Goal: Complete application form: Complete application form

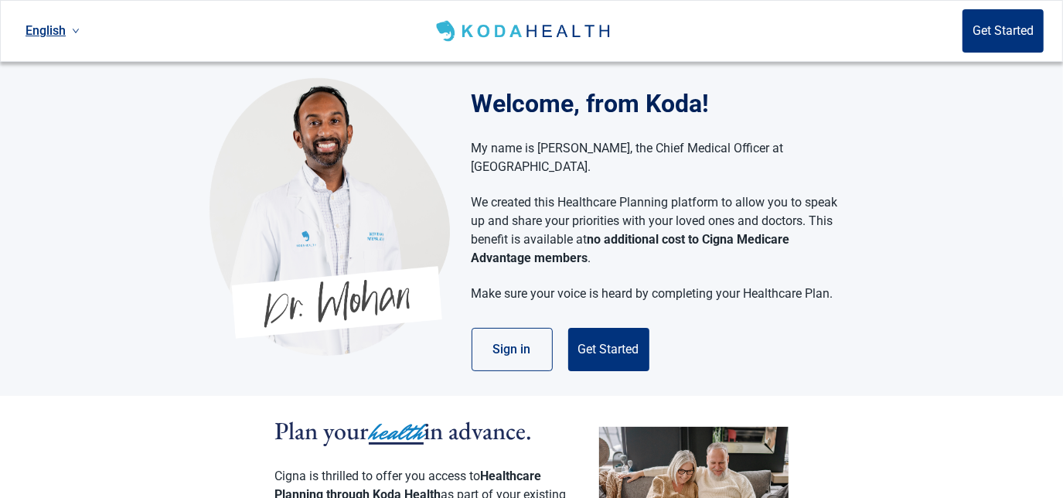
scroll to position [70, 0]
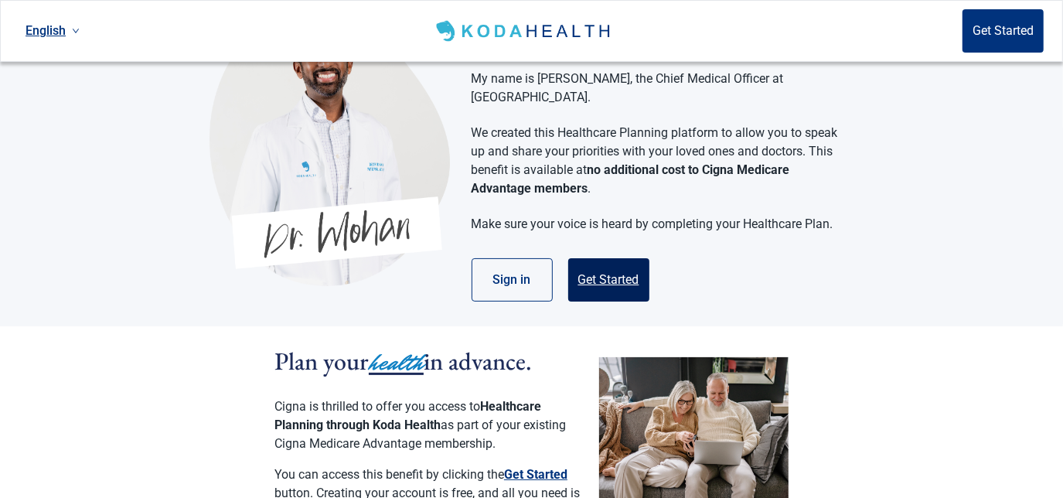
click at [584, 268] on button "Get Started" at bounding box center [608, 279] width 81 height 43
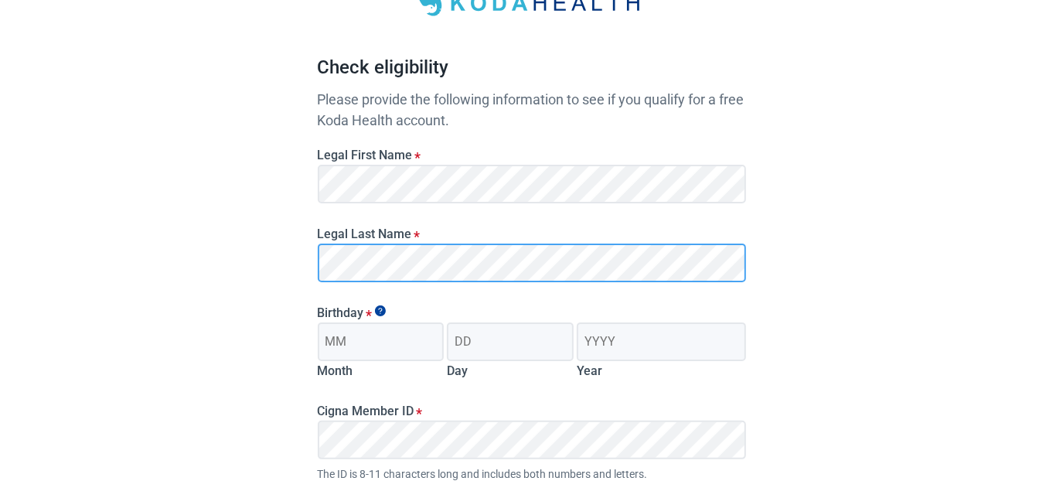
scroll to position [140, 0]
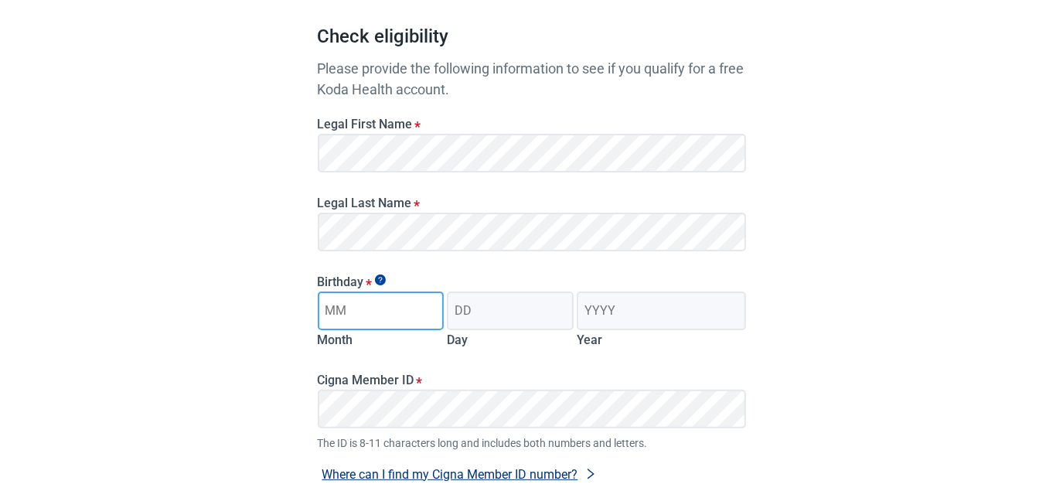
click at [360, 315] on input "Month" at bounding box center [381, 311] width 127 height 39
type input "07"
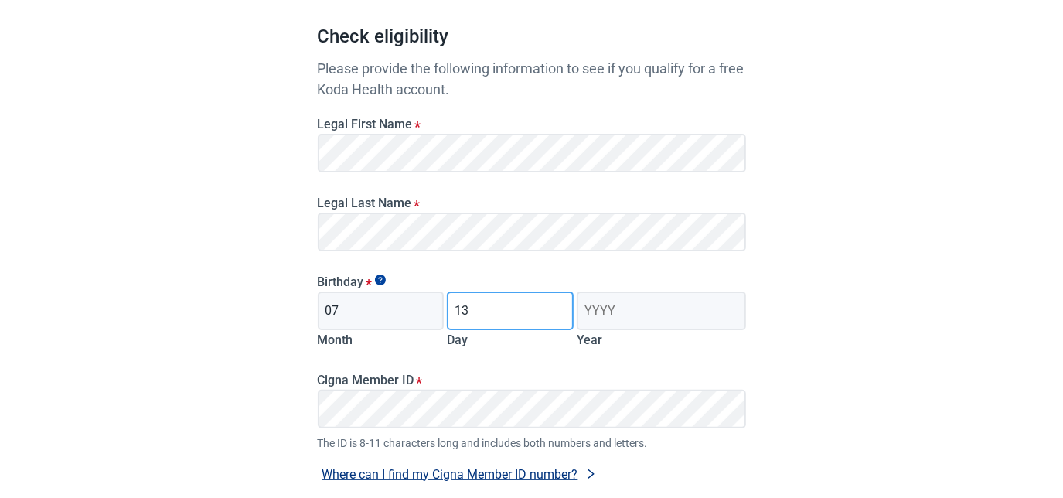
type input "13"
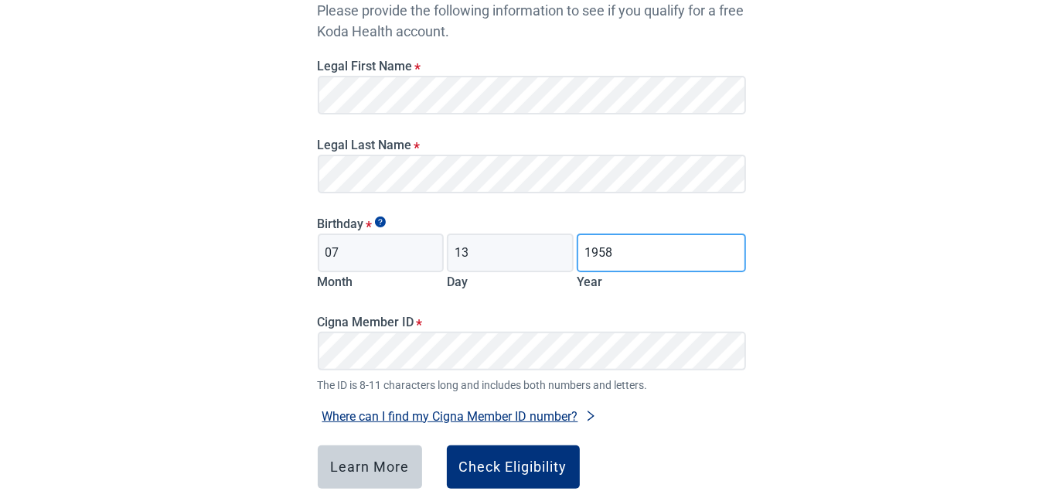
scroll to position [210, 0]
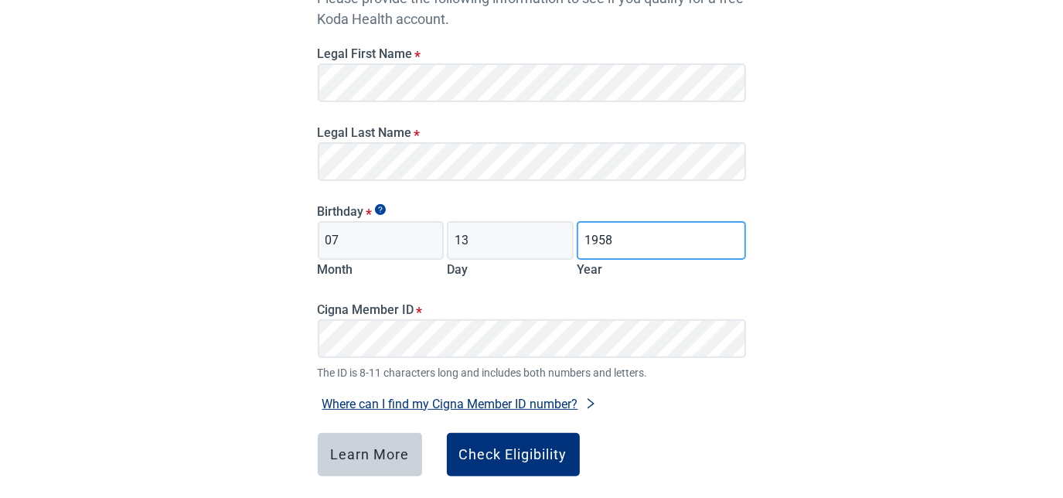
type input "1958"
click at [369, 404] on button "Where can I find my Cigna Member ID number?" at bounding box center [460, 404] width 284 height 21
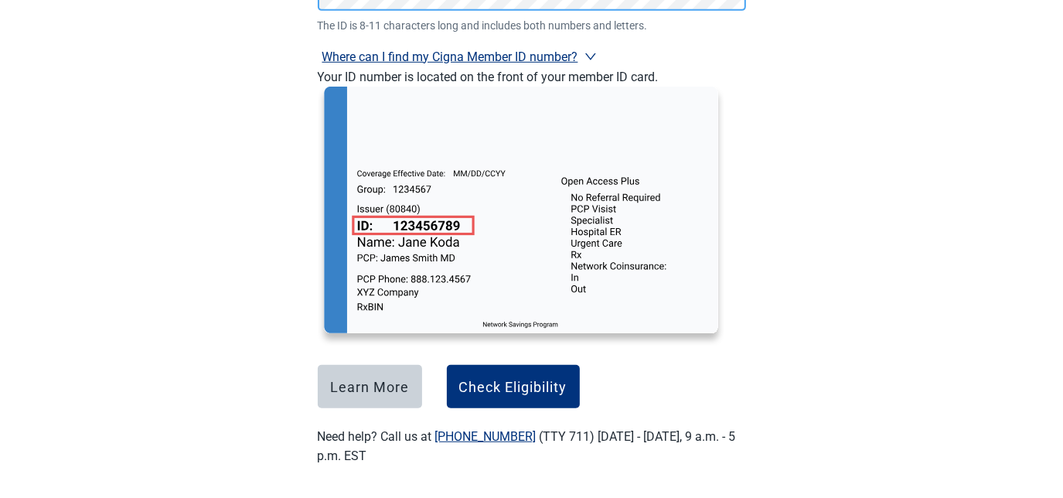
scroll to position [564, 0]
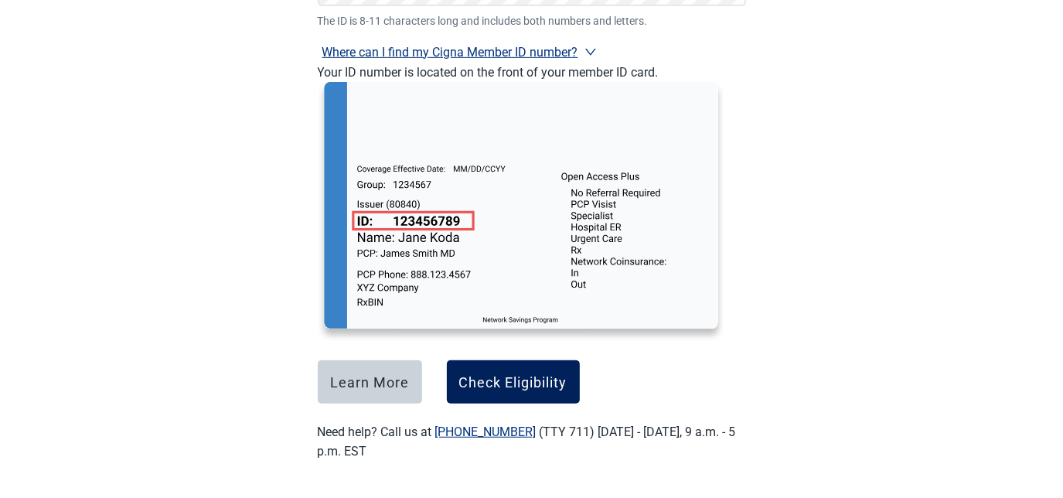
click at [527, 385] on div "Check Eligibility" at bounding box center [513, 381] width 108 height 15
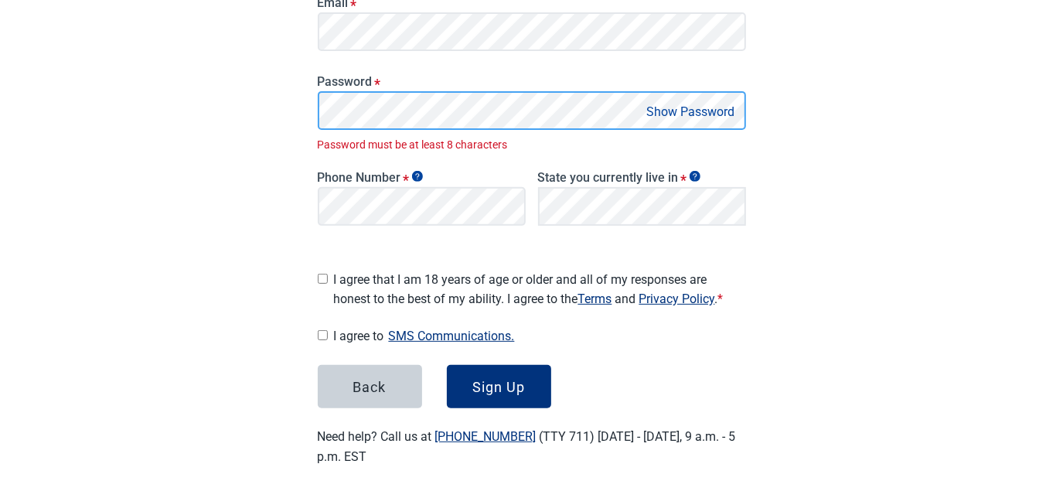
scroll to position [295, 0]
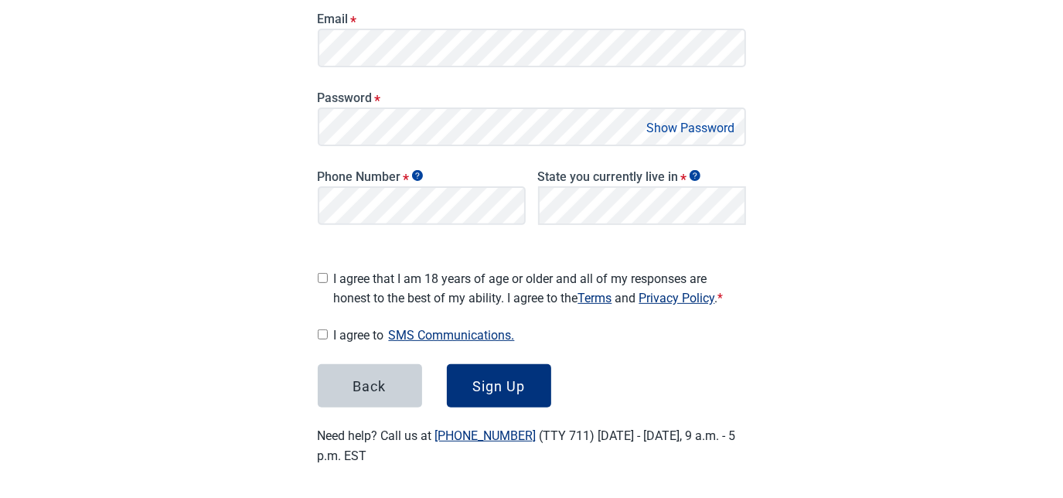
click at [691, 122] on button "Show Password" at bounding box center [691, 128] width 97 height 21
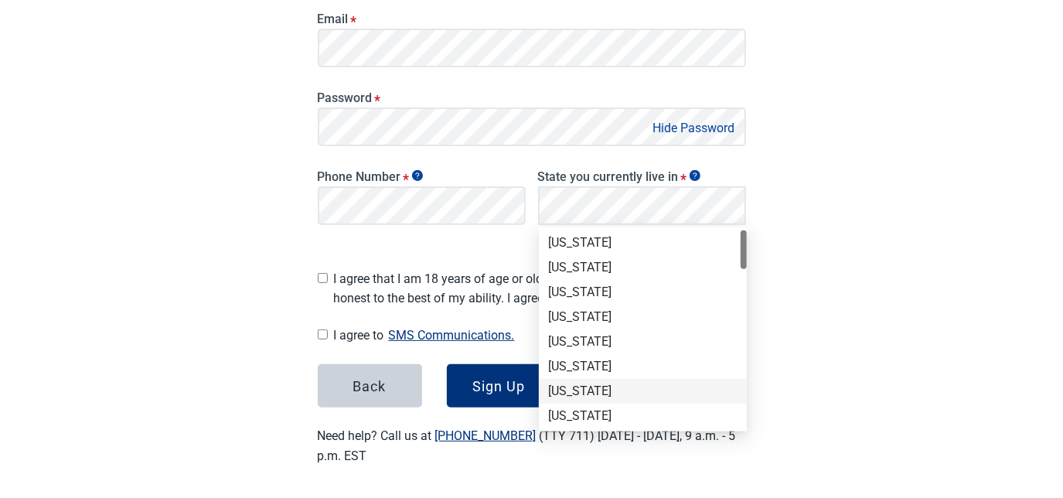
scroll to position [70, 0]
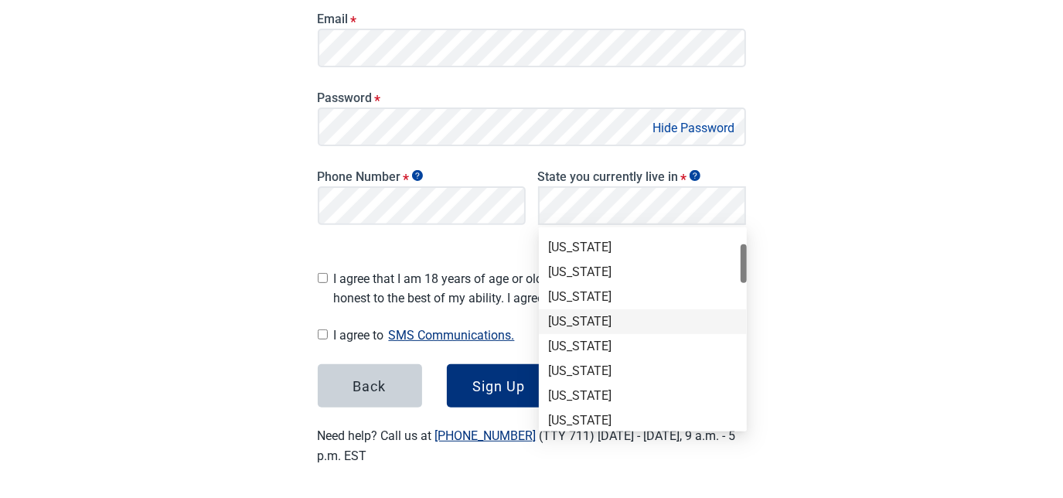
click at [583, 391] on div "[US_STATE]" at bounding box center [642, 395] width 189 height 17
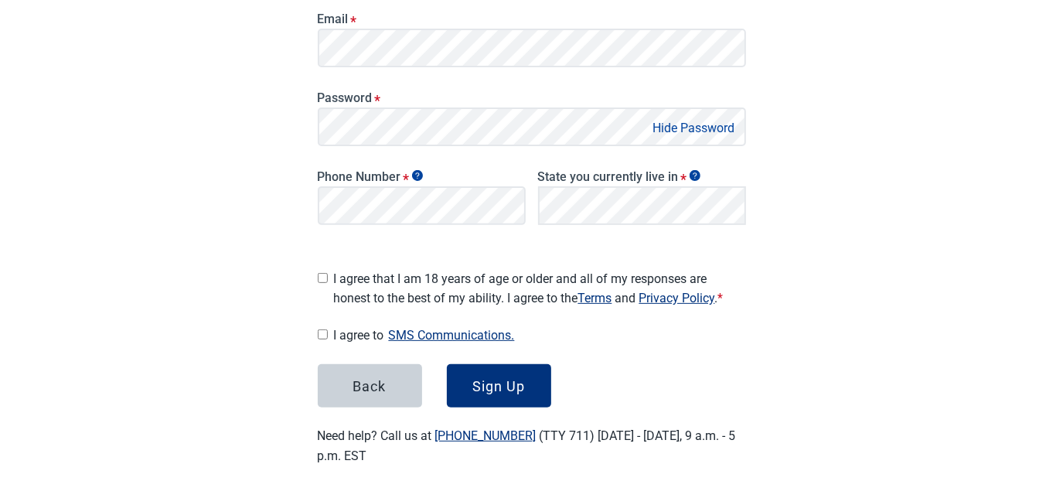
click at [320, 274] on input "I agree that I am 18 years of age or older and all of my responses are honest t…" at bounding box center [323, 278] width 10 height 10
checkbox input "true"
click at [322, 330] on input "I agree to SMS Communications." at bounding box center [323, 334] width 10 height 10
checkbox input "true"
click at [486, 378] on div "Sign Up" at bounding box center [498, 385] width 53 height 15
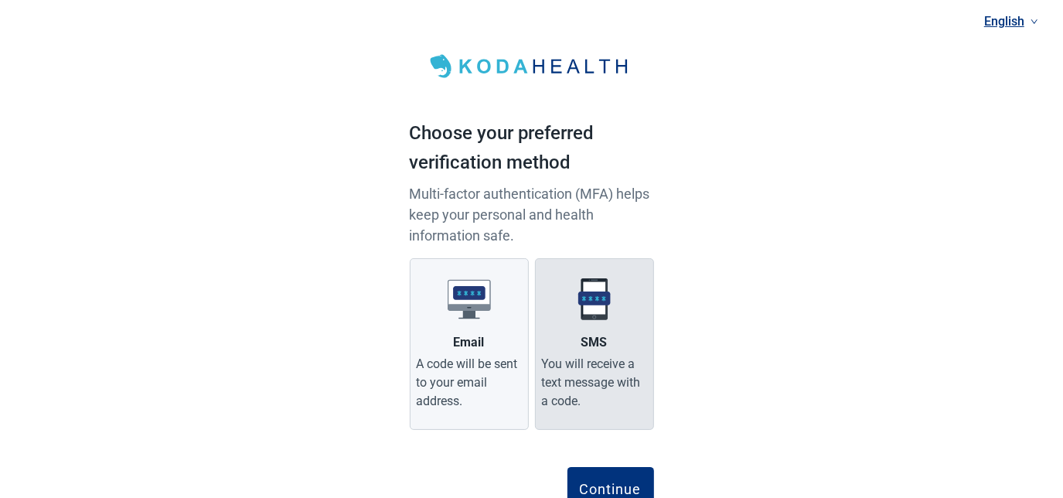
click at [616, 329] on label "SMS You will receive a text message with a code." at bounding box center [594, 344] width 119 height 172
click at [0, 0] on input "SMS You will receive a text message with a code." at bounding box center [0, 0] width 0 height 0
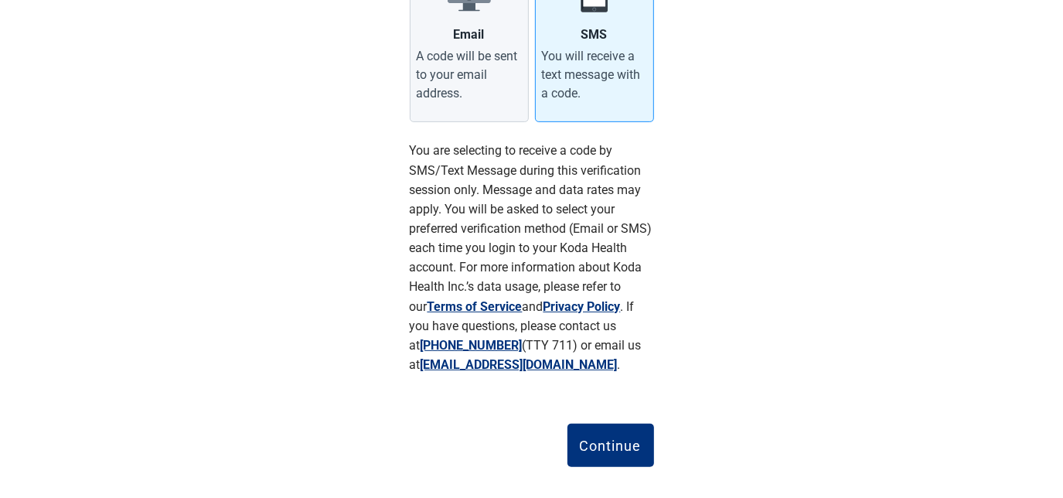
scroll to position [326, 0]
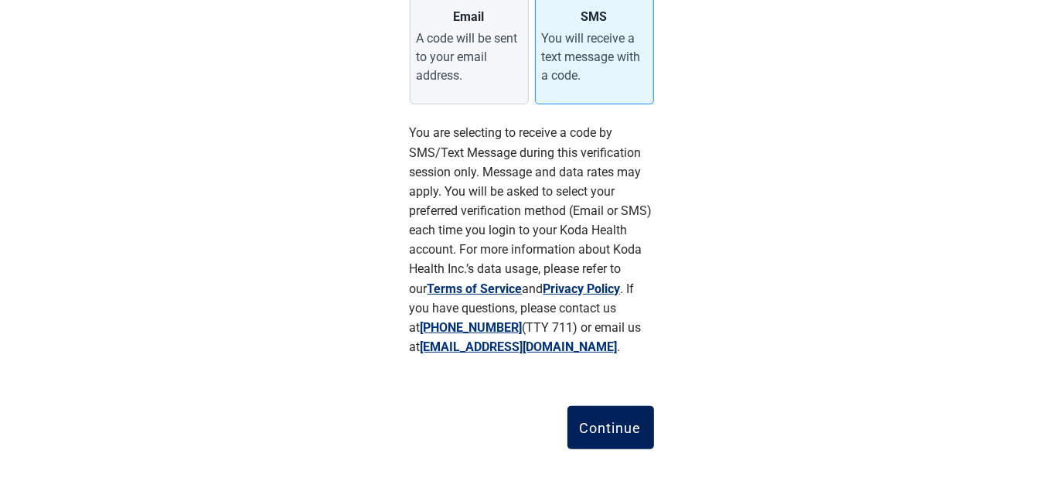
click at [616, 424] on div "Continue" at bounding box center [611, 427] width 62 height 15
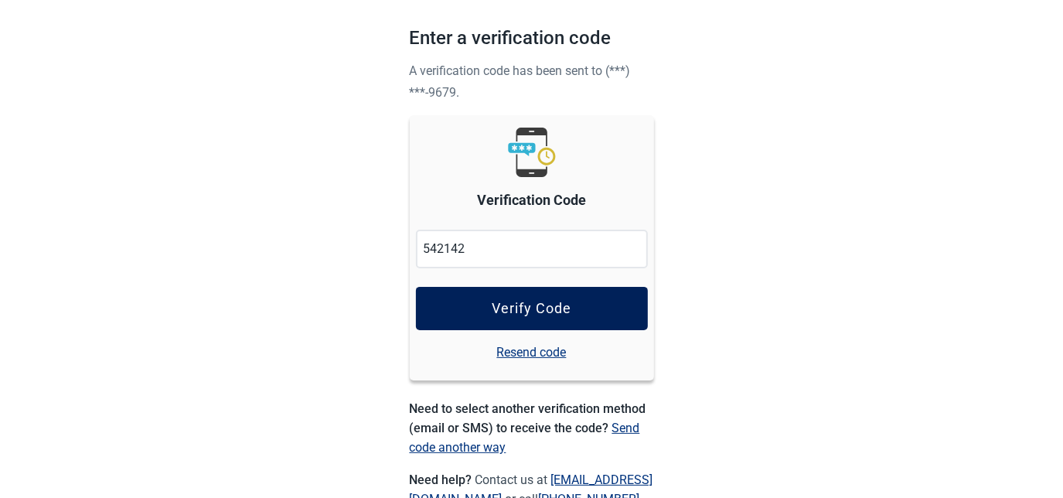
type input "542142"
click at [537, 306] on div "Verify Code" at bounding box center [532, 308] width 80 height 15
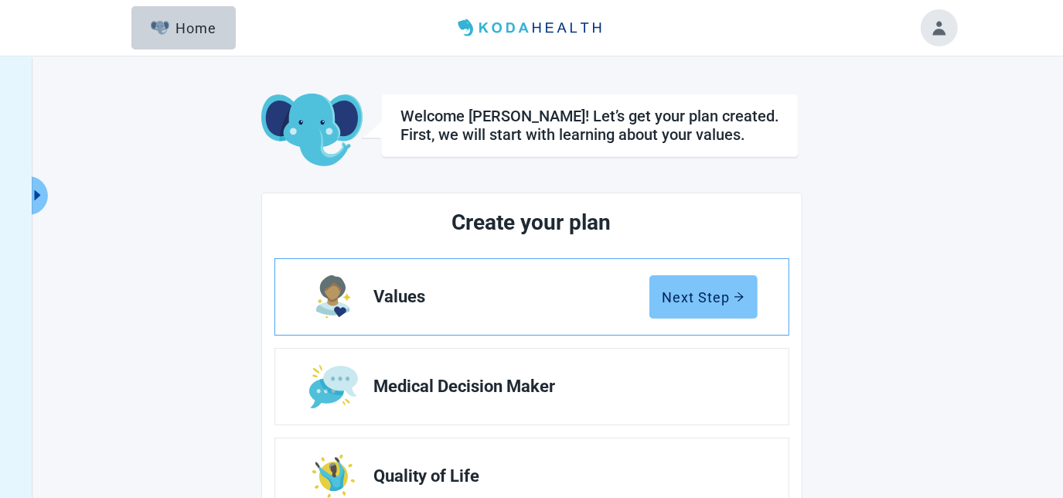
click at [712, 303] on div "Next Step" at bounding box center [704, 296] width 82 height 15
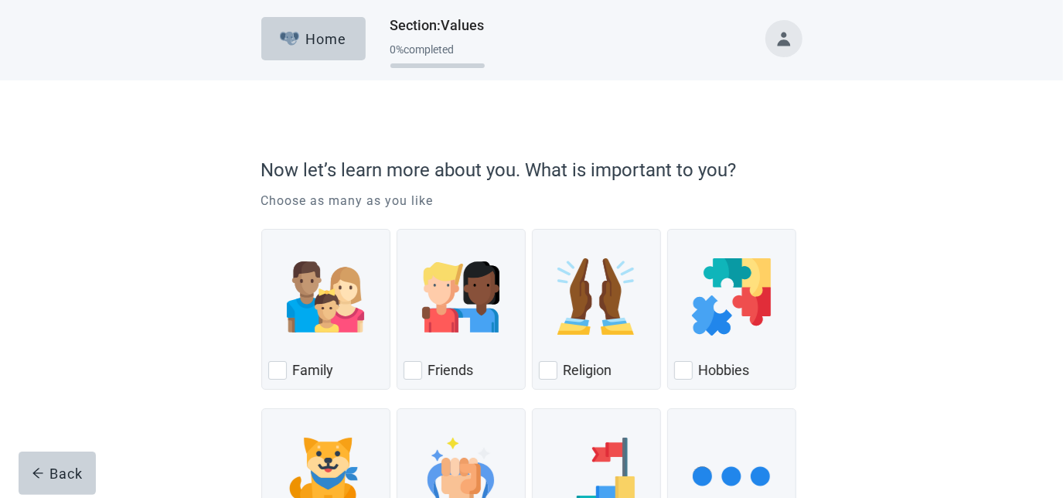
scroll to position [70, 0]
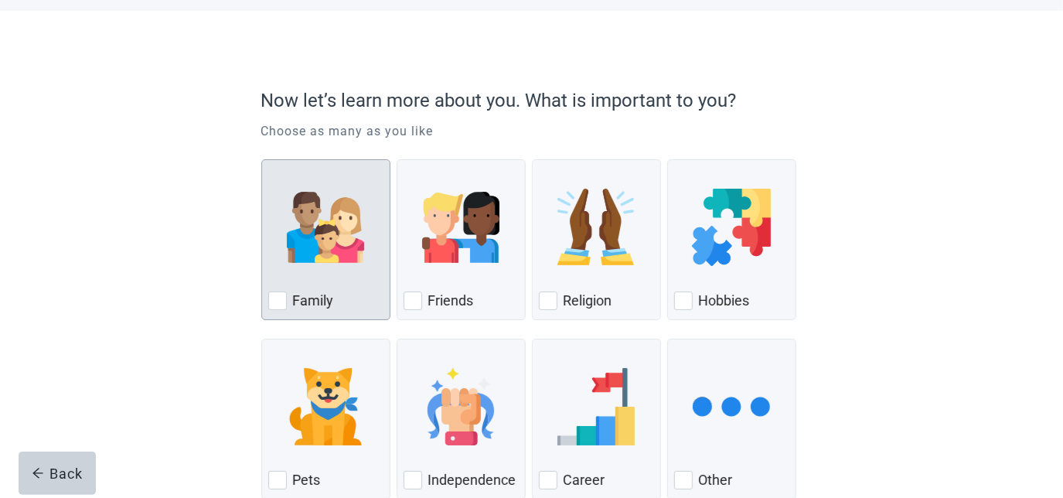
click at [280, 301] on div "Family, checkbox, not checked" at bounding box center [277, 301] width 19 height 19
click at [262, 160] on input "Family" at bounding box center [261, 159] width 1 height 1
checkbox input "true"
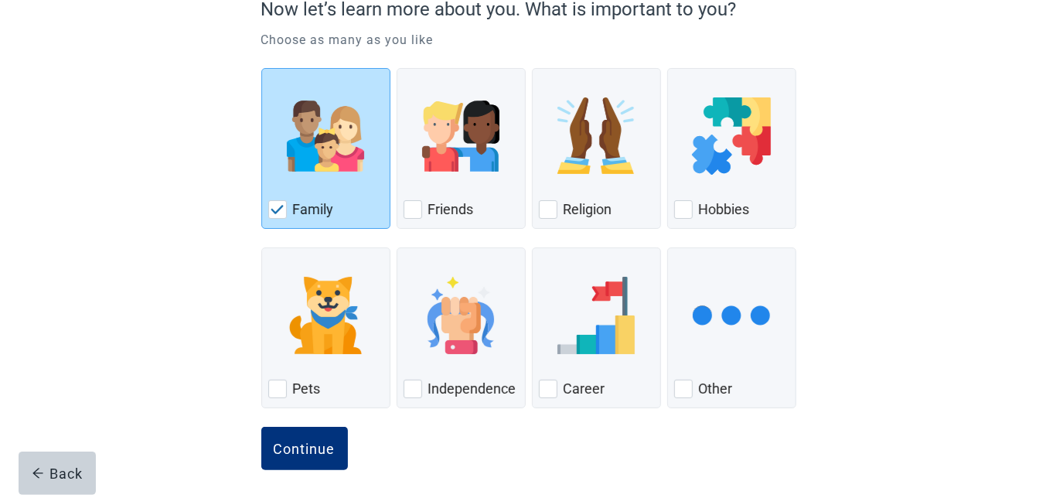
scroll to position [166, 0]
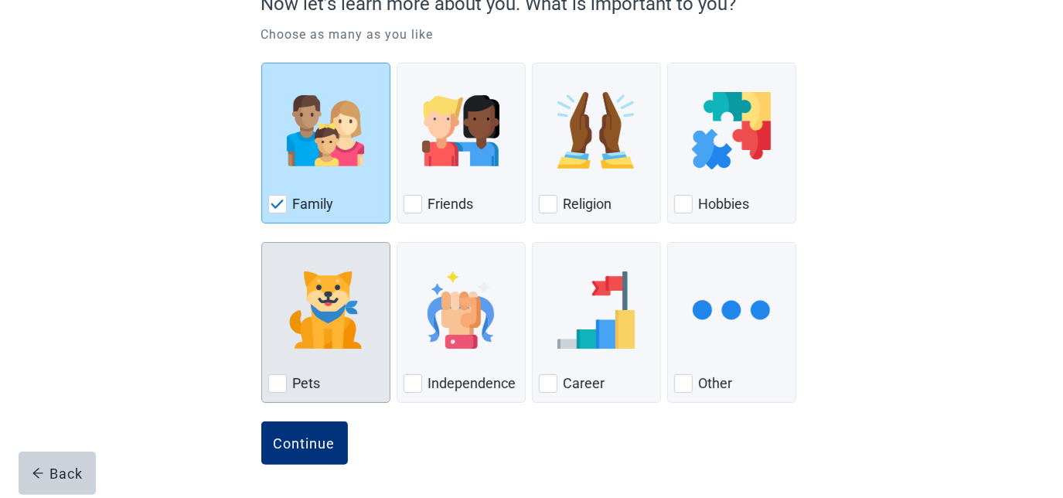
click at [283, 377] on div "Pets, checkbox, not checked" at bounding box center [277, 383] width 19 height 19
click at [262, 243] on input "Pets" at bounding box center [261, 242] width 1 height 1
checkbox input "true"
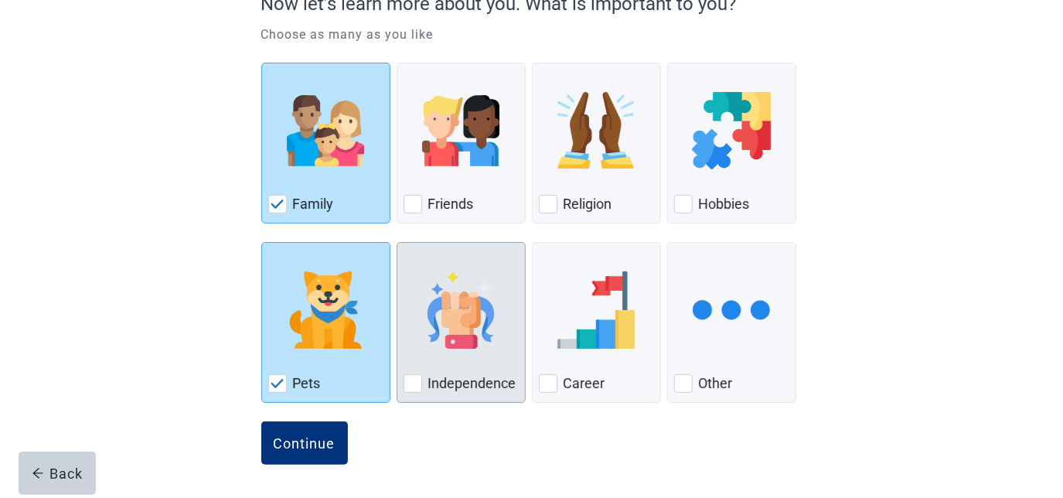
click at [417, 382] on div "Independence, checkbox, not checked" at bounding box center [413, 383] width 19 height 19
click at [397, 243] on input "Independence" at bounding box center [397, 242] width 1 height 1
checkbox input "true"
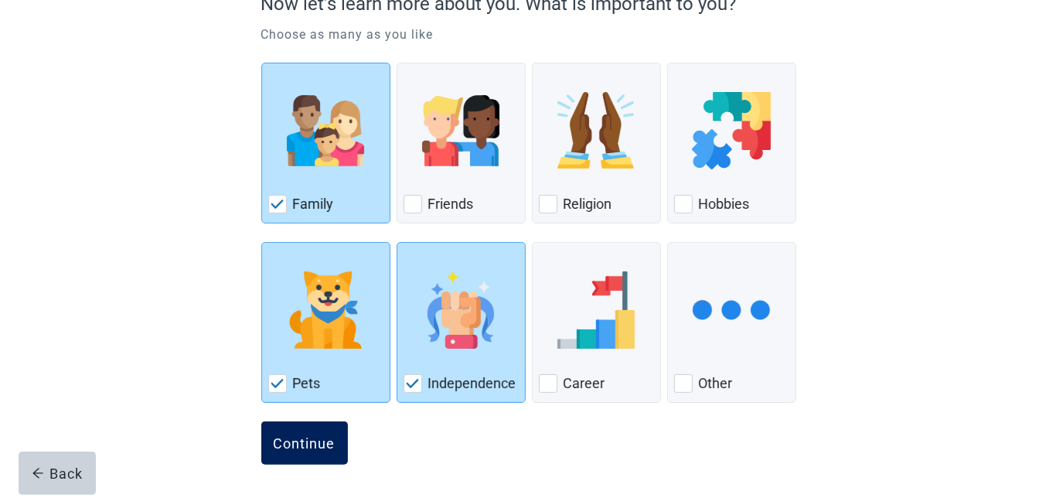
click at [327, 437] on div "Continue" at bounding box center [305, 442] width 62 height 15
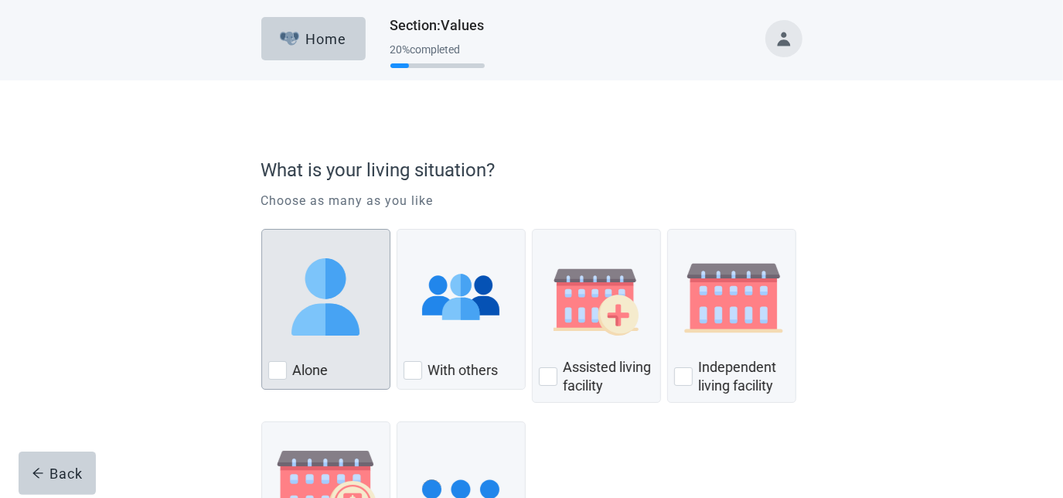
click at [279, 376] on div "Alone, checkbox, not checked" at bounding box center [277, 370] width 19 height 19
click at [262, 230] on input "Alone" at bounding box center [261, 229] width 1 height 1
checkbox input "true"
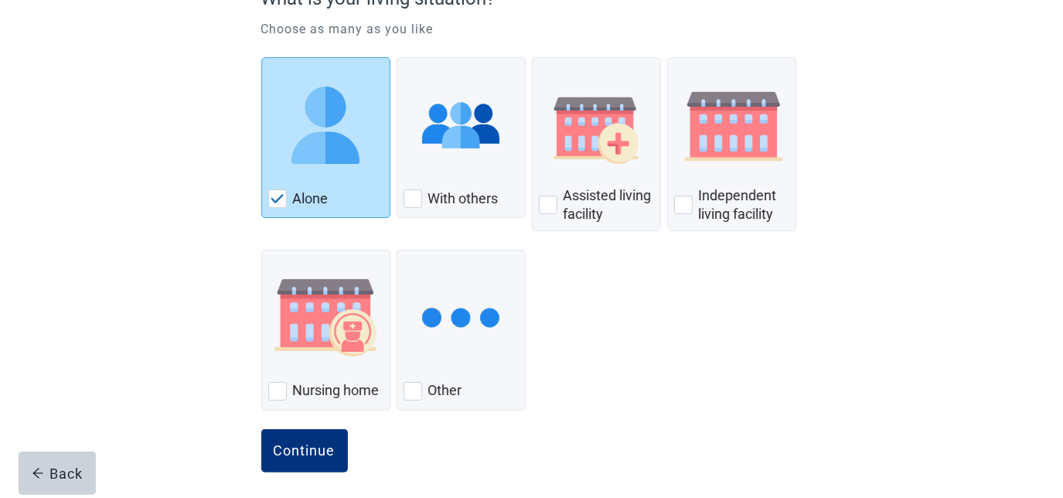
scroll to position [179, 0]
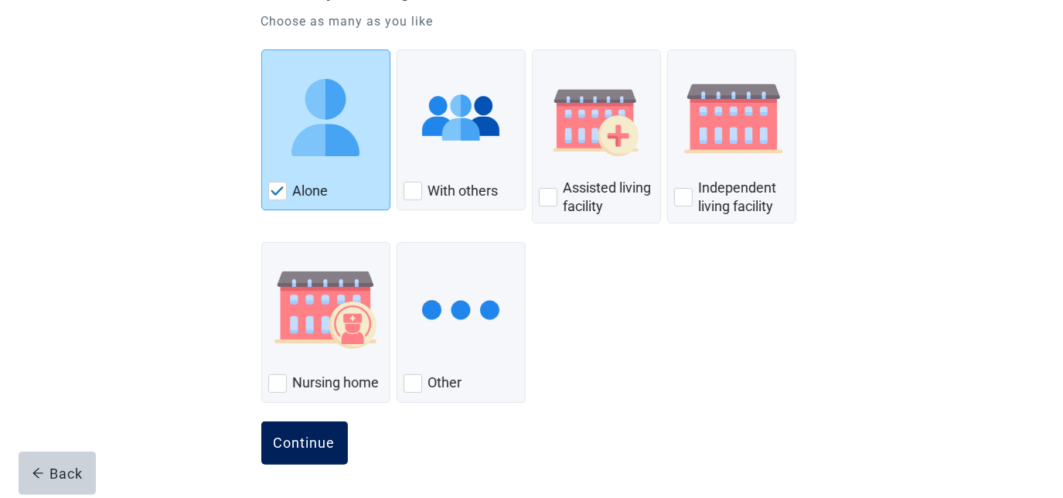
click at [334, 431] on button "Continue" at bounding box center [304, 442] width 87 height 43
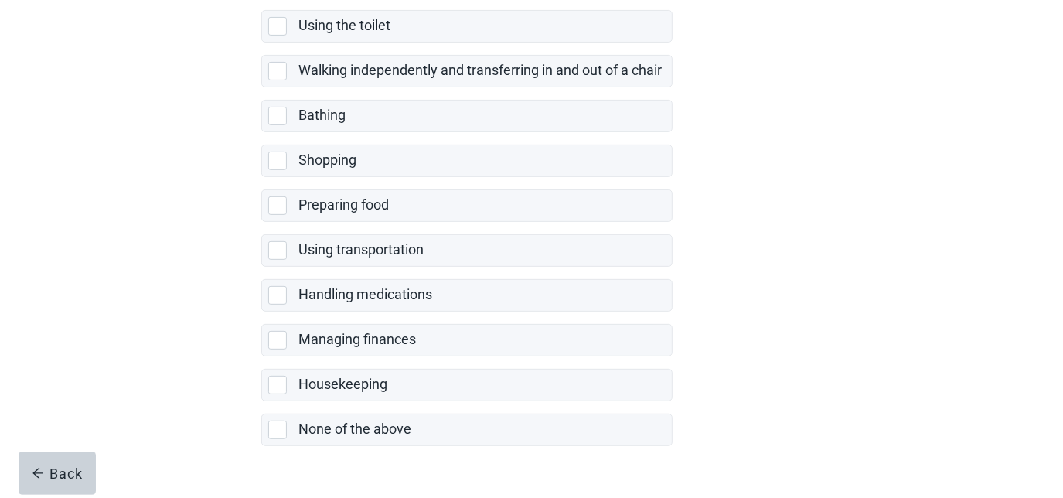
scroll to position [351, 0]
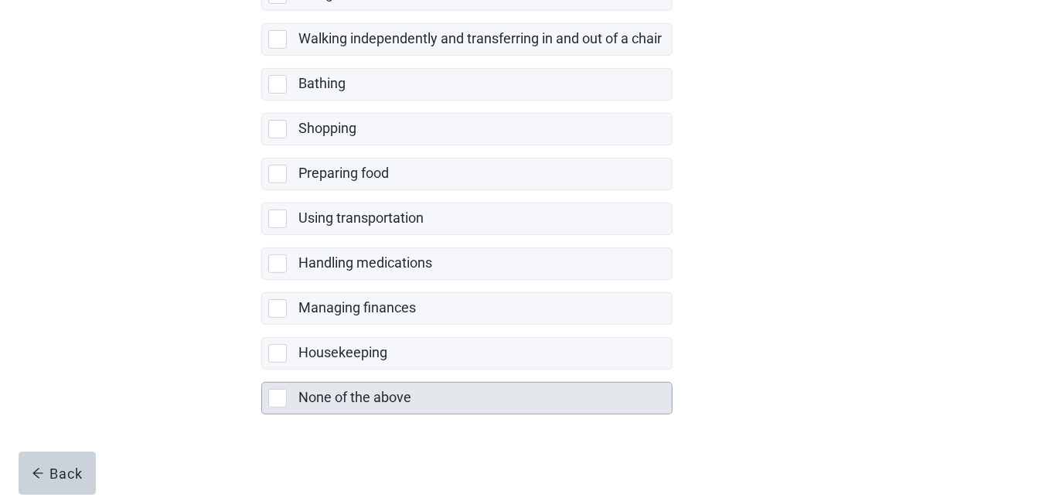
click at [280, 391] on div "None of the above, checkbox, not selected" at bounding box center [277, 398] width 19 height 19
click at [262, 370] on input "None of the above" at bounding box center [261, 370] width 1 height 1
checkbox input "true"
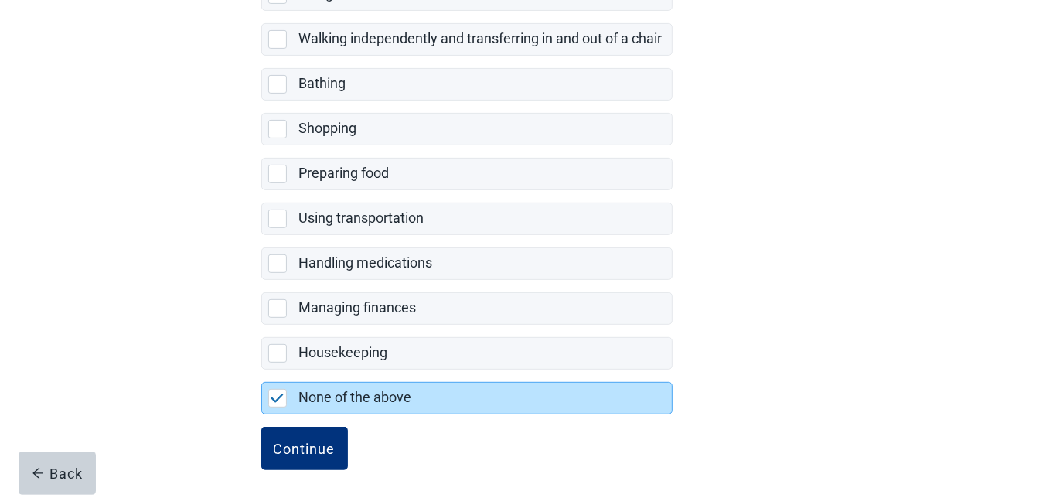
scroll to position [353, 0]
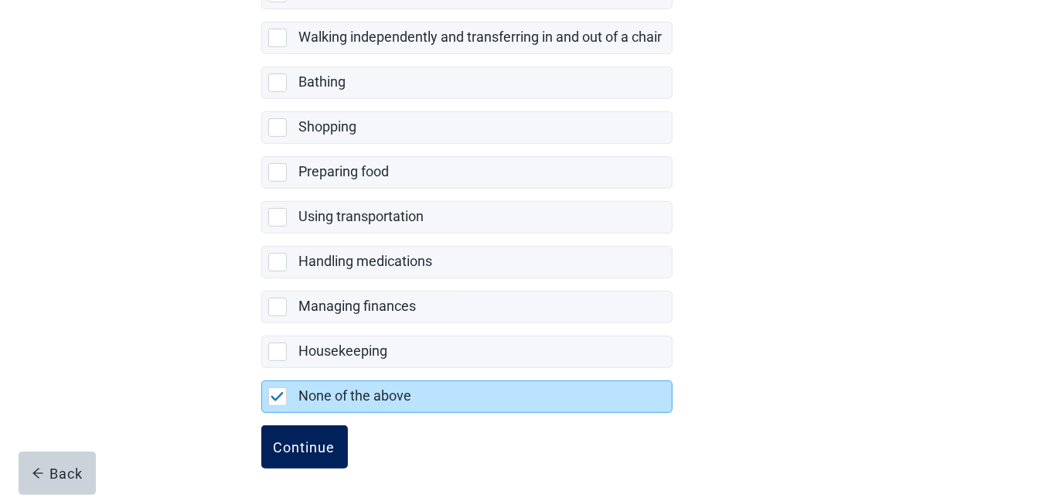
click at [287, 441] on div "Continue" at bounding box center [305, 446] width 62 height 15
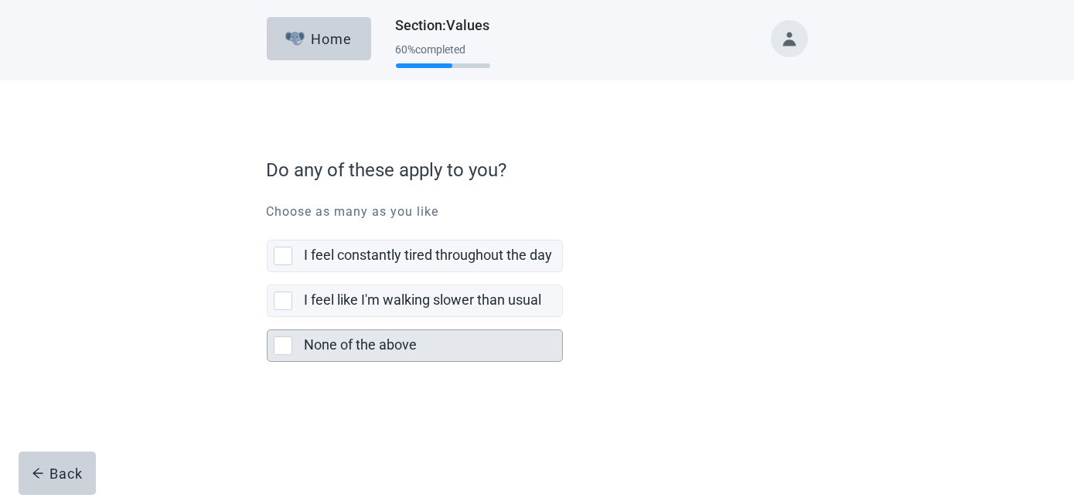
click at [288, 346] on div "None of the above, checkbox, not selected" at bounding box center [283, 345] width 19 height 19
click at [268, 318] on input "None of the above" at bounding box center [267, 317] width 1 height 1
checkbox input "true"
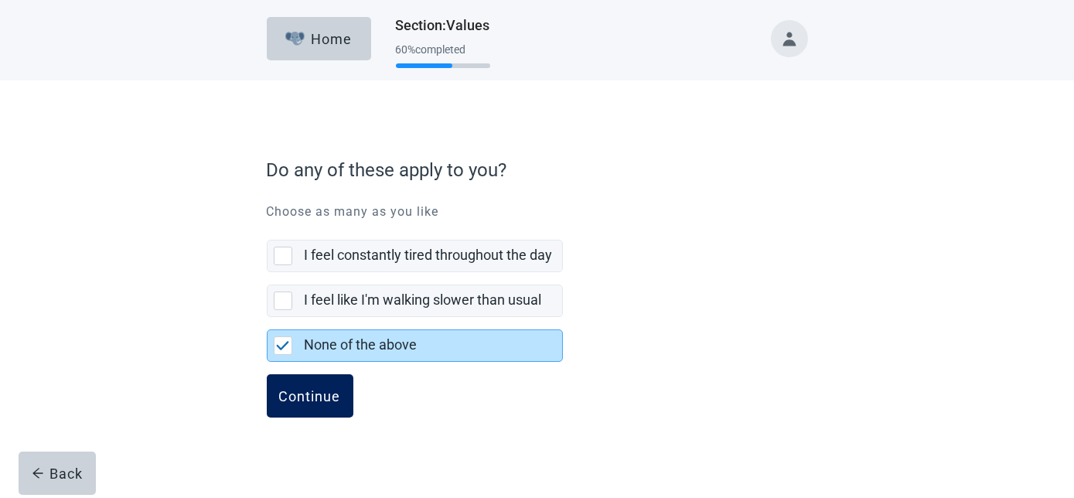
click at [305, 396] on div "Continue" at bounding box center [310, 395] width 62 height 15
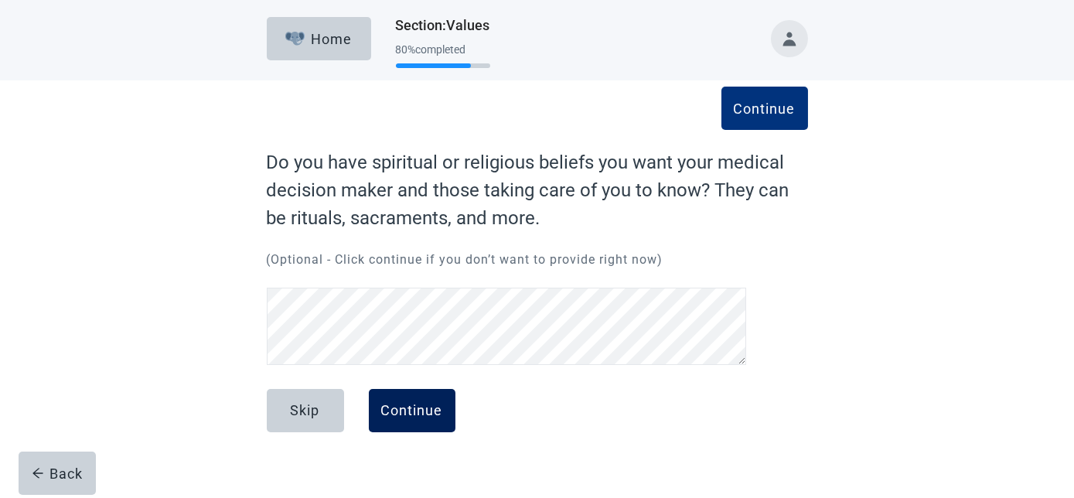
click at [418, 410] on div "Continue" at bounding box center [412, 410] width 62 height 15
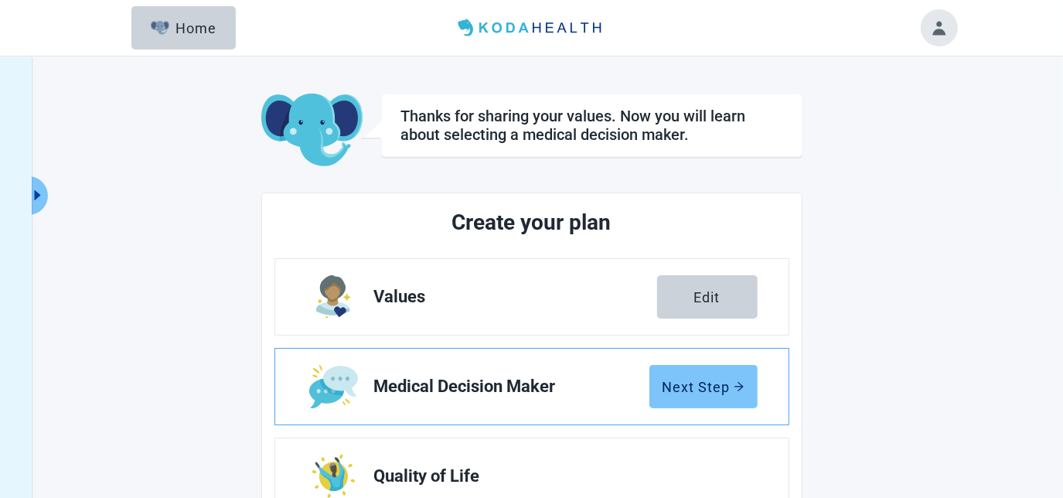
click at [718, 391] on div "Next Step" at bounding box center [704, 386] width 82 height 15
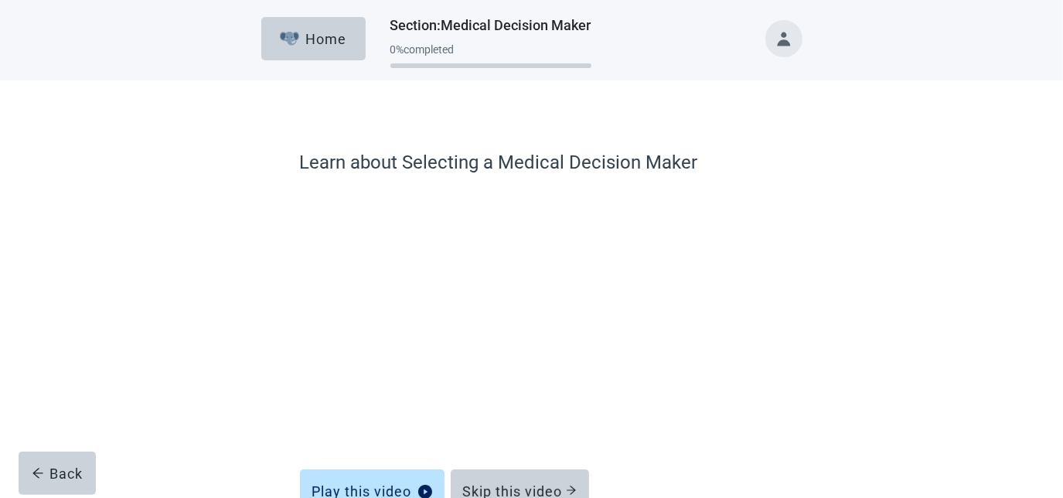
scroll to position [70, 0]
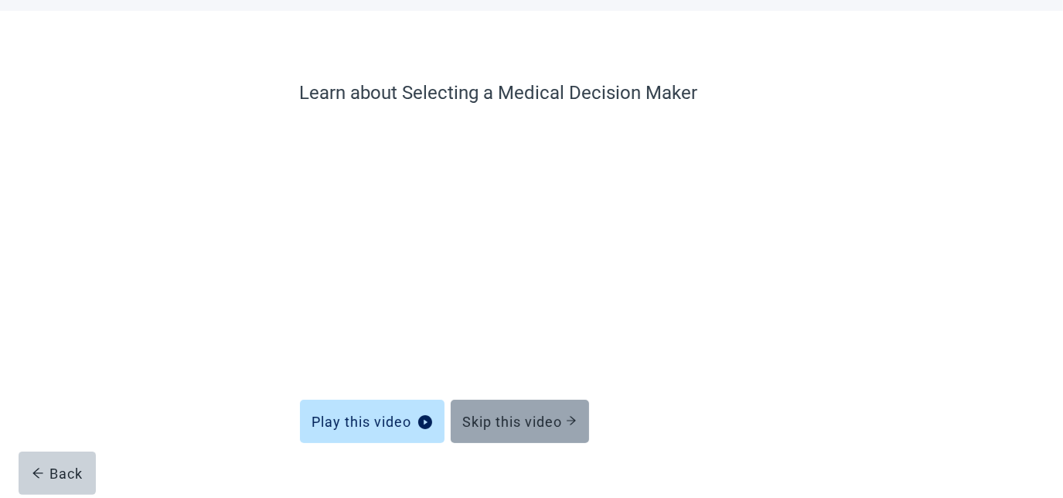
click at [526, 418] on div "Skip this video" at bounding box center [520, 421] width 114 height 15
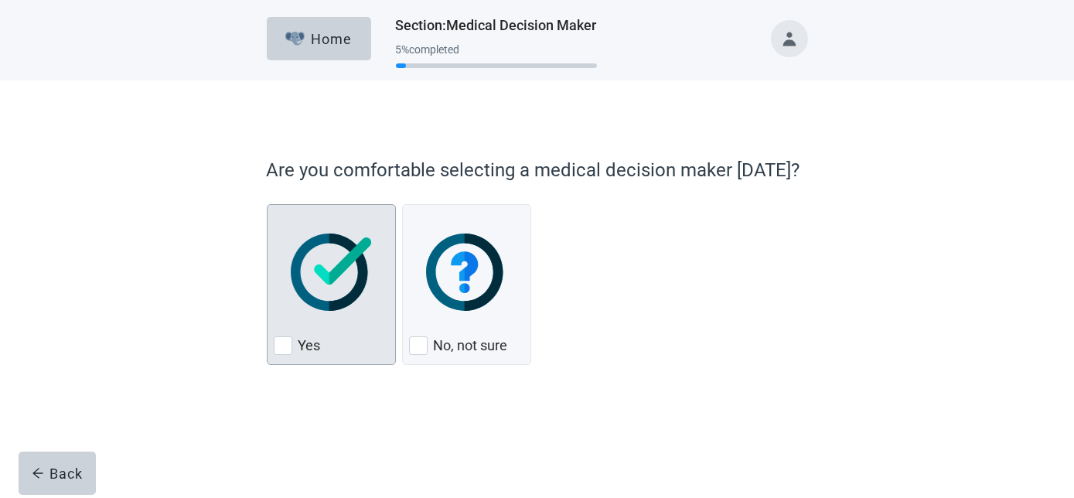
click at [329, 285] on img "Yes, checkbox, not checked" at bounding box center [331, 272] width 81 height 77
click at [268, 205] on input "Yes" at bounding box center [267, 204] width 1 height 1
checkbox input "true"
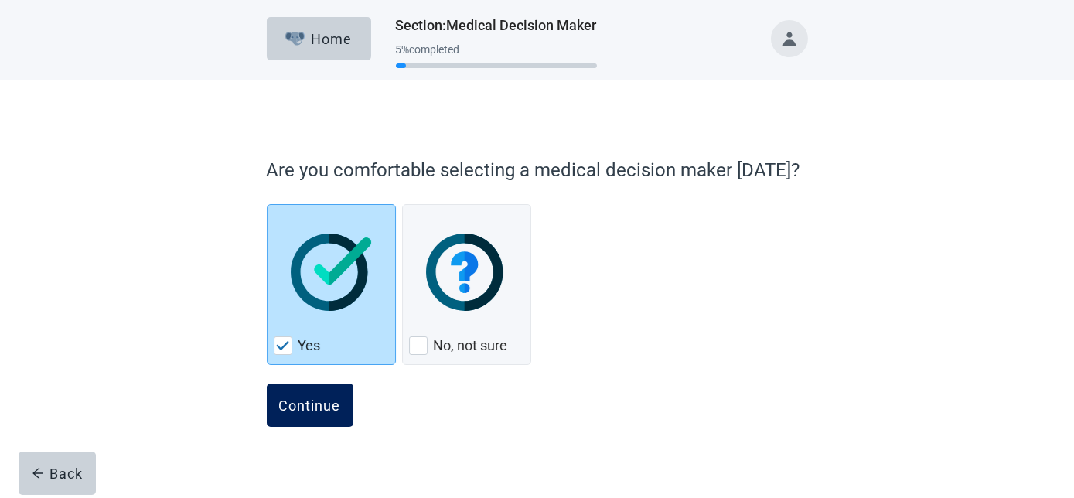
click at [323, 401] on div "Continue" at bounding box center [310, 404] width 62 height 15
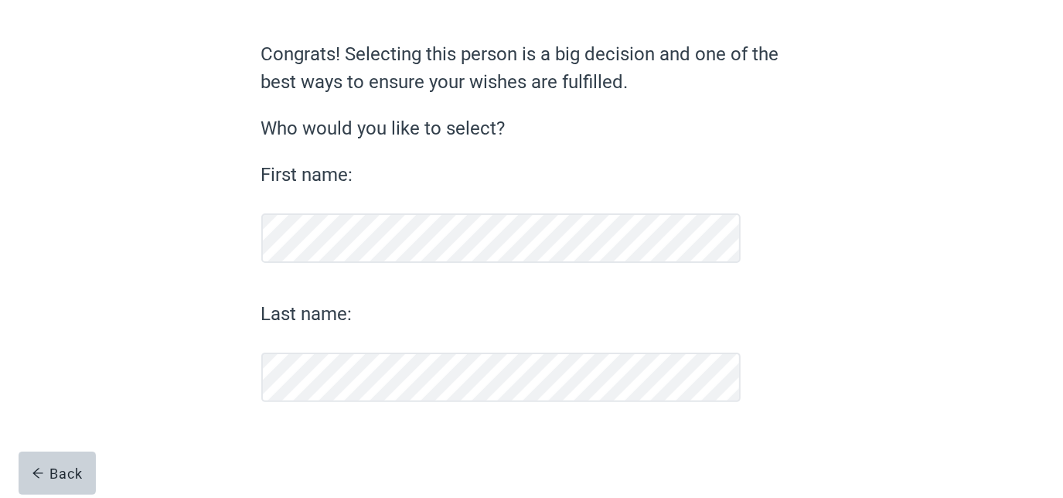
scroll to position [108, 0]
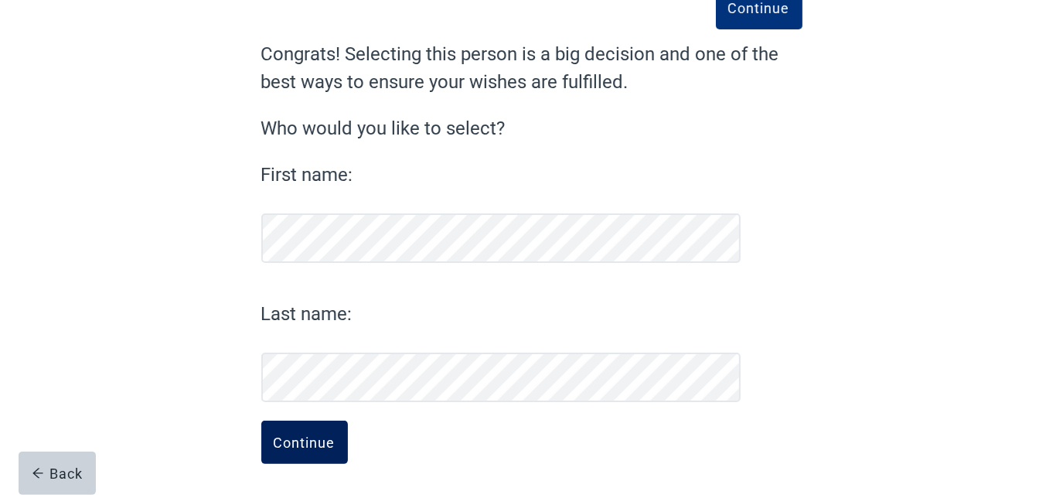
click at [314, 431] on button "Continue" at bounding box center [304, 442] width 87 height 43
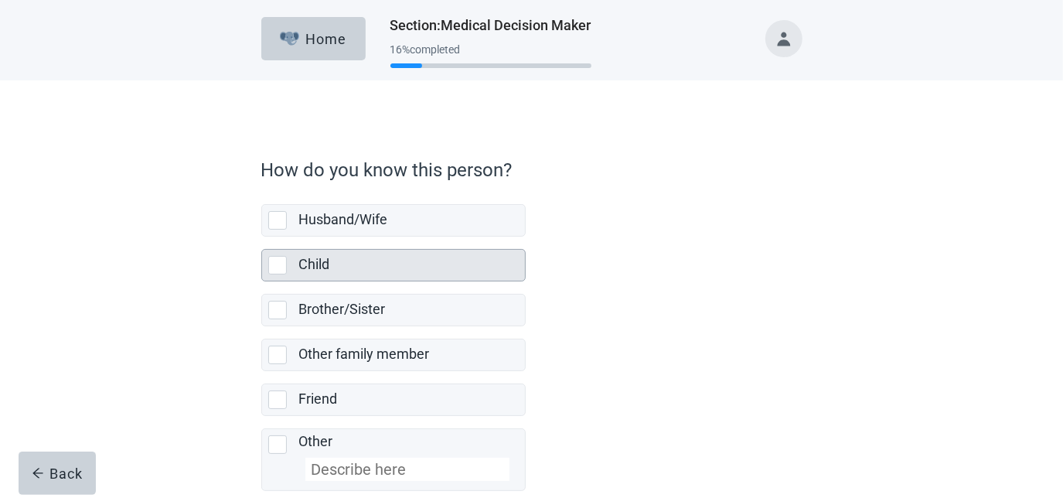
click at [278, 264] on div "Child, checkbox, not selected" at bounding box center [277, 265] width 19 height 19
click at [262, 237] on input "Child" at bounding box center [261, 237] width 1 height 1
checkbox input "true"
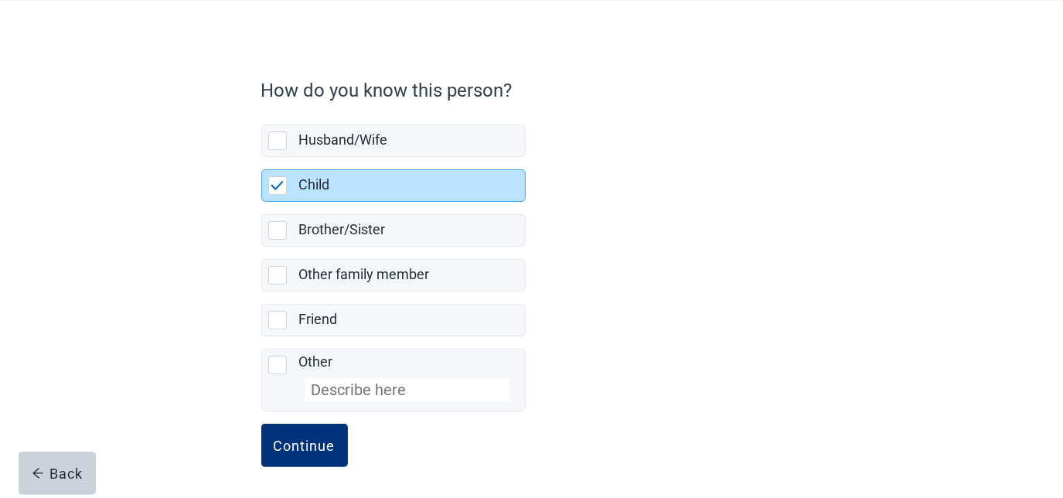
scroll to position [80, 0]
click at [299, 437] on div "Continue" at bounding box center [305, 444] width 62 height 15
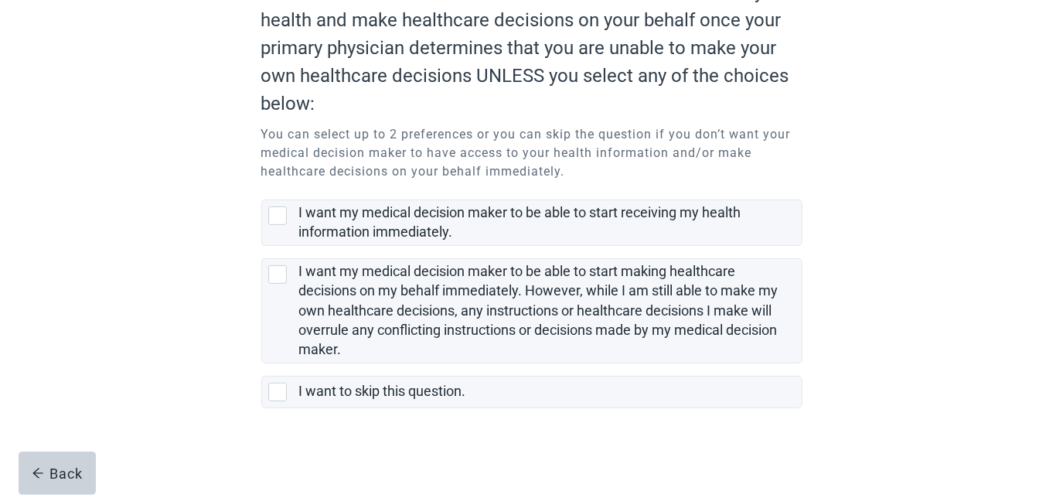
scroll to position [180, 0]
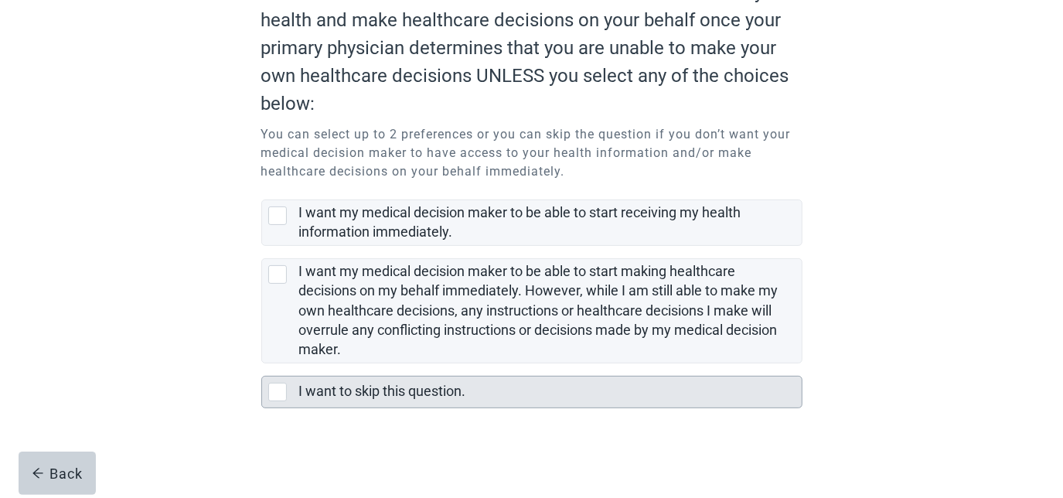
click at [274, 400] on div "I want to skip this question., checkbox, not selected" at bounding box center [277, 392] width 19 height 19
click at [262, 364] on input "I want to skip this question." at bounding box center [261, 363] width 1 height 1
checkbox input "true"
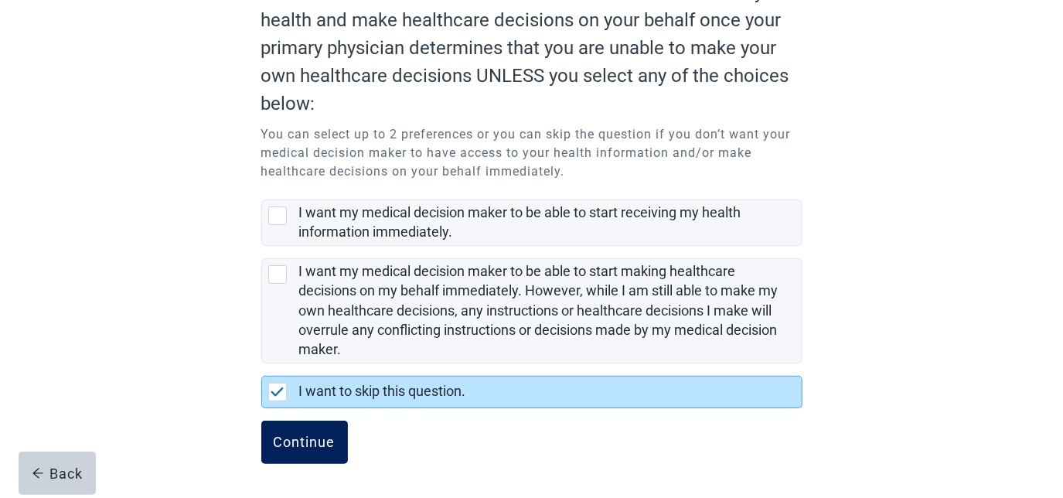
click at [291, 445] on div "Continue" at bounding box center [305, 442] width 62 height 15
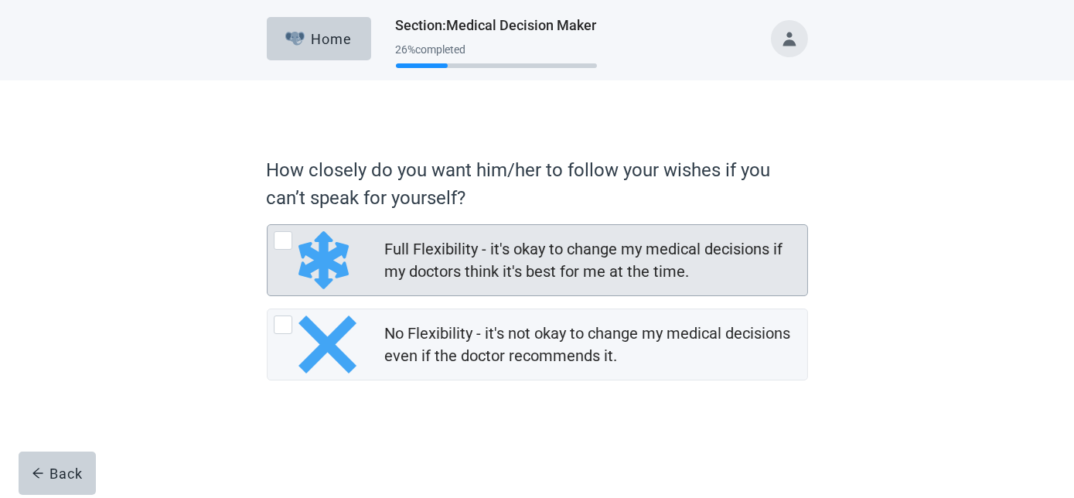
click at [285, 235] on div "Full Flexibility - it's okay to change my medical decisions if my doctors think…" at bounding box center [283, 240] width 19 height 19
click at [268, 225] on input "Full Flexibility - it's okay to change my medical decisions if my doctors think…" at bounding box center [267, 224] width 1 height 1
radio input "true"
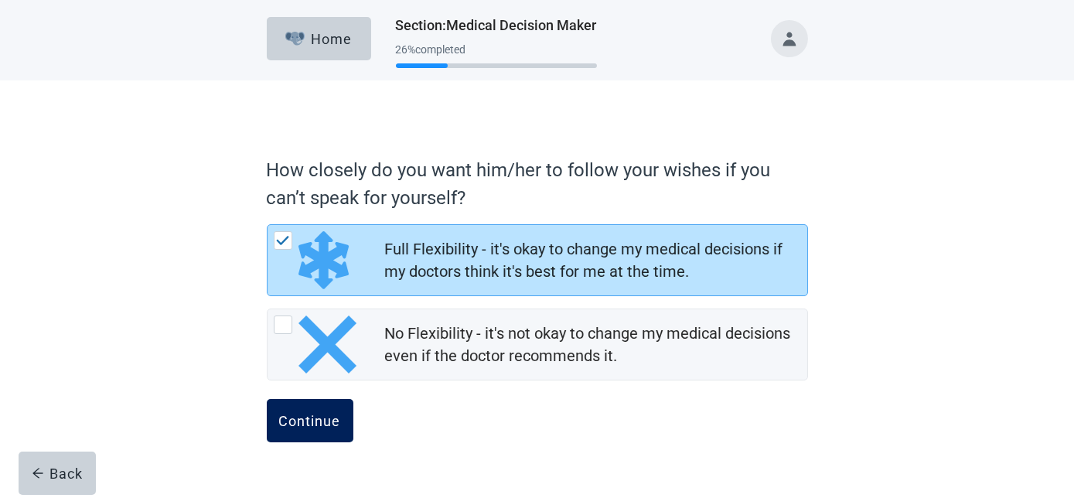
click at [332, 418] on div "Continue" at bounding box center [310, 420] width 62 height 15
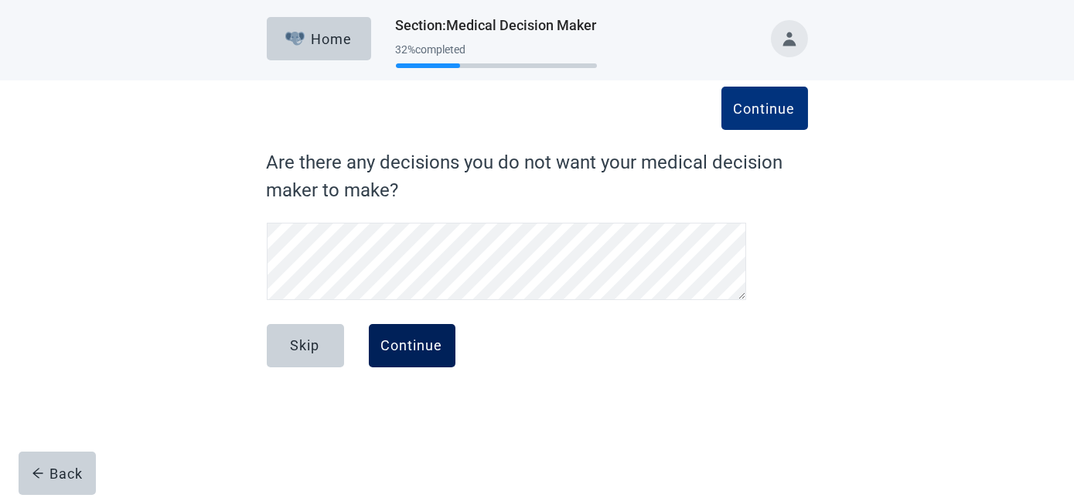
click at [387, 340] on div "Continue" at bounding box center [412, 345] width 62 height 15
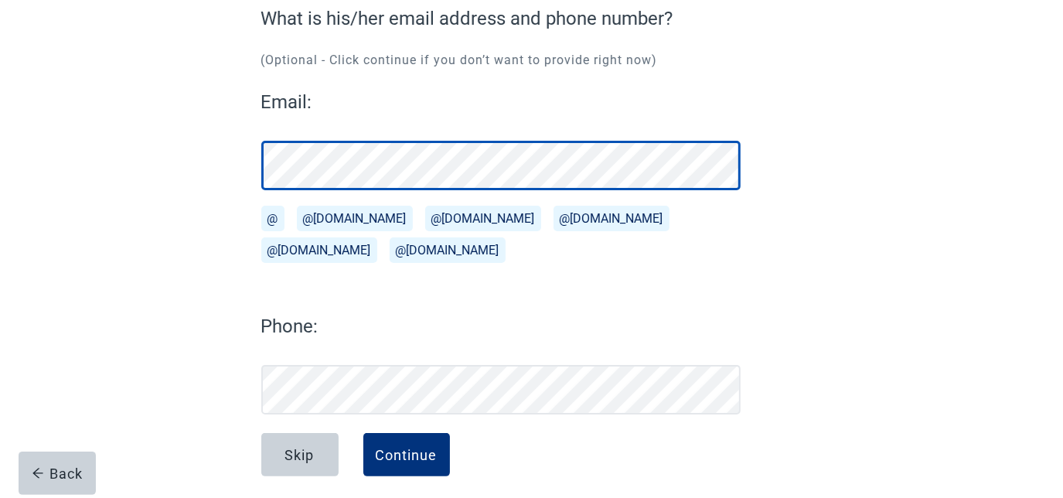
scroll to position [156, 0]
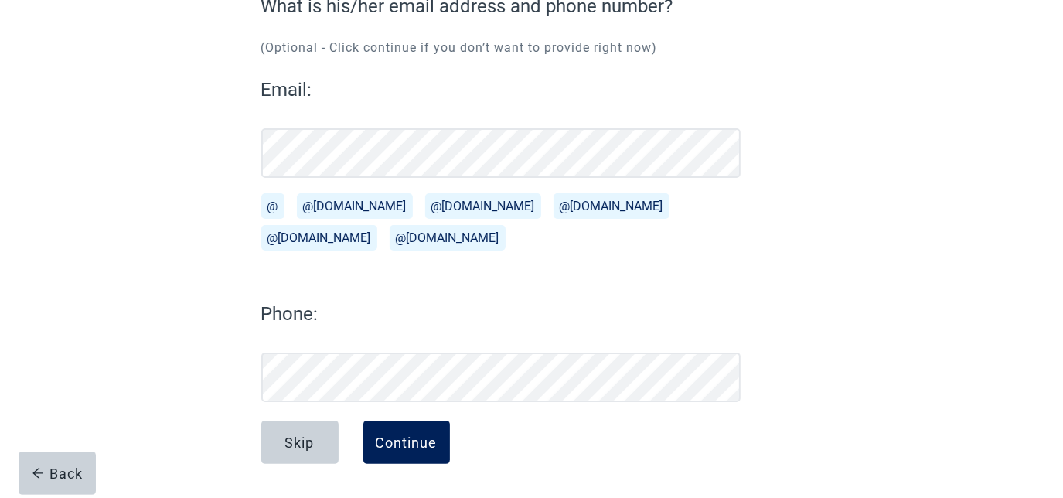
click at [431, 449] on div "Continue" at bounding box center [407, 442] width 62 height 15
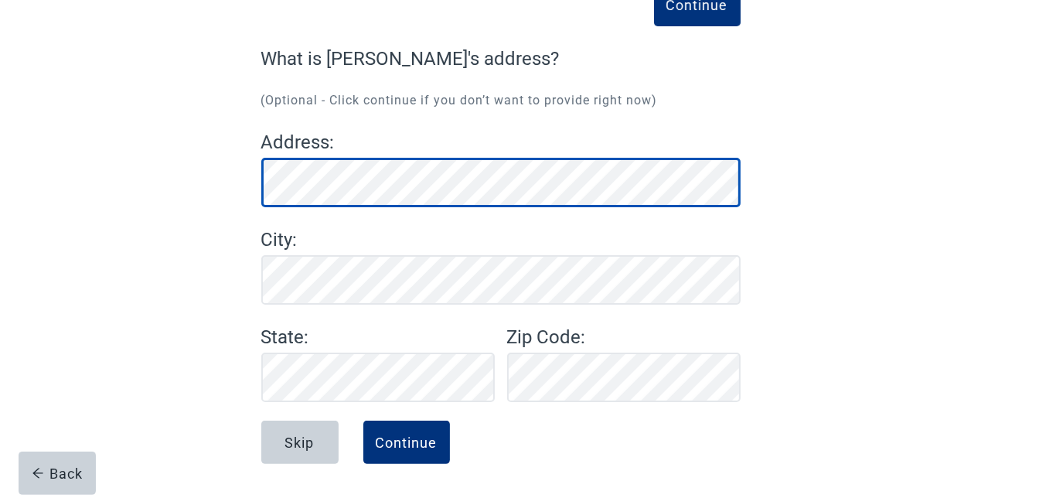
scroll to position [104, 0]
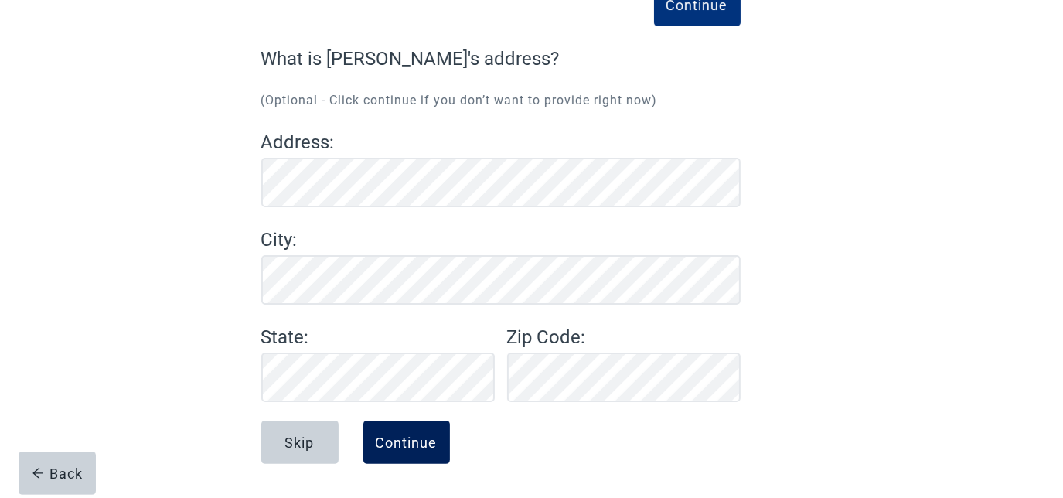
click at [411, 443] on div "Continue" at bounding box center [407, 442] width 62 height 15
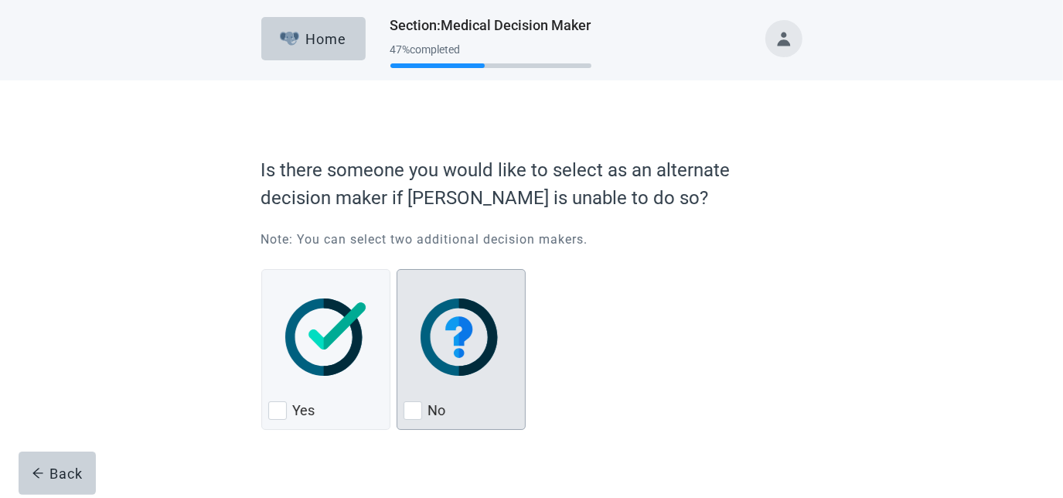
click at [409, 414] on div "No, checkbox, not checked" at bounding box center [413, 410] width 19 height 19
click at [397, 270] on input "No" at bounding box center [397, 269] width 1 height 1
checkbox input "true"
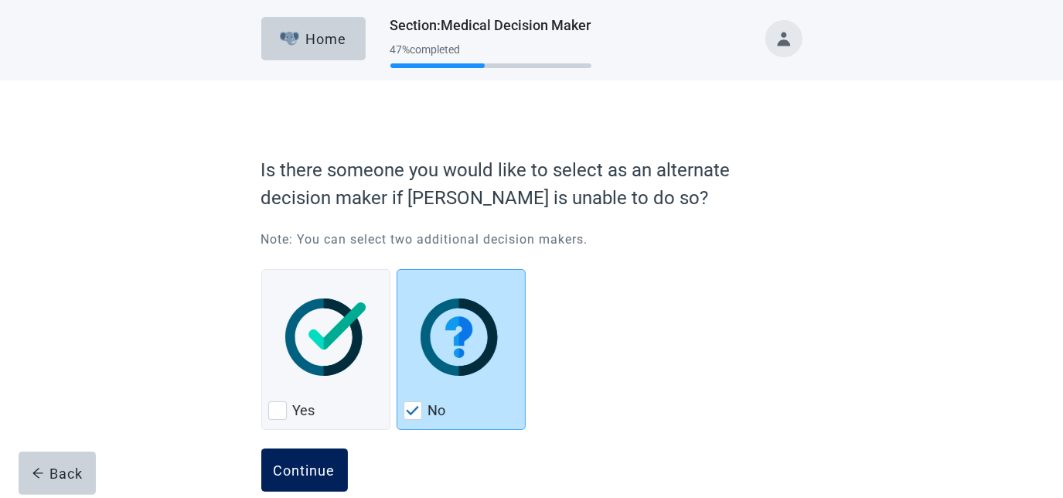
click at [288, 466] on div "Continue" at bounding box center [305, 469] width 62 height 15
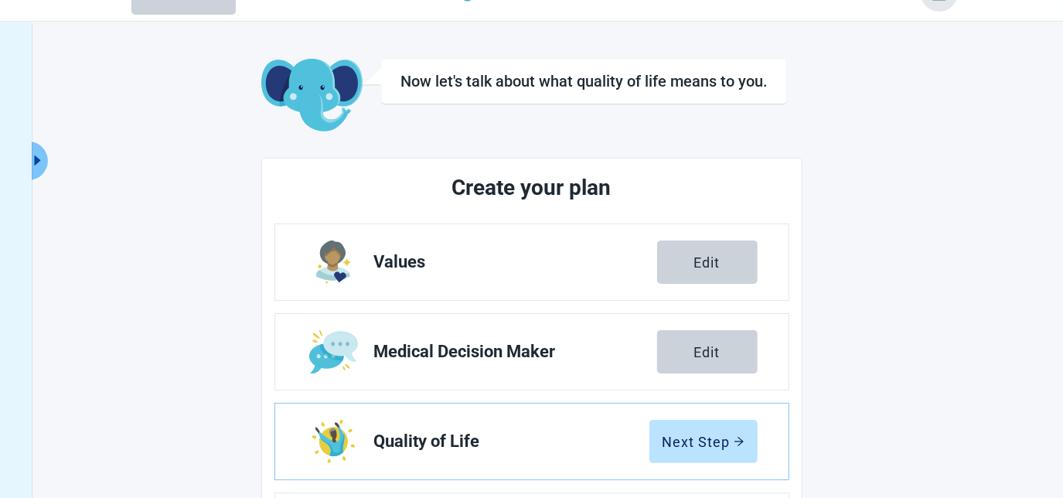
scroll to position [97, 0]
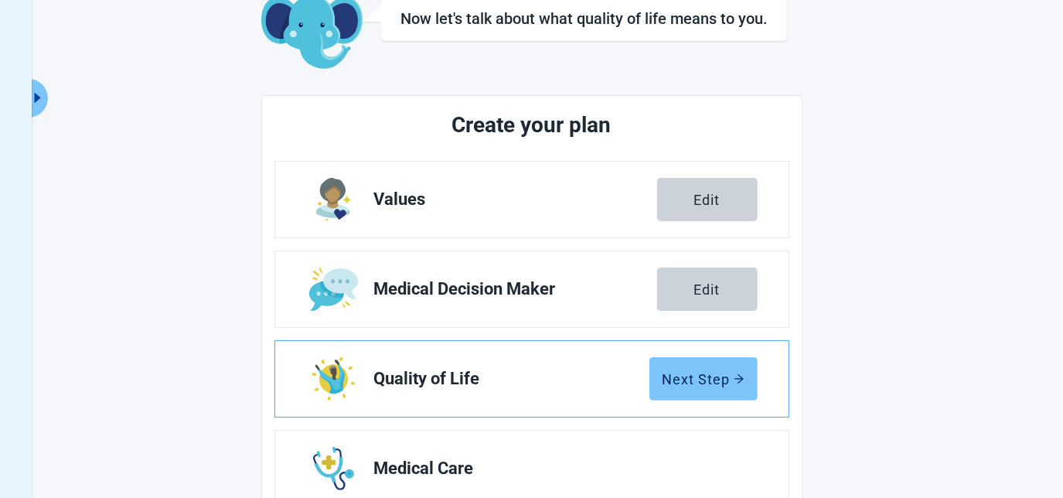
click at [700, 376] on div "Next Step" at bounding box center [704, 378] width 82 height 15
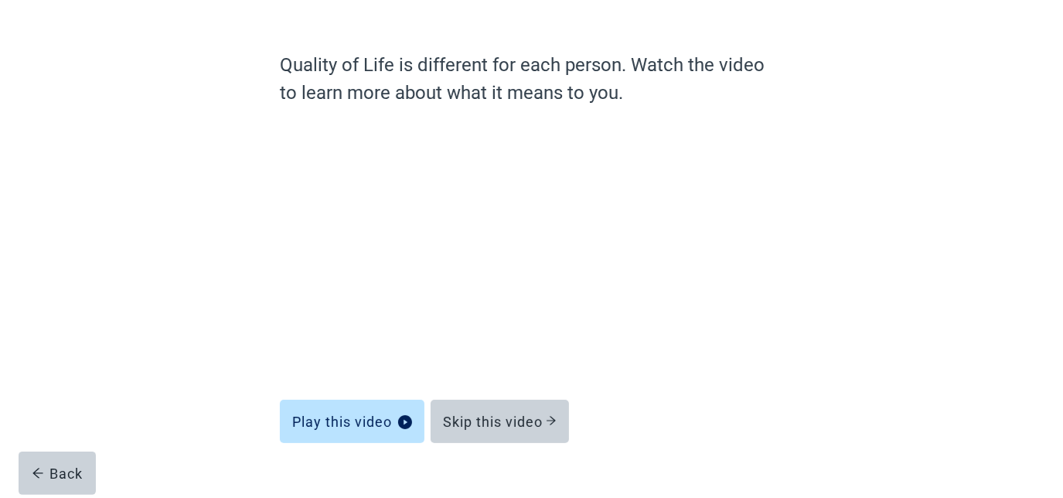
scroll to position [126, 0]
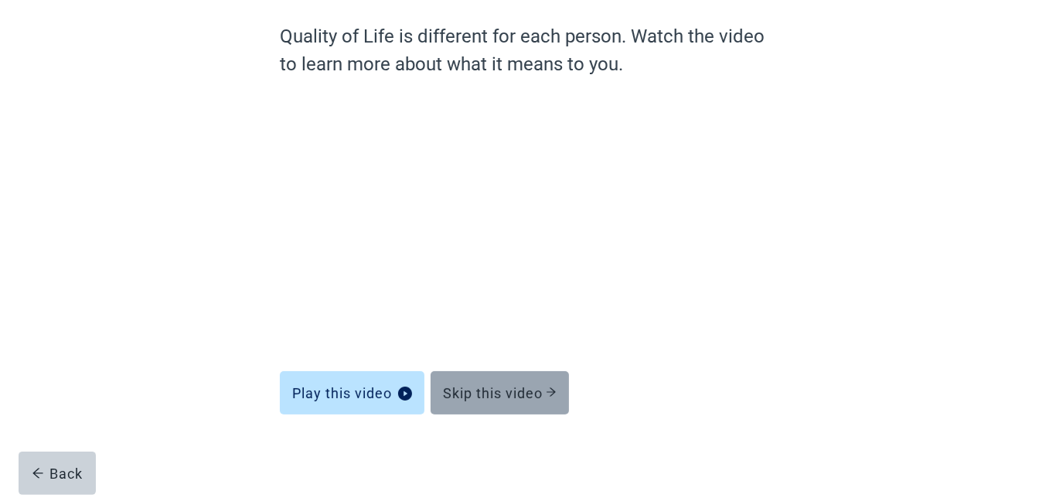
click at [506, 377] on button "Skip this video" at bounding box center [500, 392] width 138 height 43
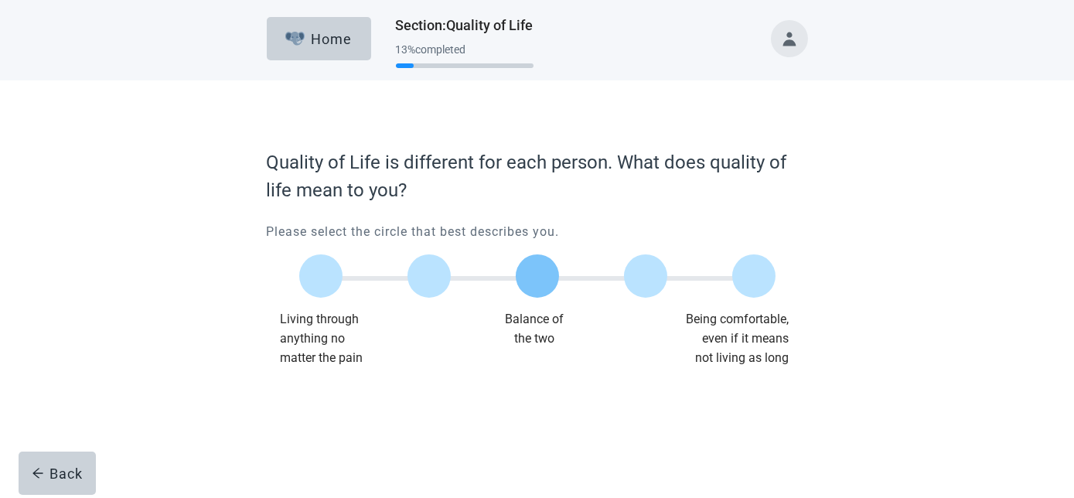
click at [534, 286] on label "Main content" at bounding box center [537, 275] width 43 height 43
click at [537, 276] on input "Quality of life scale: 50 out of 100. Balance of the two" at bounding box center [537, 276] width 0 height 0
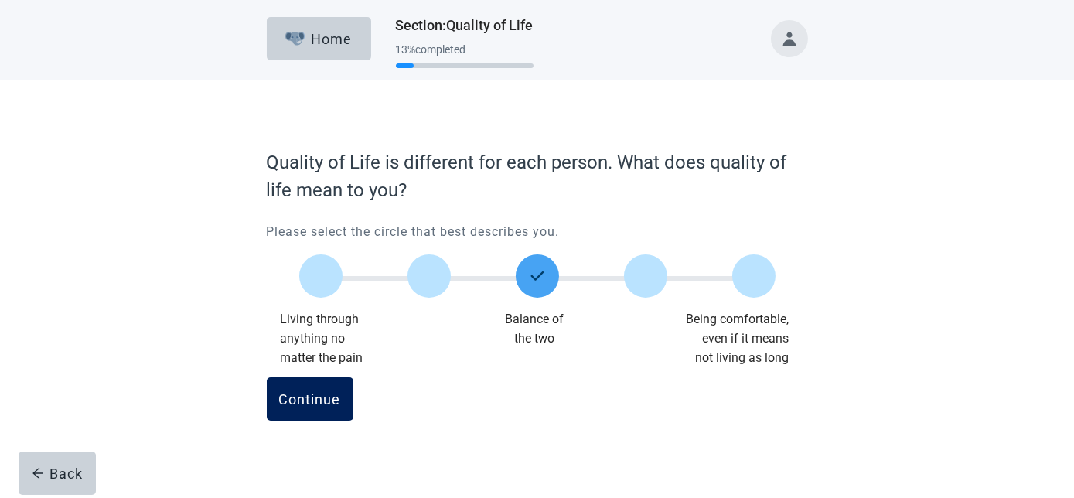
click at [321, 397] on div "Continue" at bounding box center [310, 398] width 62 height 15
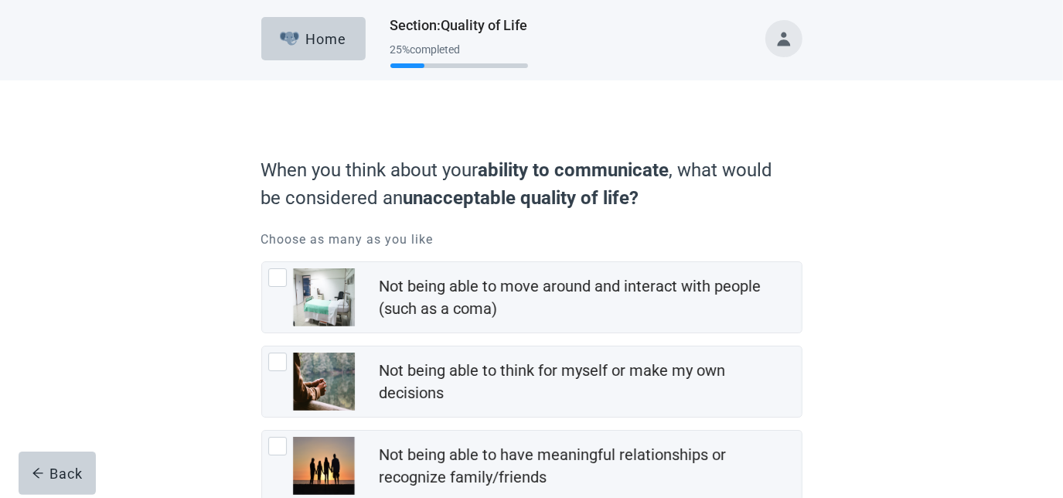
scroll to position [70, 0]
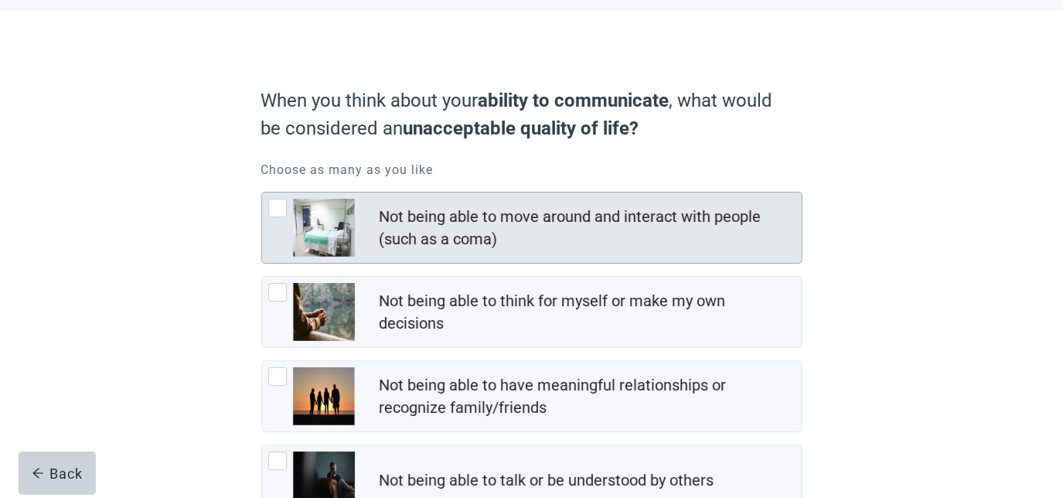
click at [279, 206] on div "Not being able to move around and interact with people (such as a coma), checkb…" at bounding box center [277, 208] width 19 height 19
click at [262, 193] on input "Not being able to move around and interact with people (such as a coma)" at bounding box center [261, 192] width 1 height 1
checkbox input "true"
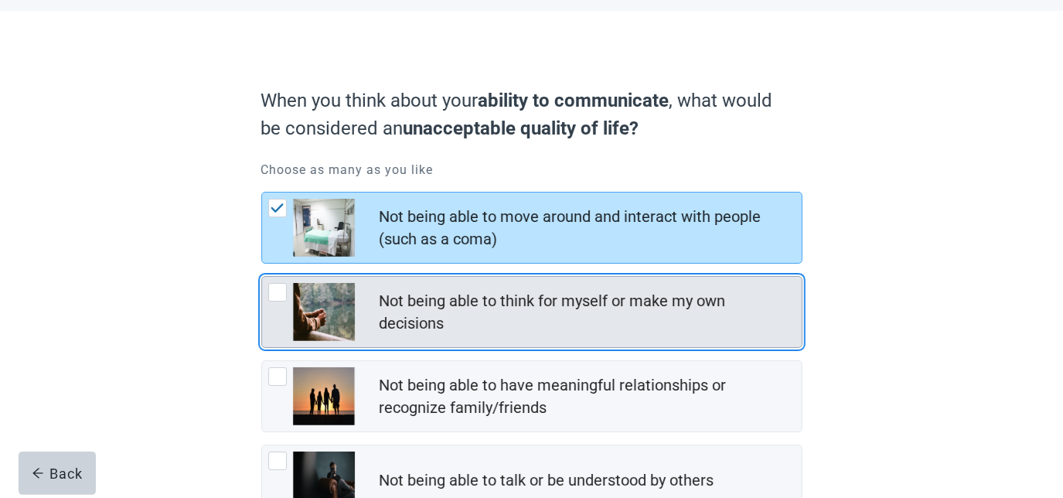
click at [274, 292] on div "Not being able to think for myself or make my own decisions, checkbox, not chec…" at bounding box center [277, 292] width 19 height 19
click at [262, 277] on input "Not being able to think for myself or make my own decisions" at bounding box center [261, 276] width 1 height 1
checkbox input "true"
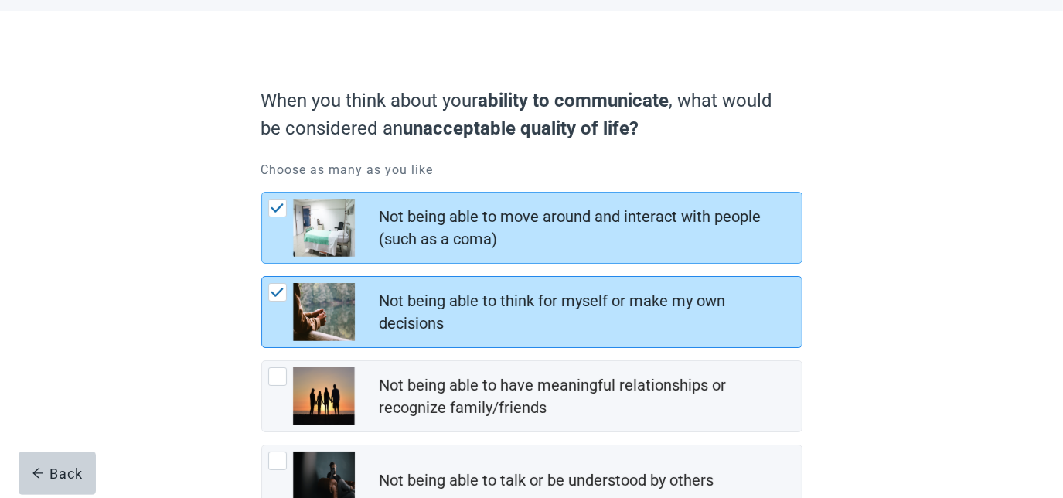
scroll to position [140, 0]
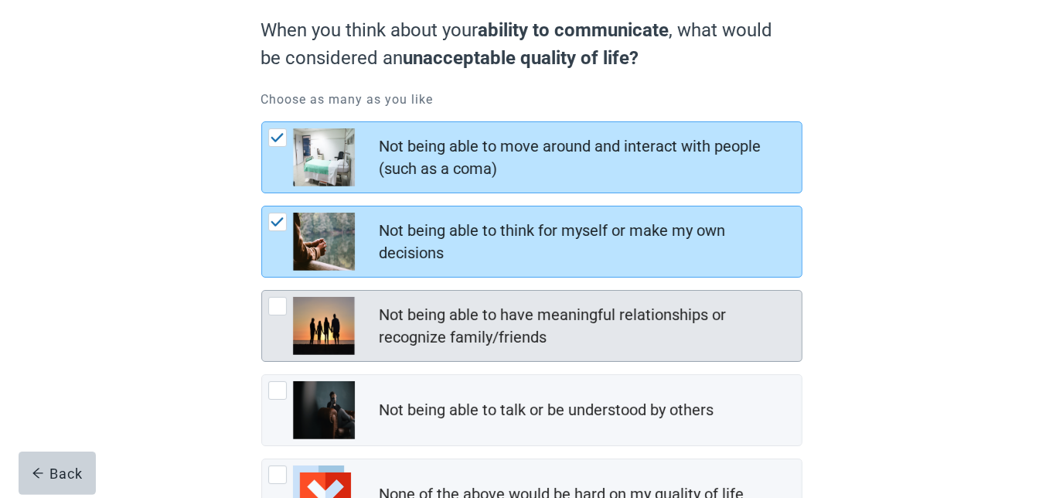
click at [275, 309] on div "Not being able to have meaningful relationships or recognize family/friends, ch…" at bounding box center [277, 306] width 19 height 19
click at [262, 291] on input "Not being able to have meaningful relationships or recognize family/friends" at bounding box center [261, 290] width 1 height 1
checkbox input "true"
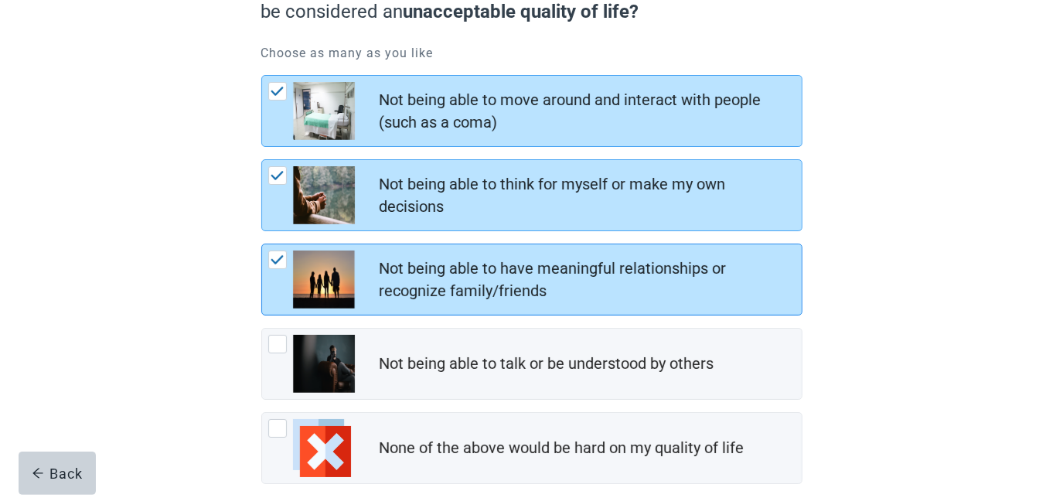
scroll to position [210, 0]
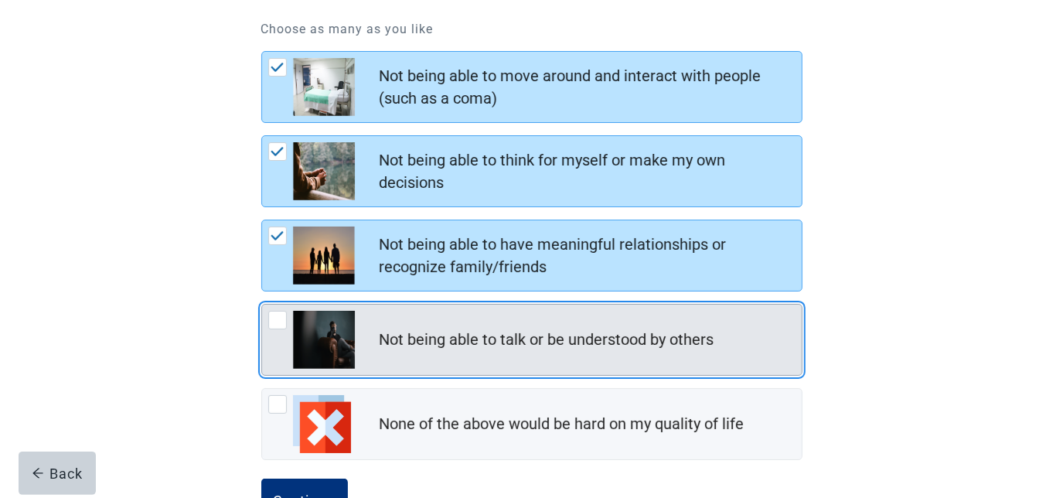
click at [276, 323] on div "Not being able to talk or be understood by others, checkbox, not checked" at bounding box center [277, 320] width 19 height 19
click at [262, 305] on input "Not being able to talk or be understood by others" at bounding box center [261, 304] width 1 height 1
checkbox input "true"
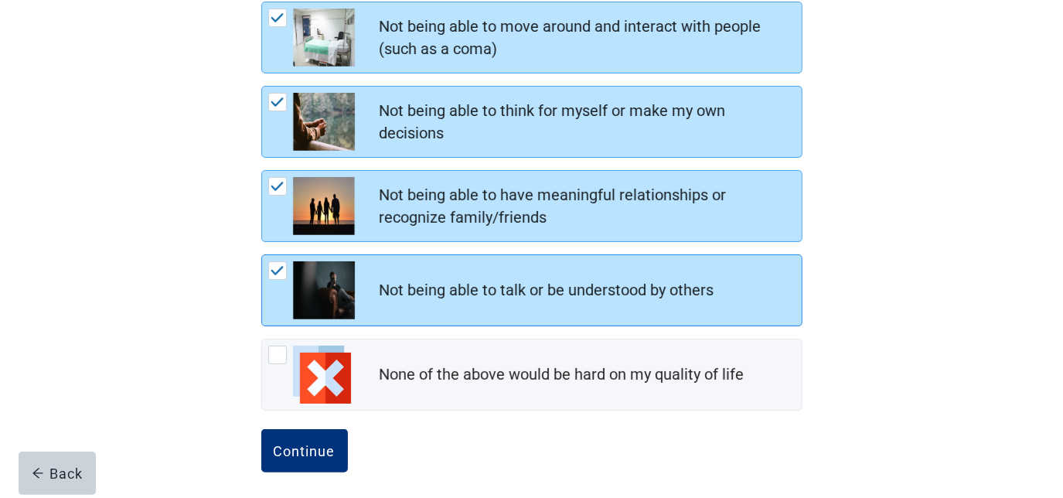
scroll to position [266, 0]
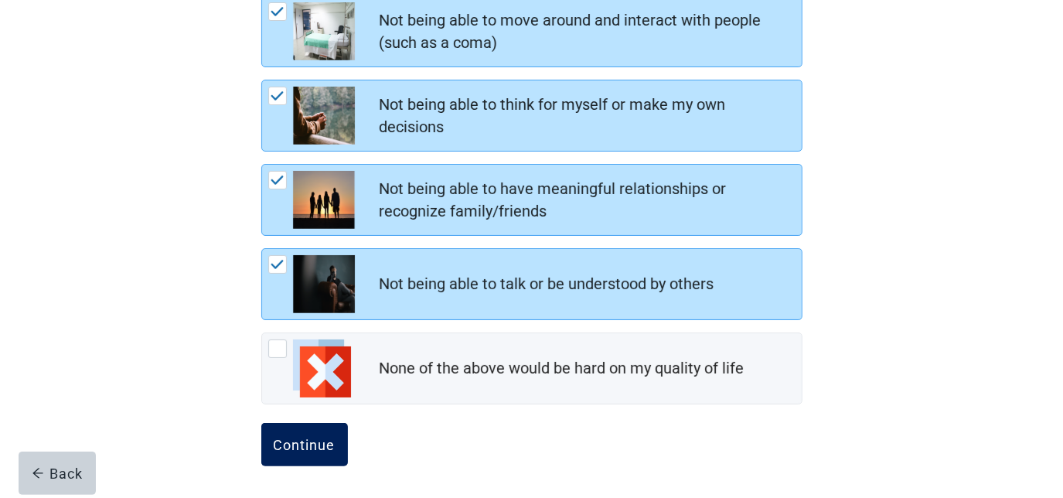
click at [326, 448] on div "Continue" at bounding box center [305, 444] width 62 height 15
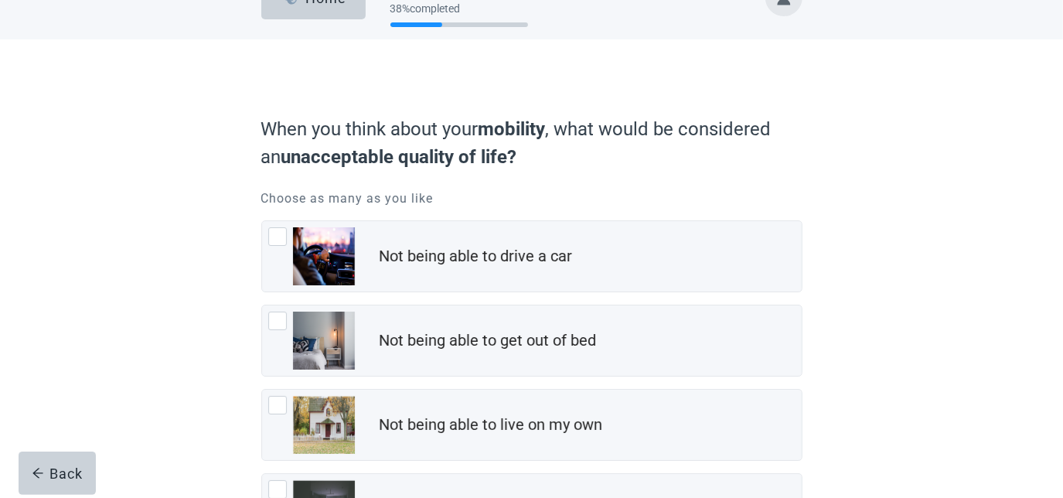
scroll to position [70, 0]
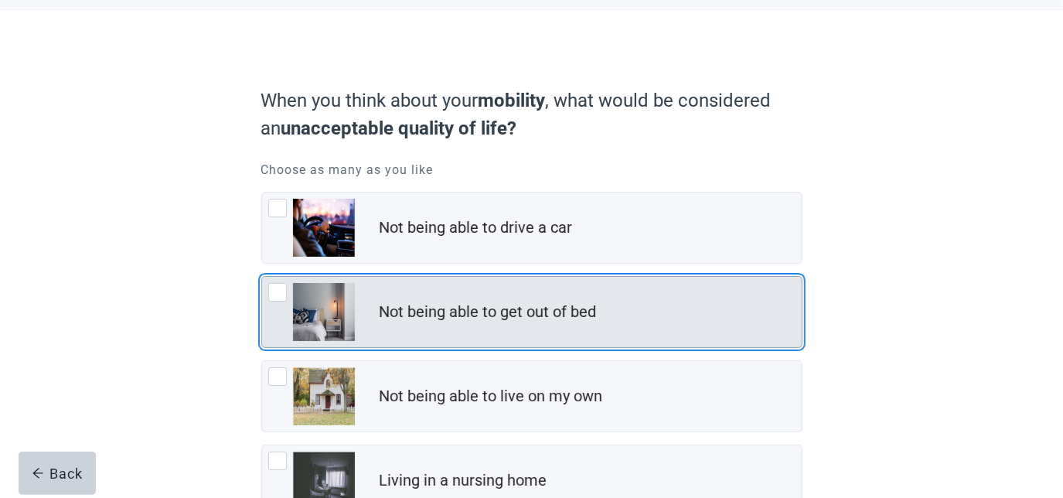
click at [276, 290] on div "Not being able to get out of bed, checkbox, not checked" at bounding box center [277, 292] width 19 height 19
click at [262, 277] on input "Not being able to get out of bed" at bounding box center [261, 276] width 1 height 1
checkbox input "true"
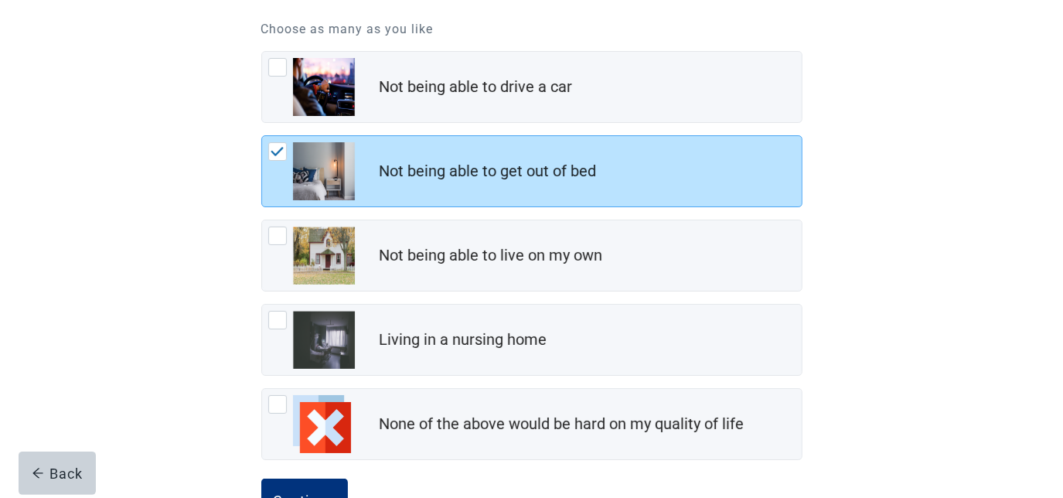
scroll to position [266, 0]
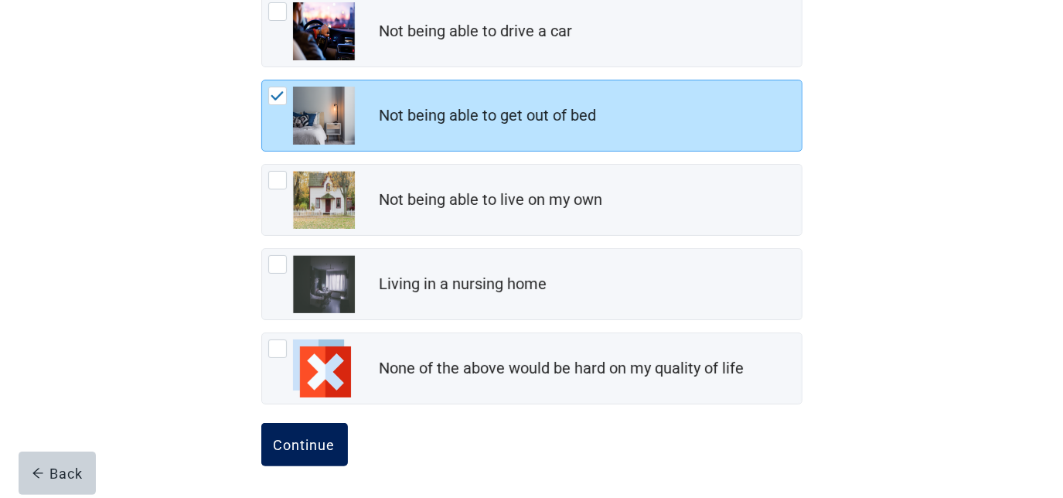
click at [305, 443] on div "Continue" at bounding box center [305, 444] width 62 height 15
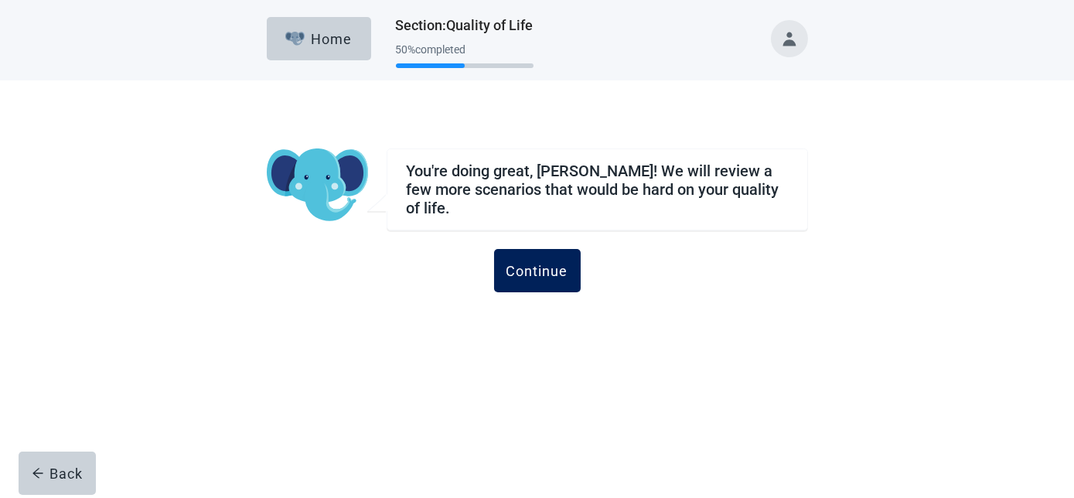
click at [554, 263] on div "Continue" at bounding box center [537, 270] width 62 height 15
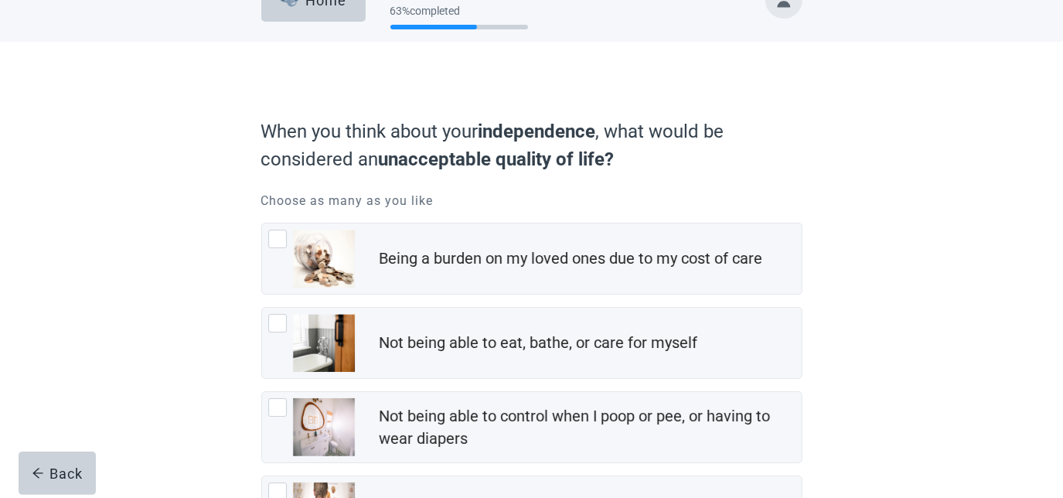
scroll to position [70, 0]
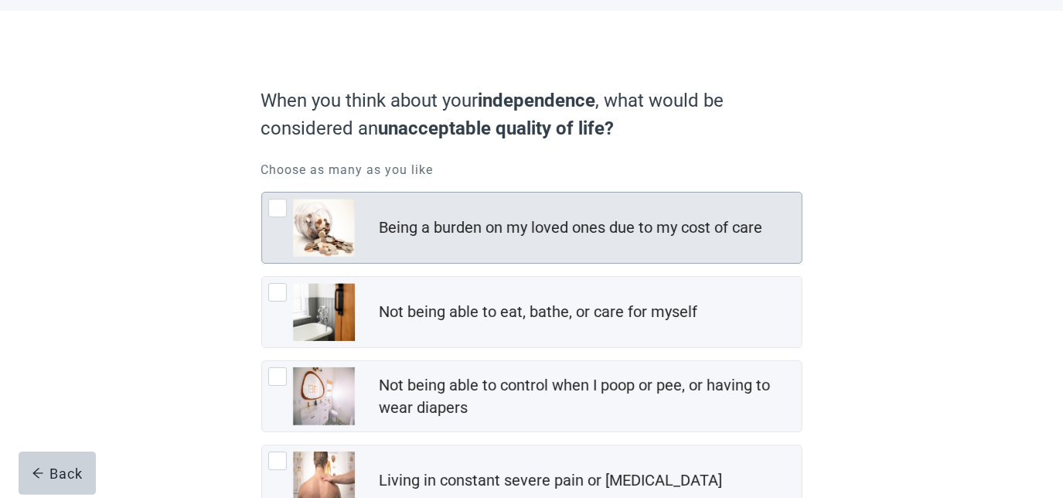
click at [278, 206] on div "Being a burden on my loved ones due to my cost of care, checkbox, not checked" at bounding box center [277, 208] width 19 height 19
click at [262, 193] on input "Being a burden on my loved ones due to my cost of care" at bounding box center [261, 192] width 1 height 1
checkbox input "true"
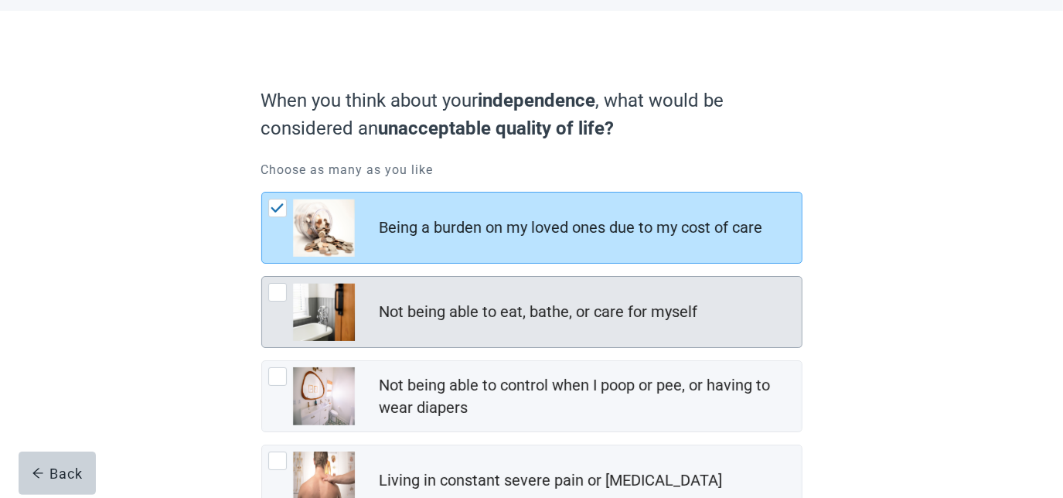
click at [274, 291] on div "Not being able to eat, bathe, or care for myself, checkbox, not checked" at bounding box center [277, 292] width 19 height 19
click at [262, 277] on input "Not being able to eat, bathe, or care for myself" at bounding box center [261, 276] width 1 height 1
checkbox input "true"
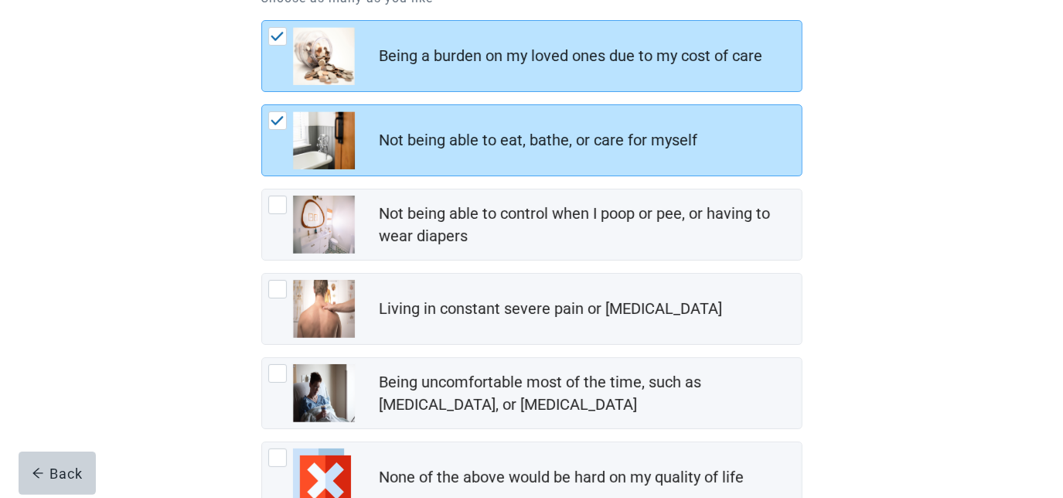
scroll to position [281, 0]
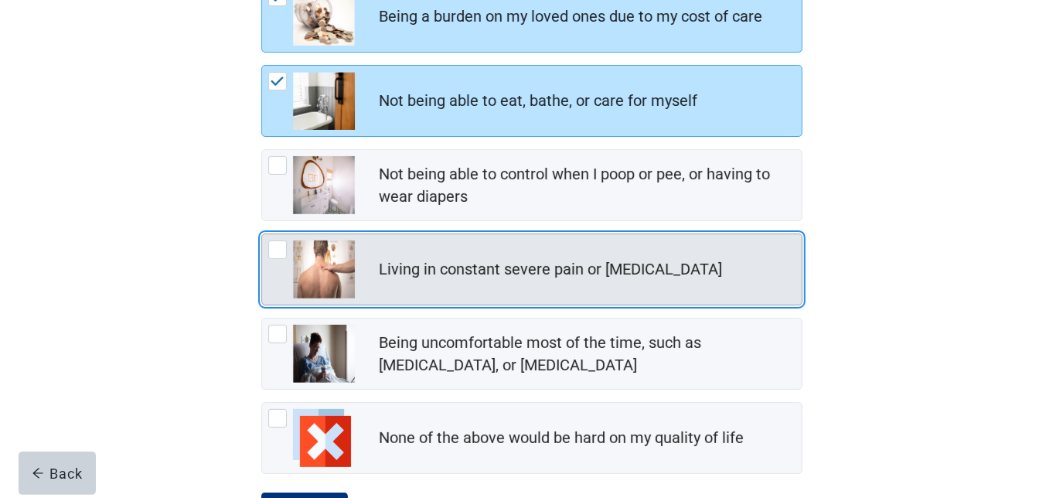
click at [280, 251] on div "Living in constant severe pain or shortness of breath, checkbox, not checked" at bounding box center [277, 249] width 19 height 19
click at [262, 234] on input "Living in constant severe pain or [MEDICAL_DATA]" at bounding box center [261, 234] width 1 height 1
checkbox input "true"
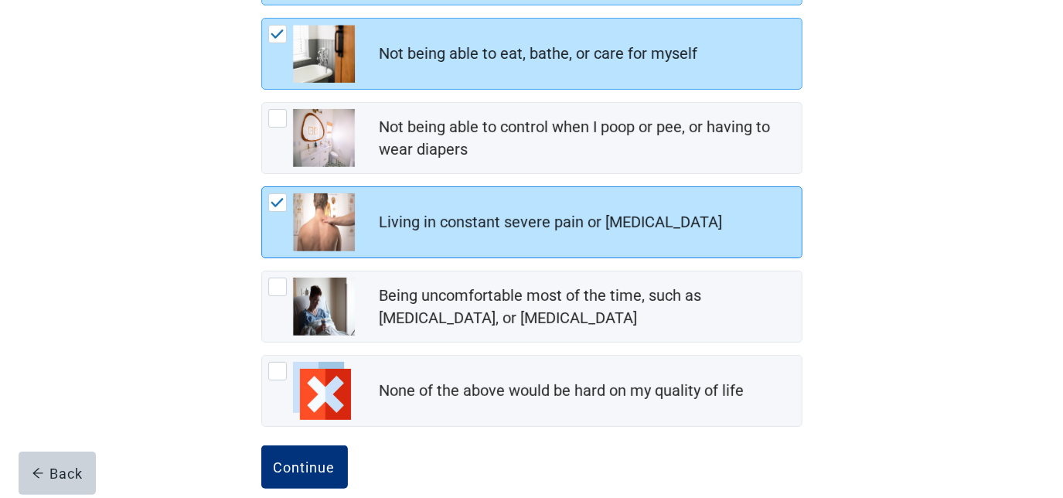
scroll to position [350, 0]
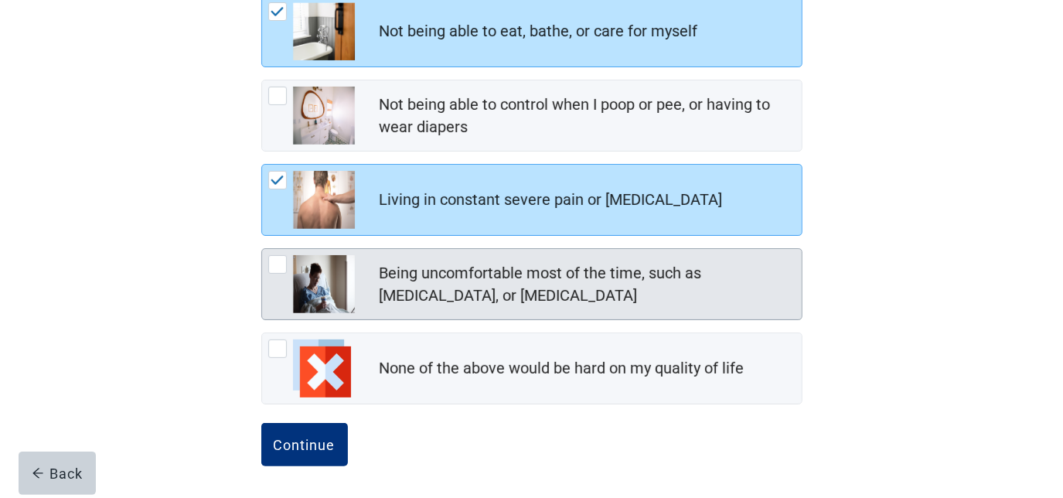
click at [280, 261] on div "Being uncomfortable most of the time, such as nausea, vomiting, or diarrhea, ch…" at bounding box center [277, 264] width 19 height 19
click at [262, 249] on input "Being uncomfortable most of the time, such as [MEDICAL_DATA], or [MEDICAL_DATA]" at bounding box center [261, 248] width 1 height 1
checkbox input "true"
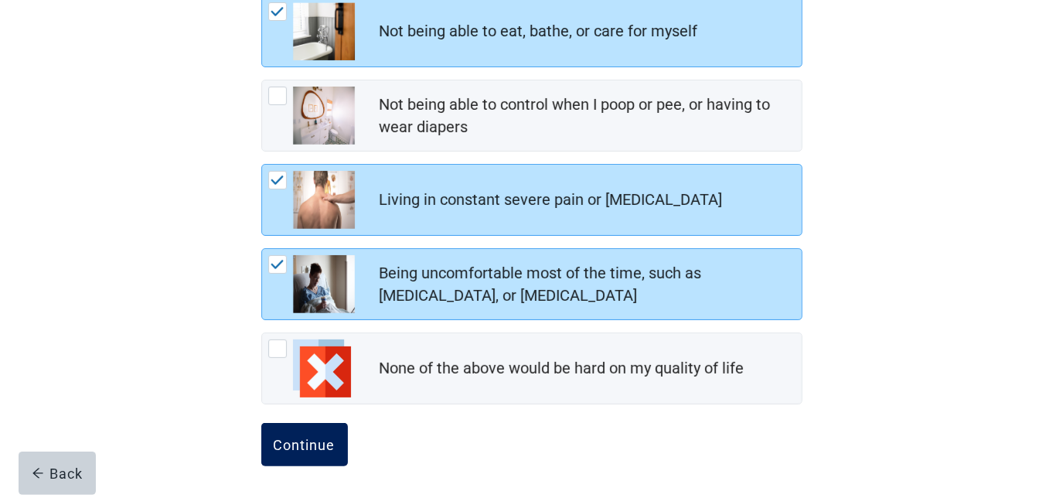
click at [298, 443] on div "Continue" at bounding box center [305, 444] width 62 height 15
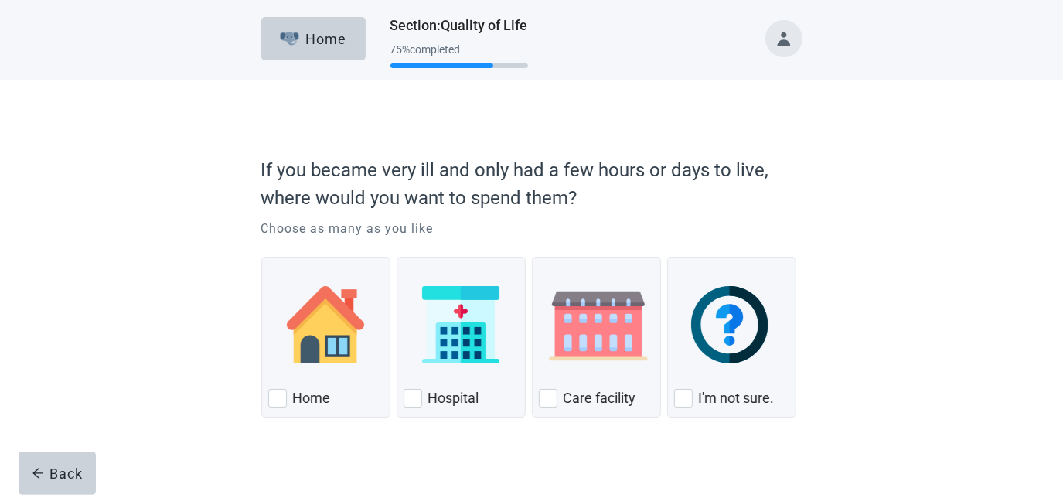
scroll to position [15, 0]
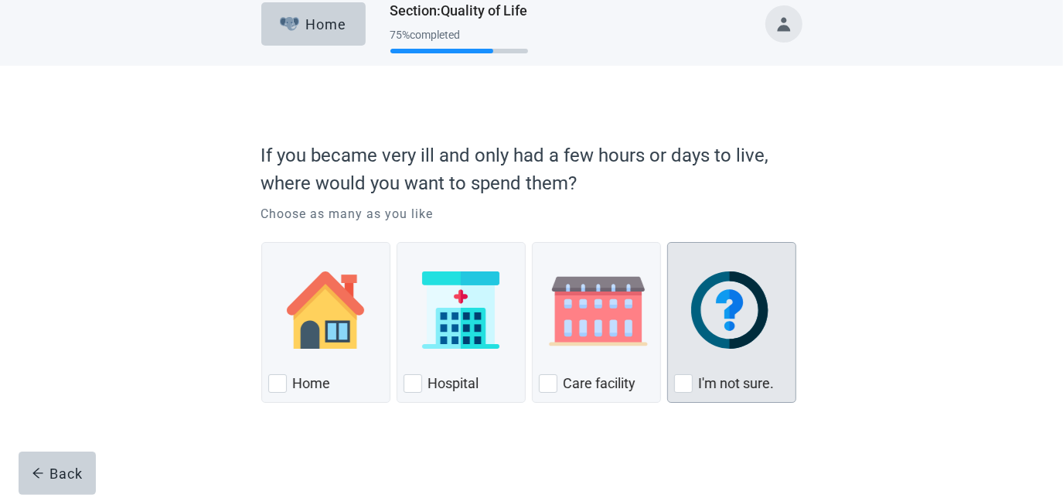
click at [685, 381] on div "I'm not sure., checkbox, not checked" at bounding box center [683, 383] width 19 height 19
click at [668, 243] on input "I'm not sure." at bounding box center [667, 242] width 1 height 1
checkbox input "true"
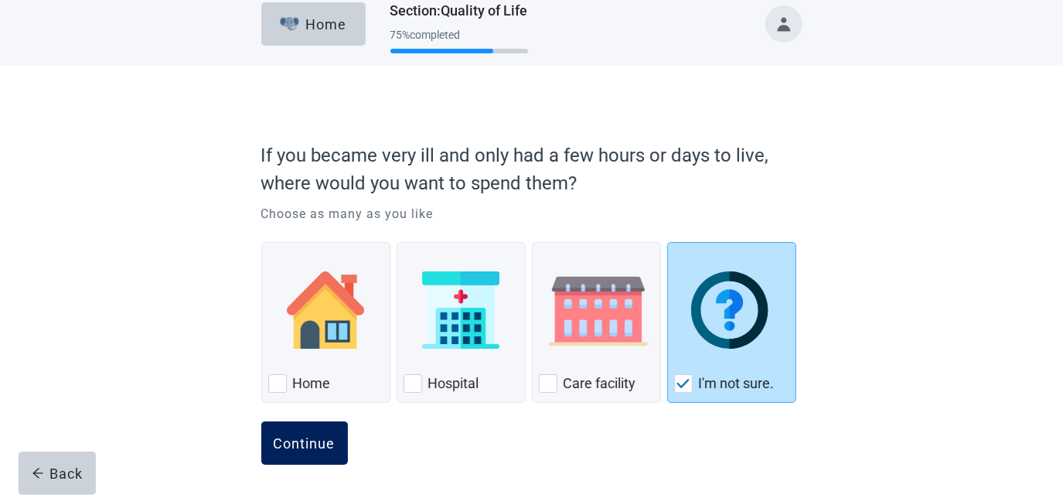
click at [278, 439] on div "Continue" at bounding box center [305, 442] width 62 height 15
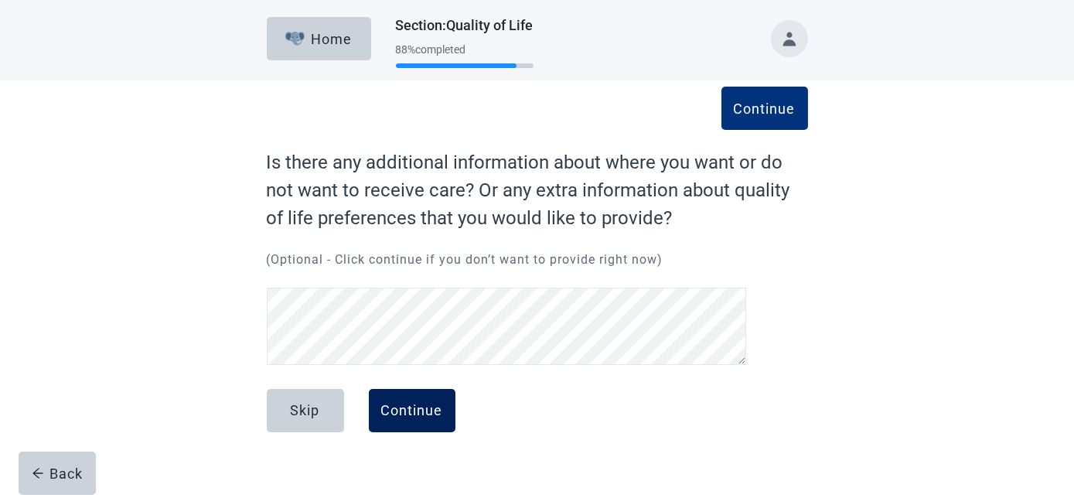
click at [418, 415] on div "Continue" at bounding box center [412, 410] width 62 height 15
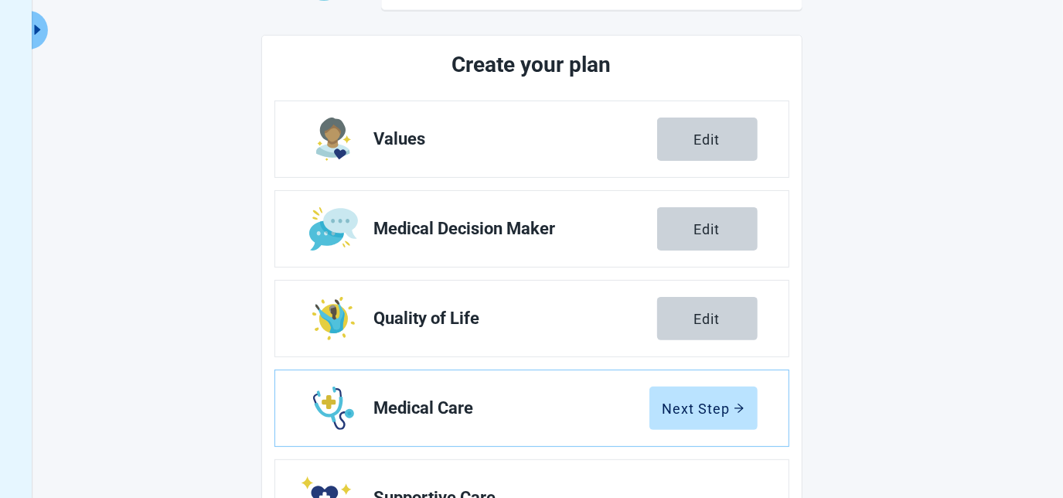
scroll to position [210, 0]
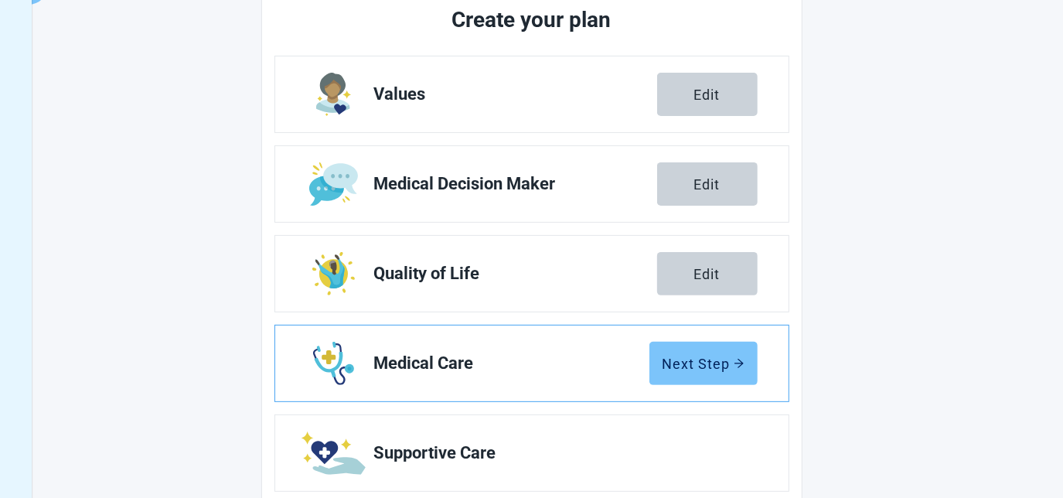
click at [732, 366] on div "Next Step" at bounding box center [704, 363] width 82 height 15
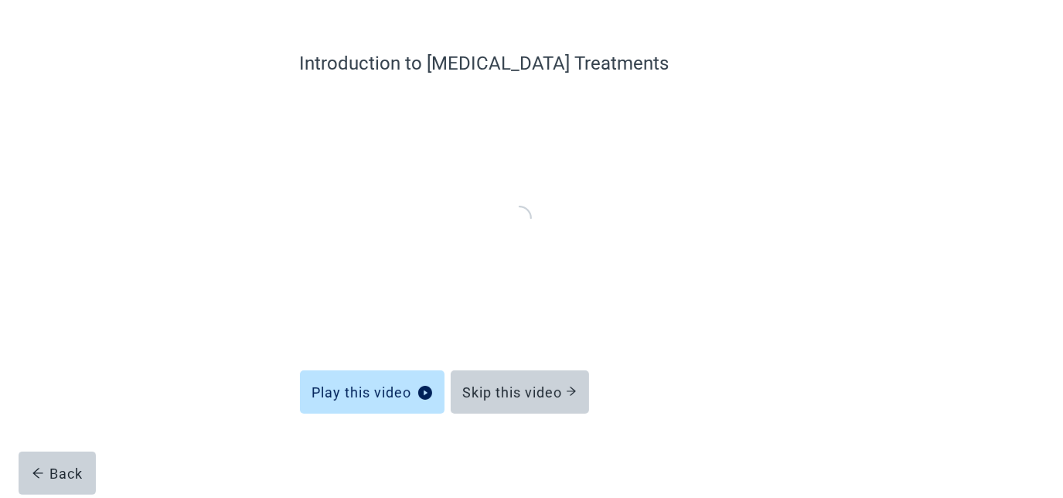
scroll to position [98, 0]
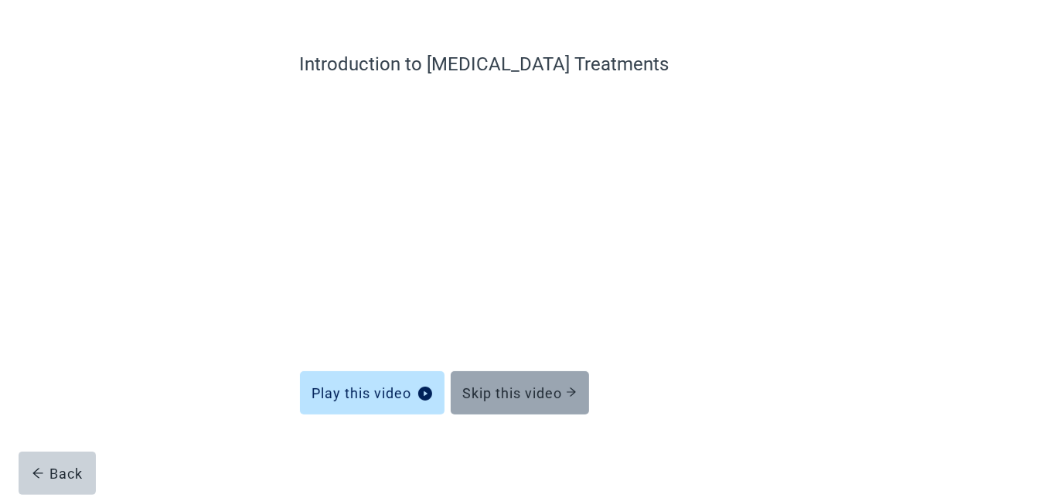
click at [506, 404] on button "Skip this video" at bounding box center [520, 392] width 138 height 43
click at [527, 397] on div "Skip this video" at bounding box center [520, 392] width 114 height 15
click at [521, 391] on div "Skip this video" at bounding box center [520, 392] width 114 height 15
click at [511, 391] on div "Skip this video" at bounding box center [520, 392] width 114 height 15
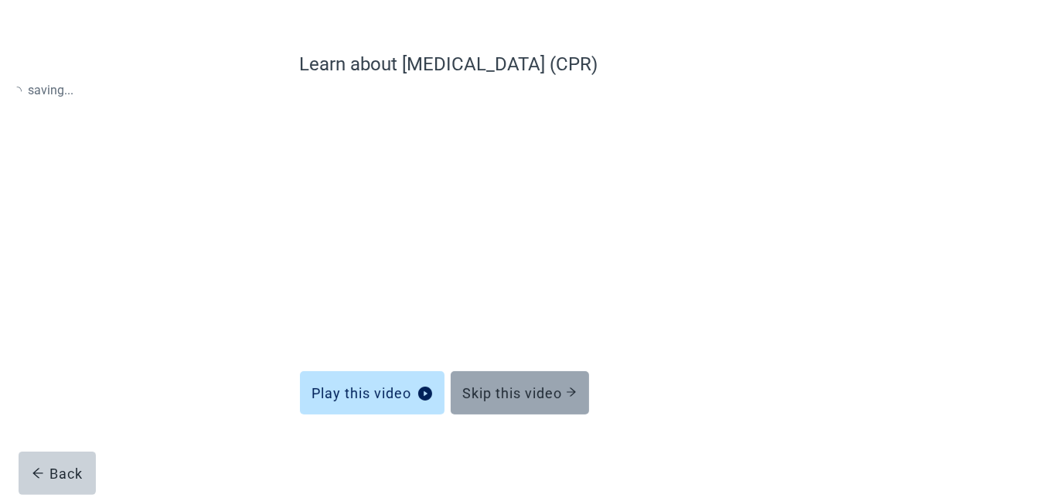
click at [511, 391] on div "Skip this video" at bounding box center [520, 392] width 114 height 15
click at [510, 390] on div "Skip this video" at bounding box center [520, 392] width 114 height 15
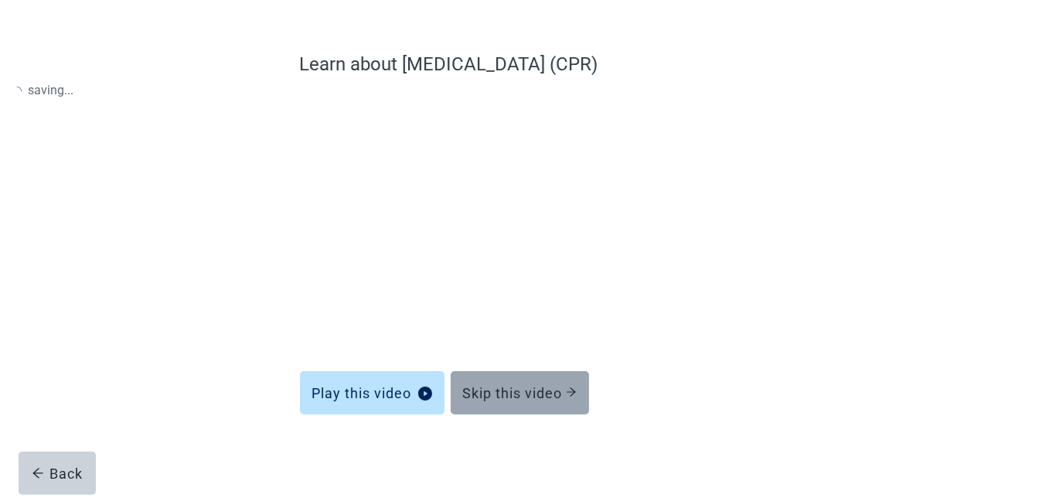
click at [505, 398] on div "Skip this video" at bounding box center [520, 392] width 114 height 15
click at [530, 387] on div "Skip this video" at bounding box center [520, 392] width 114 height 15
click at [532, 387] on div "Skip this video" at bounding box center [520, 392] width 114 height 15
click at [536, 391] on div "Skip this video" at bounding box center [520, 392] width 114 height 15
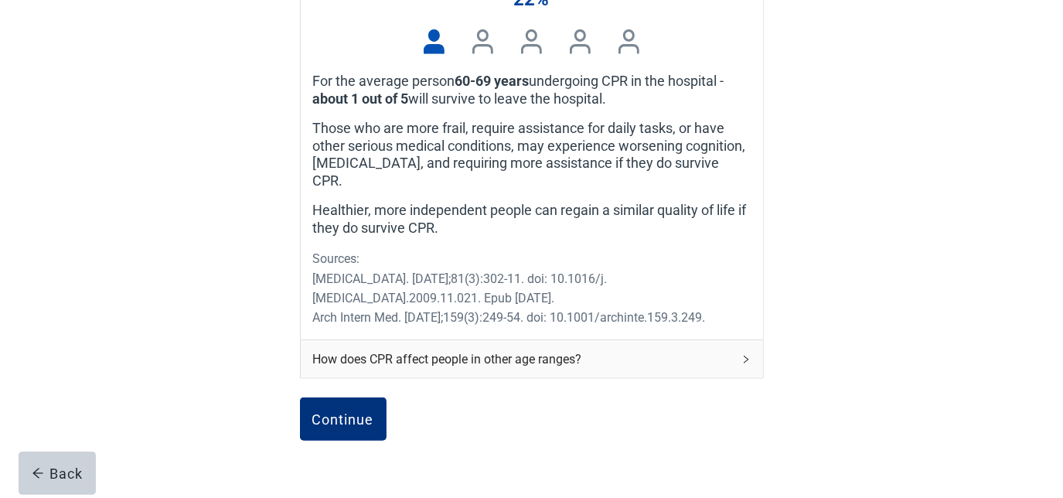
scroll to position [590, 0]
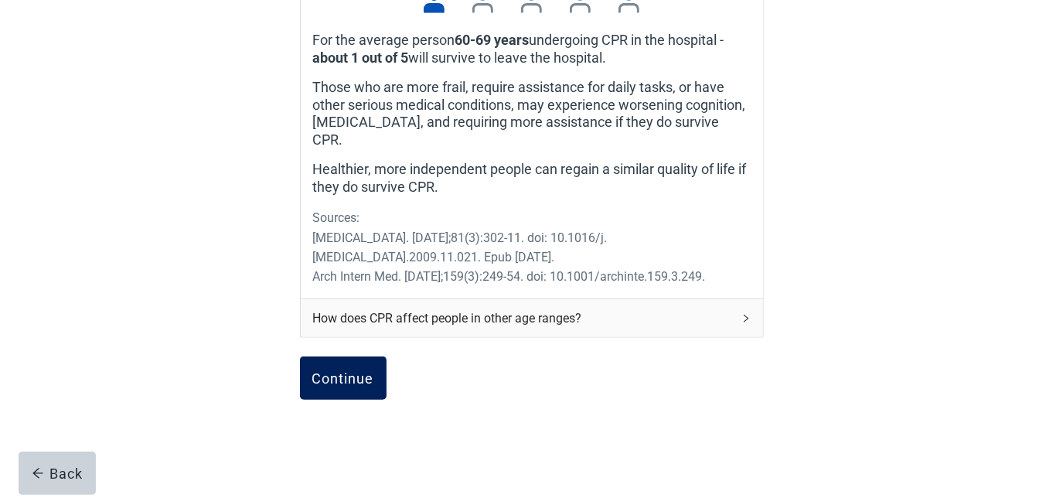
click at [338, 370] on div "Continue" at bounding box center [343, 377] width 62 height 15
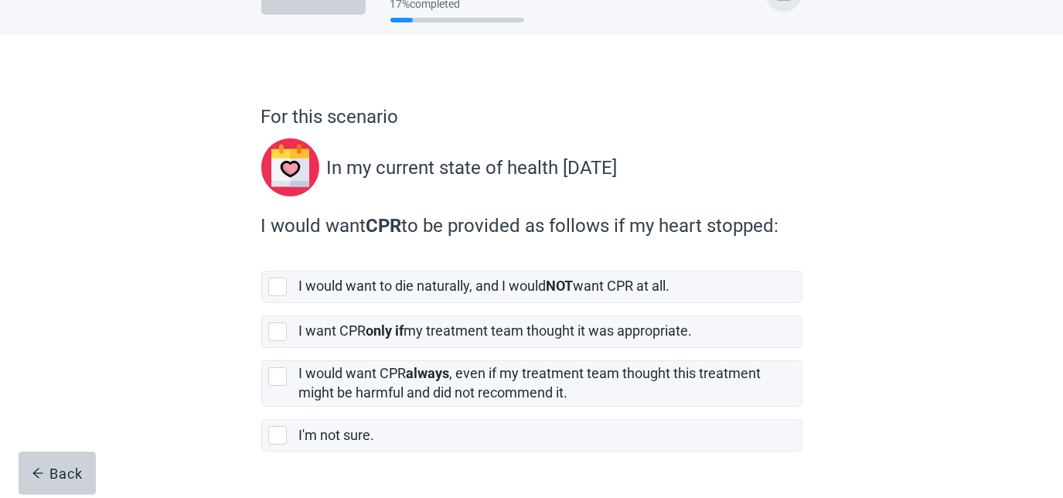
scroll to position [70, 0]
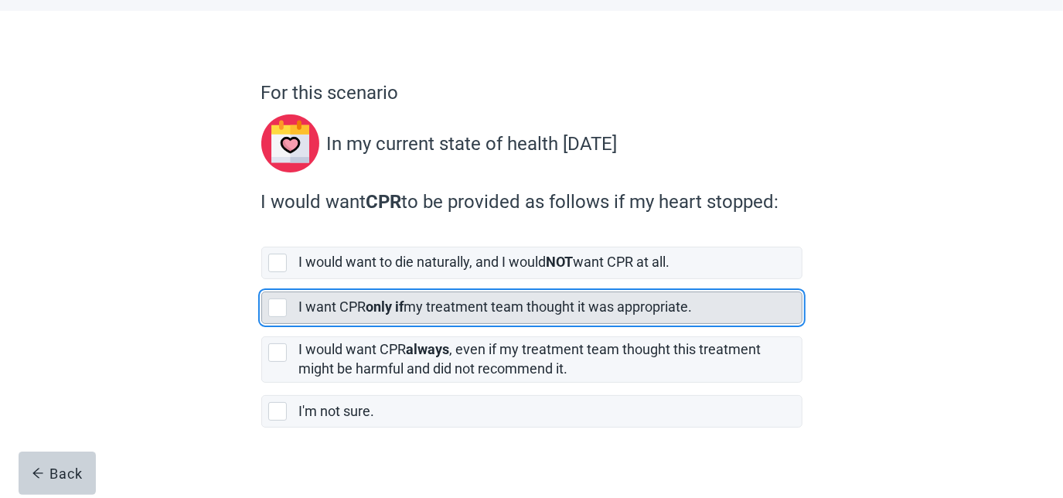
click at [277, 314] on div "[object Object], checkbox, not selected" at bounding box center [277, 307] width 19 height 19
click at [262, 280] on input "I want CPR only if my treatment team thought it was appropriate." at bounding box center [261, 279] width 1 height 1
checkbox input "true"
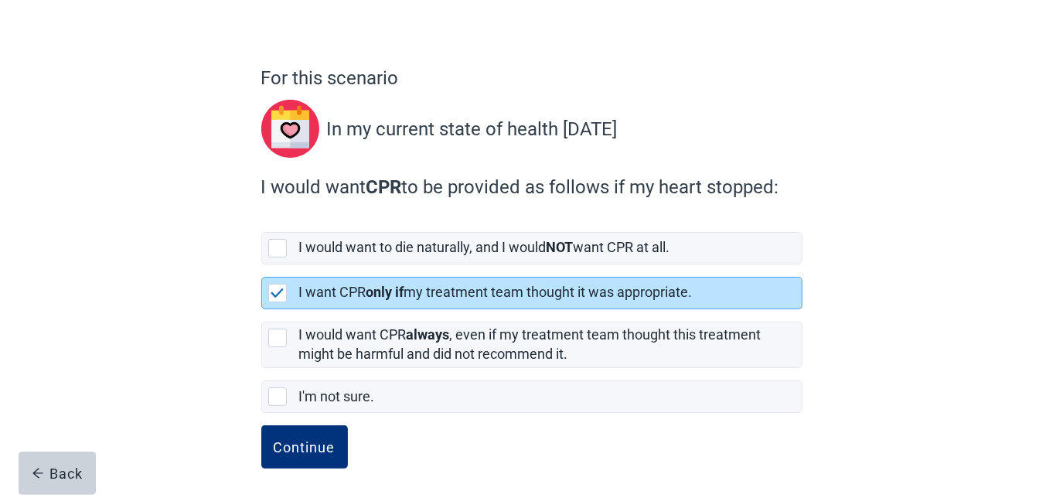
scroll to position [88, 0]
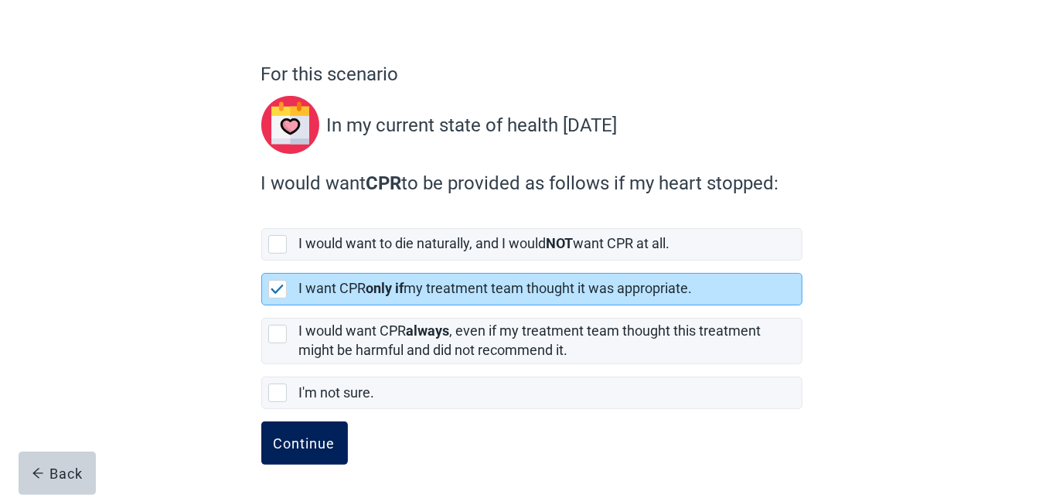
click at [305, 441] on div "Continue" at bounding box center [305, 442] width 62 height 15
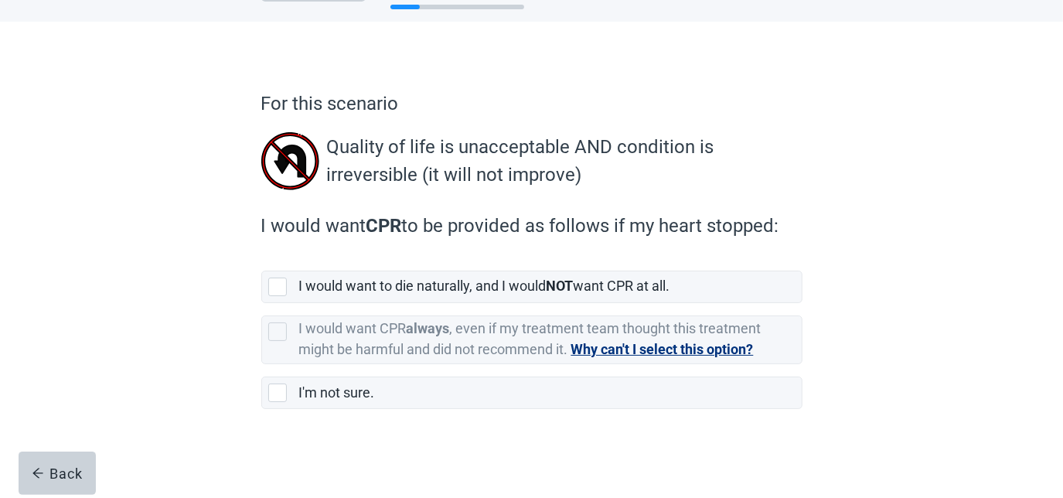
scroll to position [60, 0]
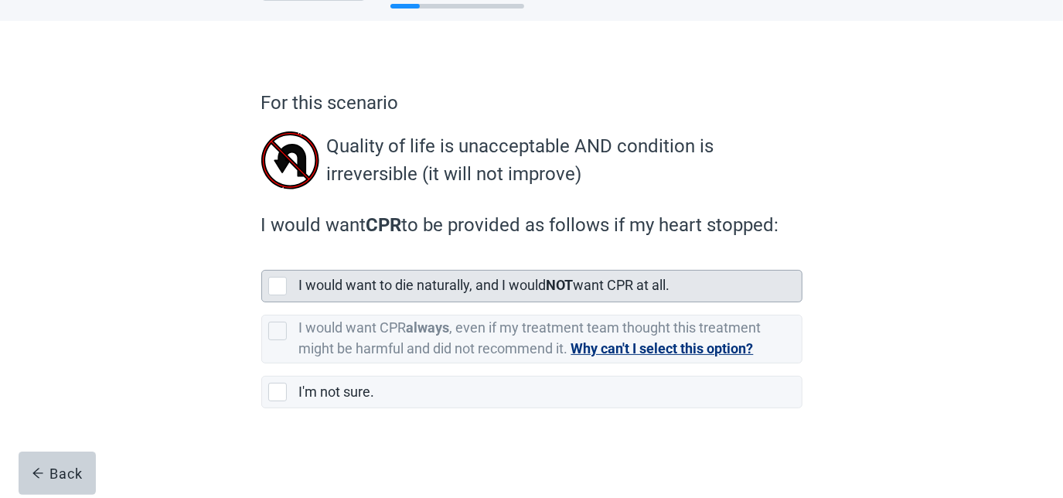
click at [277, 288] on div "[object Object], checkbox, not selected" at bounding box center [277, 286] width 19 height 19
click at [262, 258] on input "I would want to die naturally, and I would NOT want CPR at all." at bounding box center [261, 257] width 1 height 1
checkbox input "true"
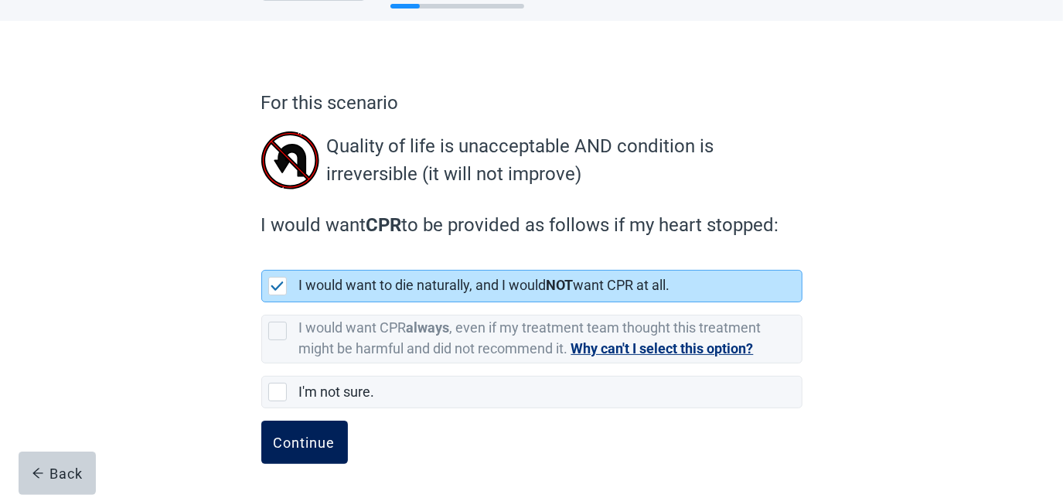
click at [289, 442] on div "Continue" at bounding box center [305, 442] width 62 height 15
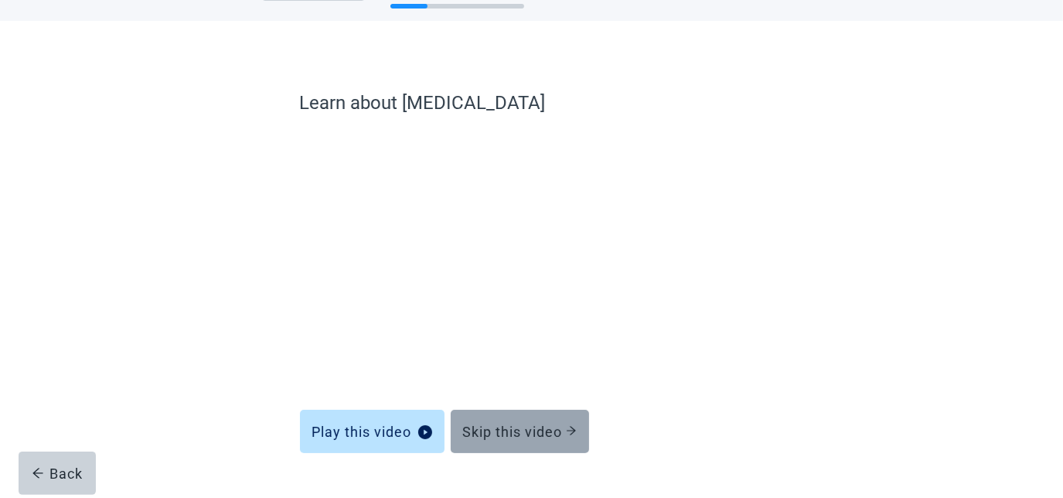
click at [527, 438] on div "Skip this video" at bounding box center [520, 431] width 114 height 15
click at [537, 433] on div "Skip this video" at bounding box center [520, 431] width 114 height 15
click at [530, 431] on div "Skip this video" at bounding box center [520, 431] width 114 height 15
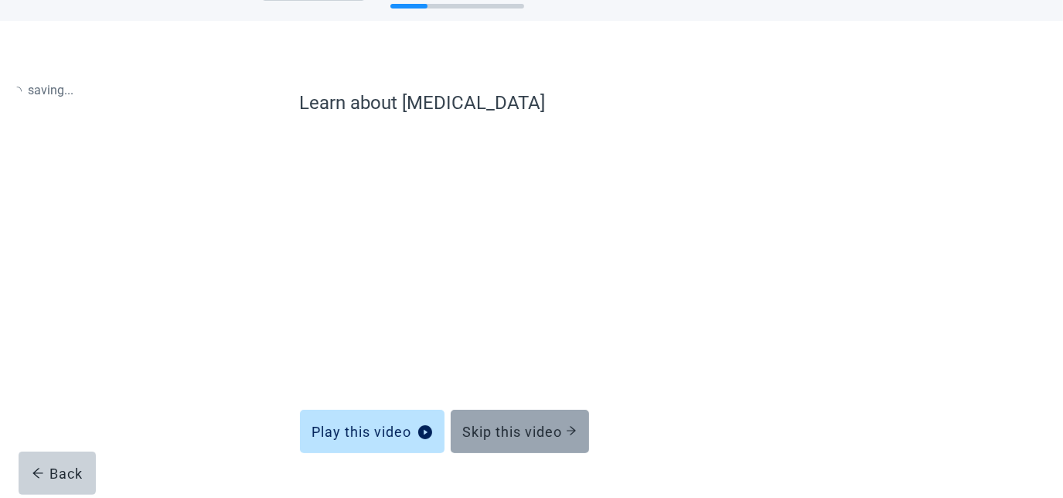
click at [530, 431] on div "Skip this video" at bounding box center [520, 431] width 114 height 15
click at [518, 429] on div "Skip this video" at bounding box center [520, 431] width 114 height 15
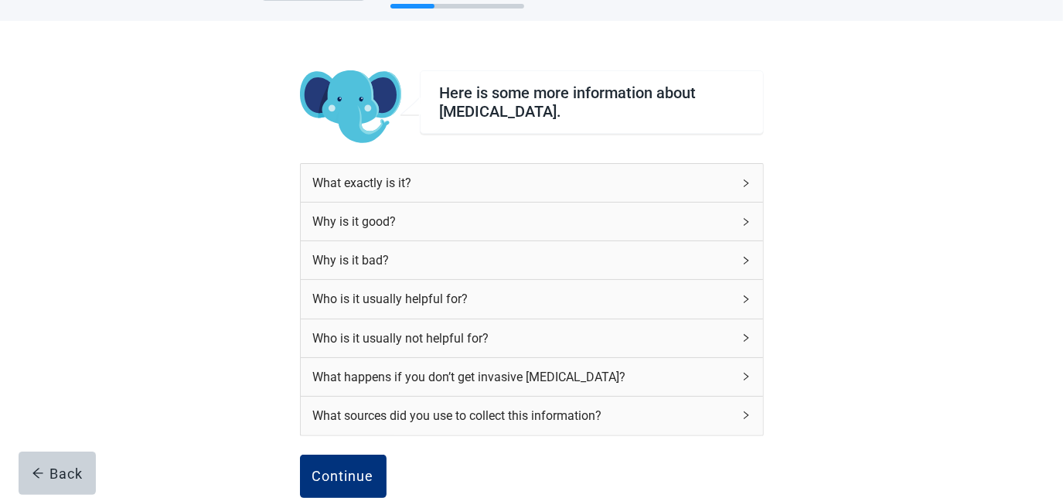
click at [346, 406] on div "What sources did you use to collect this information?" at bounding box center [522, 415] width 419 height 19
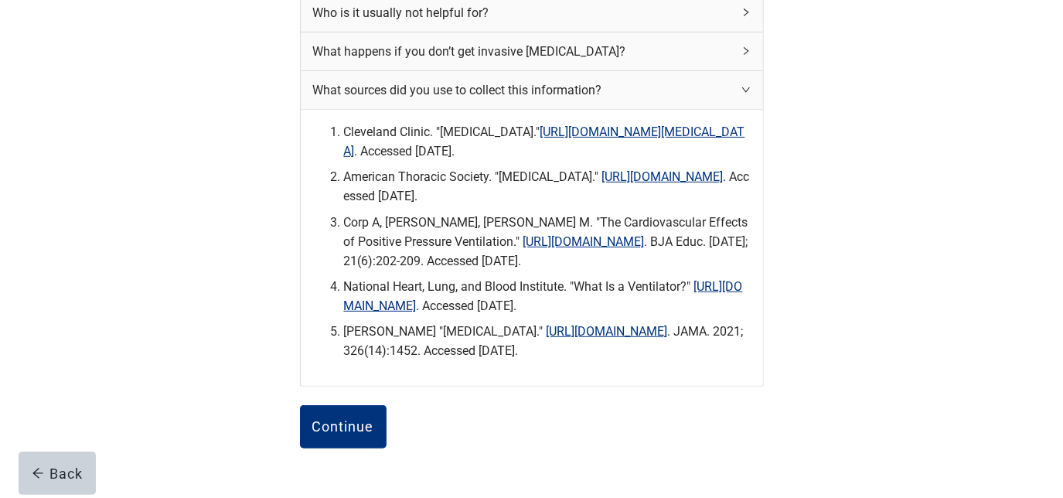
scroll to position [411, 0]
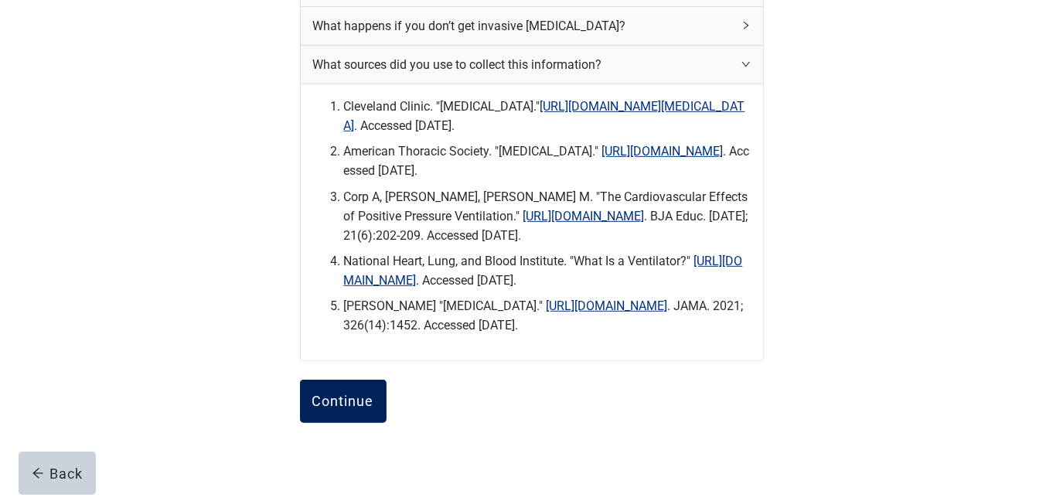
click at [344, 409] on div "Continue" at bounding box center [343, 401] width 62 height 15
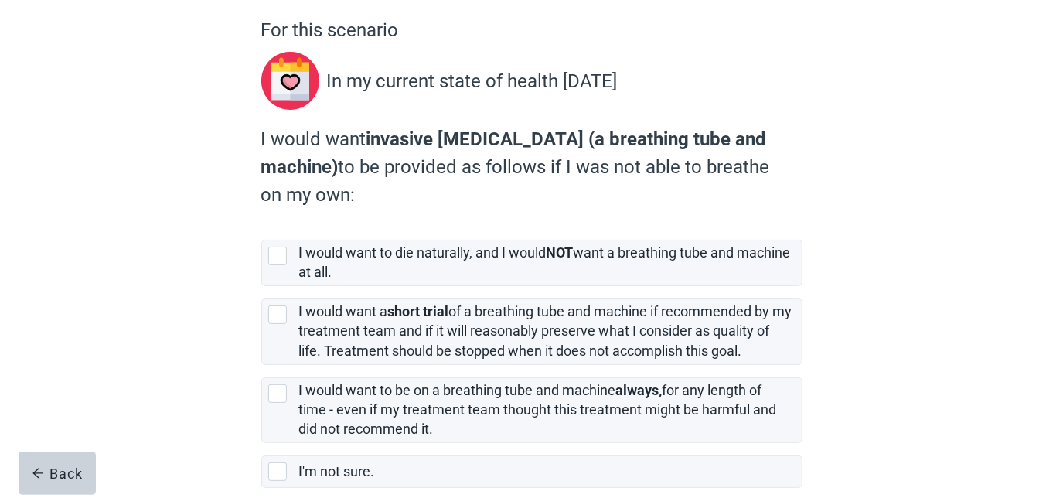
scroll to position [140, 0]
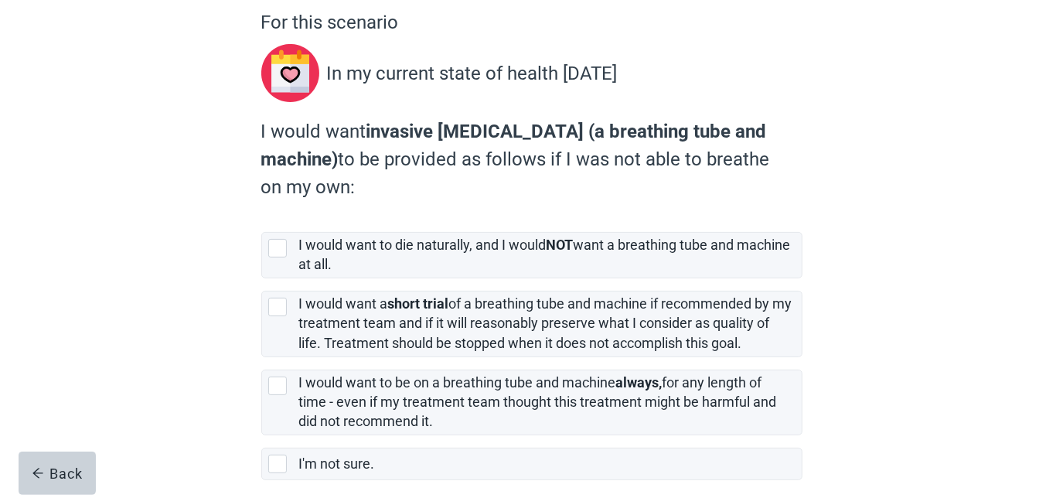
drag, startPoint x: 281, startPoint y: 315, endPoint x: 228, endPoint y: 315, distance: 53.4
click at [280, 315] on div "[object Object], checkbox, not selected" at bounding box center [277, 307] width 19 height 19
click at [262, 279] on input "I would want a short trial of a breathing tube and machine if recommended by my…" at bounding box center [261, 278] width 1 height 1
checkbox input "true"
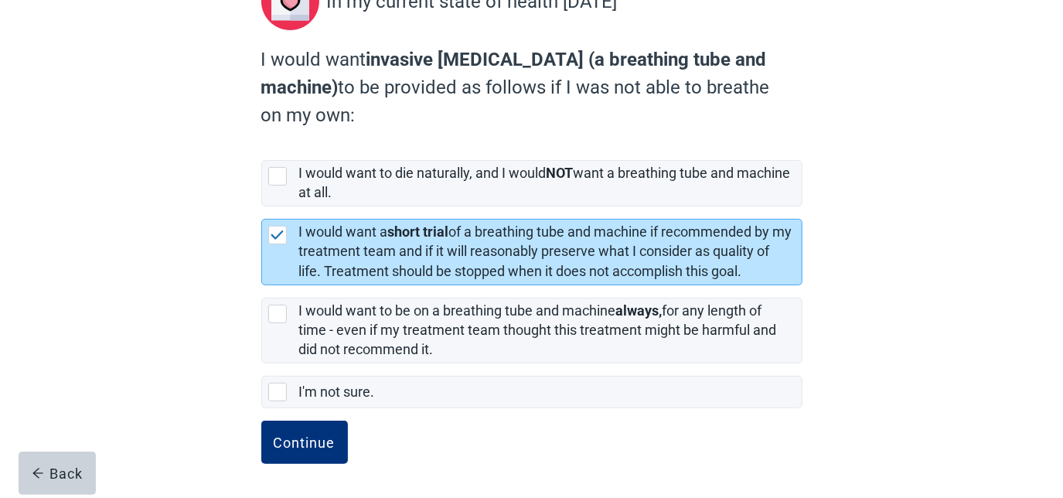
scroll to position [214, 0]
click at [297, 448] on div "Continue" at bounding box center [305, 442] width 62 height 15
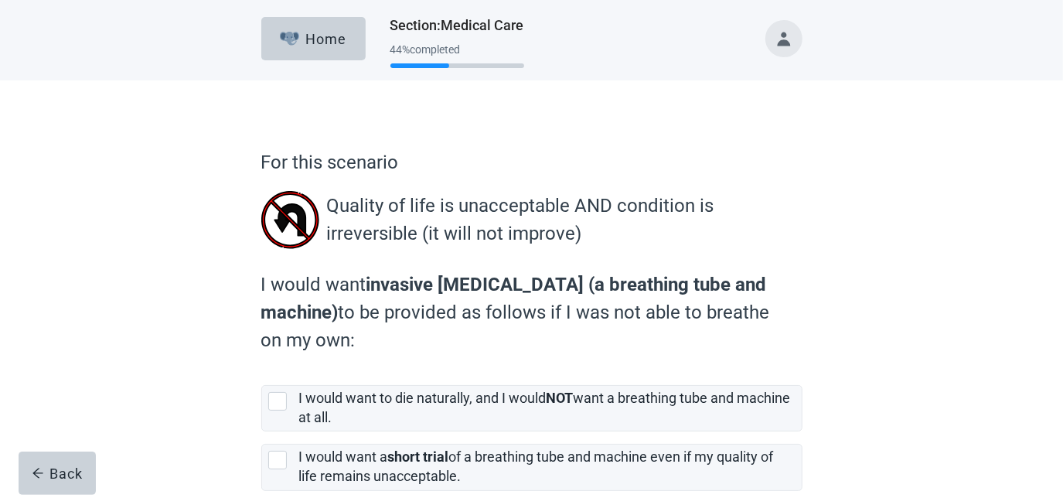
scroll to position [70, 0]
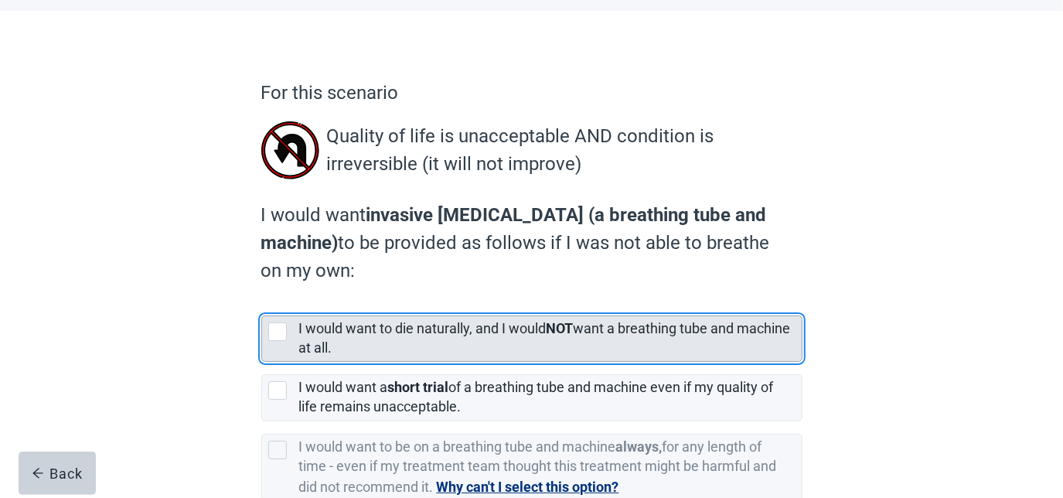
click at [278, 334] on div "[object Object], checkbox, not selected" at bounding box center [277, 331] width 19 height 19
click at [262, 304] on input "I would want to die naturally, and I would NOT want a breathing tube and machin…" at bounding box center [261, 303] width 1 height 1
checkbox input "true"
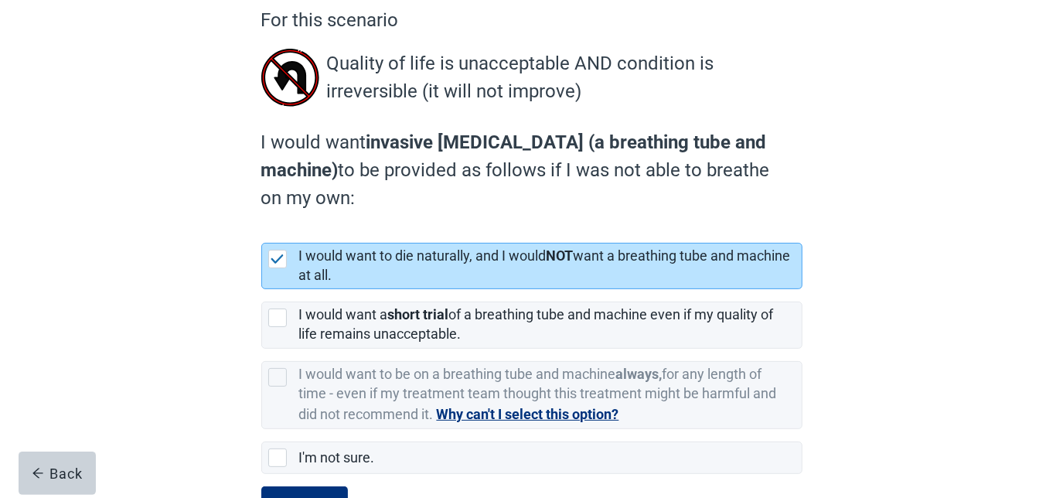
scroll to position [210, 0]
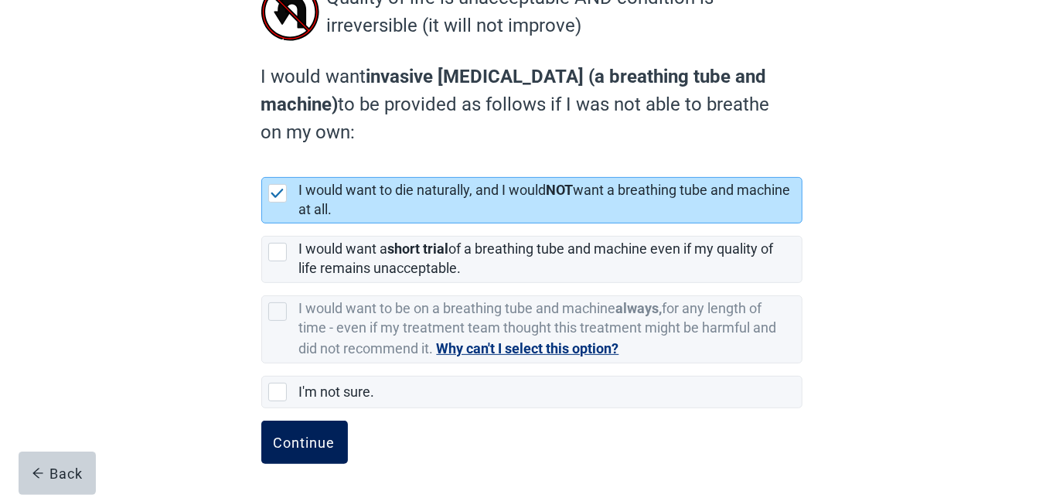
click at [286, 447] on div "Continue" at bounding box center [305, 442] width 62 height 15
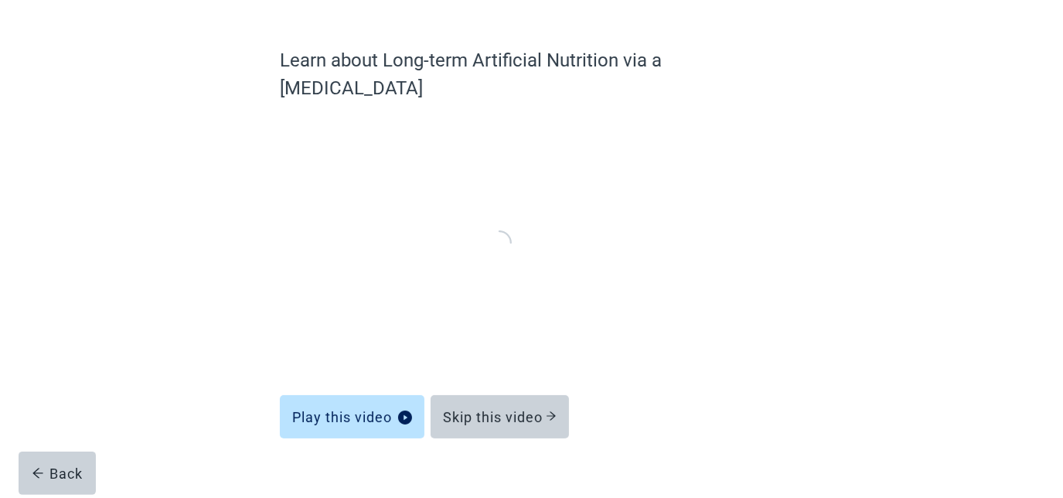
scroll to position [98, 0]
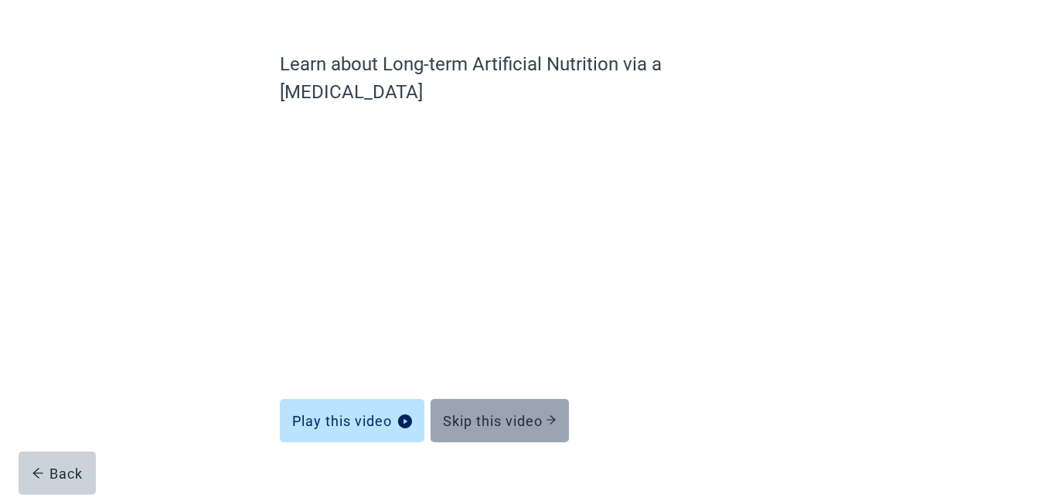
click at [482, 413] on div "Skip this video" at bounding box center [500, 420] width 114 height 15
click at [484, 413] on div "Skip this video" at bounding box center [500, 420] width 114 height 15
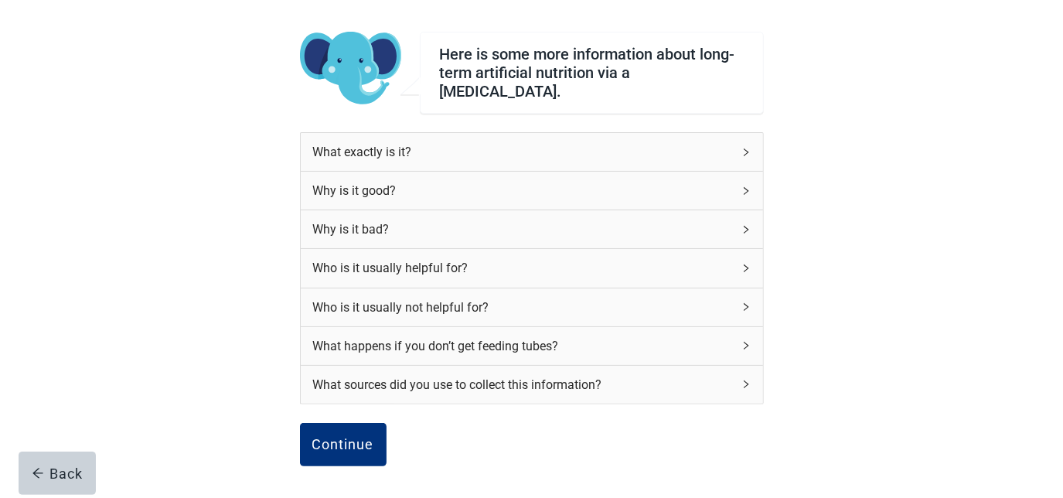
click at [319, 437] on div "Continue" at bounding box center [343, 444] width 62 height 15
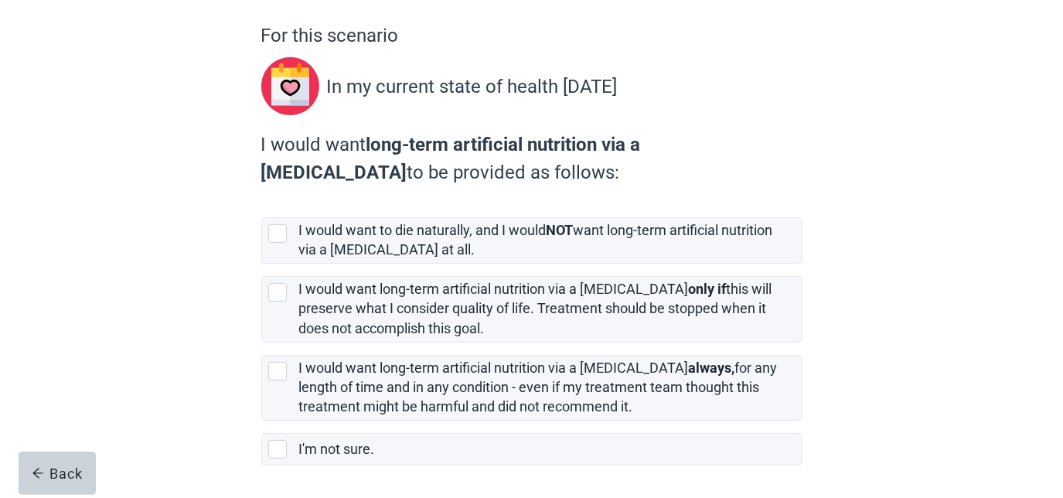
scroll to position [140, 0]
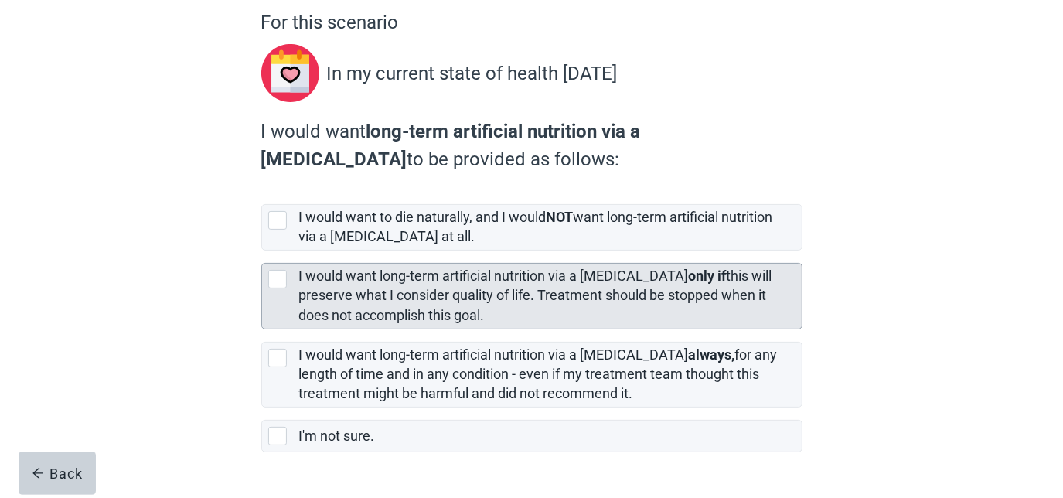
click at [272, 288] on div "[object Object], checkbox, not selected" at bounding box center [277, 279] width 19 height 19
click at [262, 251] on input "I would want long-term artificial nutrition via a [MEDICAL_DATA] only if this w…" at bounding box center [261, 251] width 1 height 1
checkbox input "true"
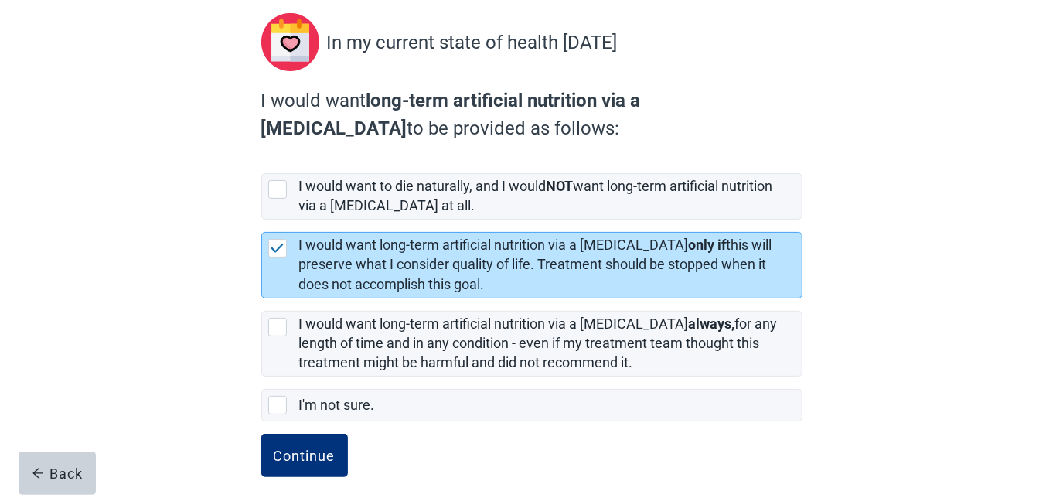
scroll to position [187, 0]
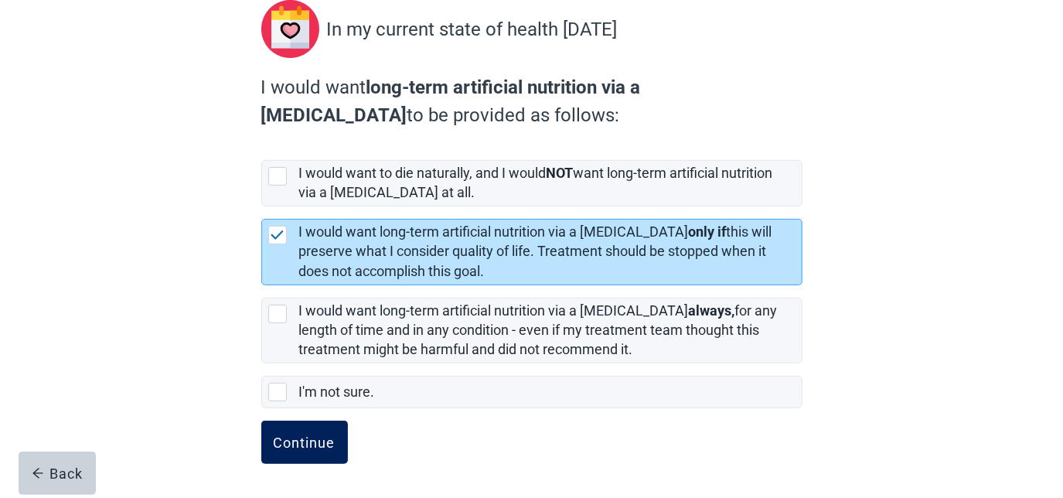
click at [320, 445] on div "Continue" at bounding box center [305, 442] width 62 height 15
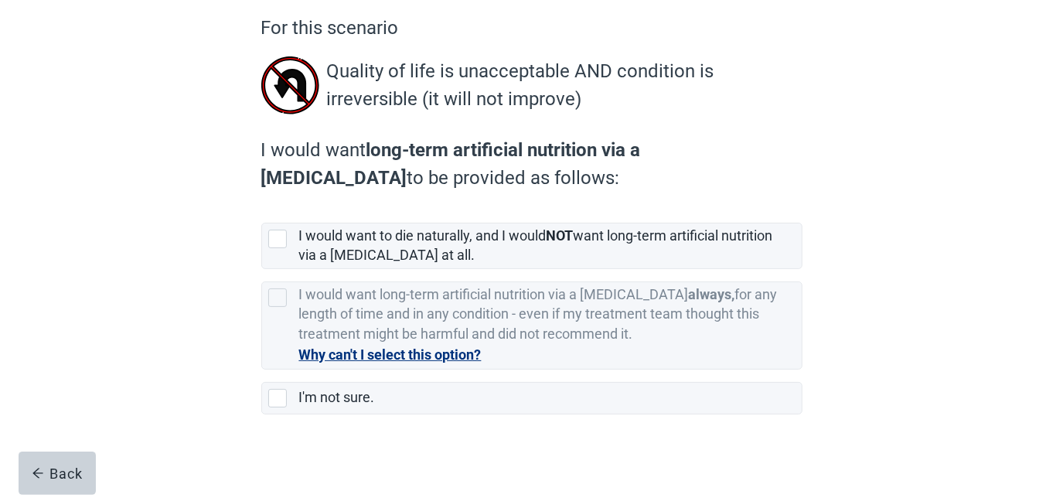
scroll to position [140, 0]
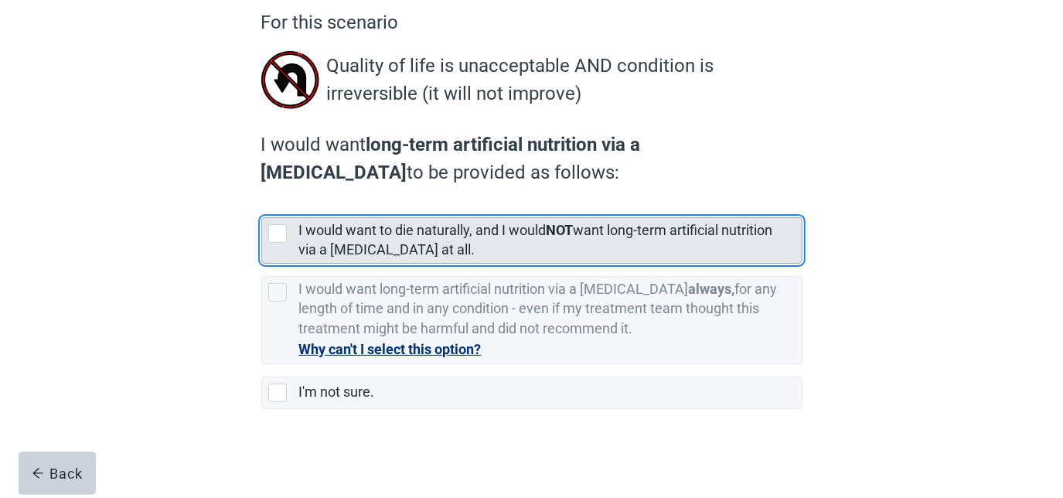
drag, startPoint x: 275, startPoint y: 235, endPoint x: 270, endPoint y: 246, distance: 11.8
click at [275, 235] on div "[object Object], checkbox, not selected" at bounding box center [277, 233] width 19 height 19
click at [262, 206] on input "I would want to die naturally, and I would NOT want long-term artificial nutrit…" at bounding box center [261, 205] width 1 height 1
checkbox input "true"
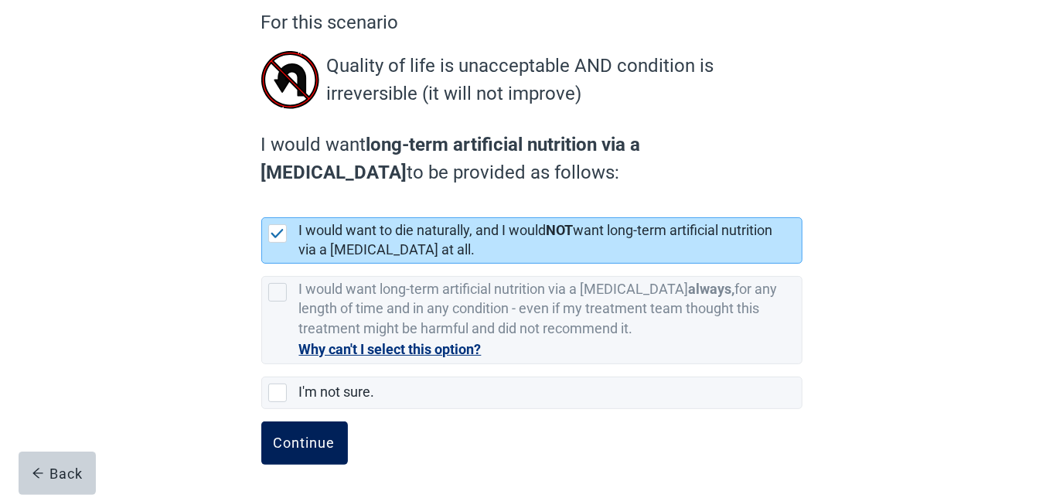
drag, startPoint x: 301, startPoint y: 443, endPoint x: 276, endPoint y: 434, distance: 26.4
click at [302, 443] on div "Continue" at bounding box center [305, 442] width 62 height 15
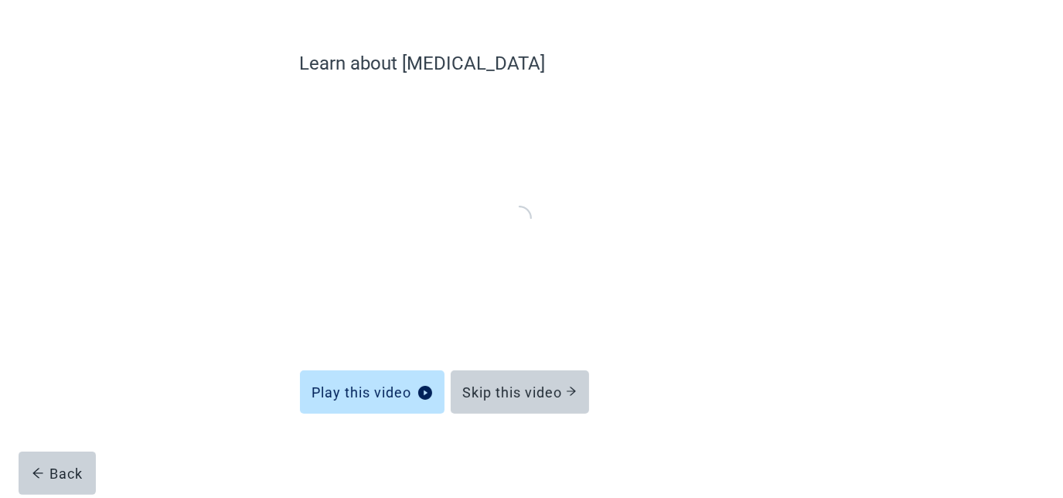
scroll to position [98, 0]
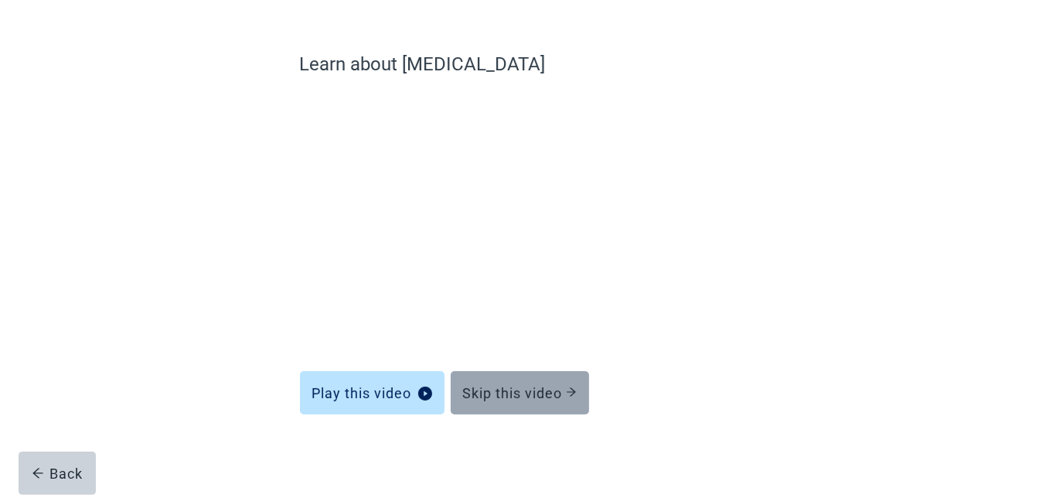
click at [505, 404] on button "Skip this video" at bounding box center [520, 392] width 138 height 43
click at [524, 403] on button "Skip this video" at bounding box center [520, 392] width 138 height 43
click at [526, 404] on button "Skip this video" at bounding box center [520, 392] width 138 height 43
click at [524, 397] on div "Skip this video" at bounding box center [520, 392] width 114 height 15
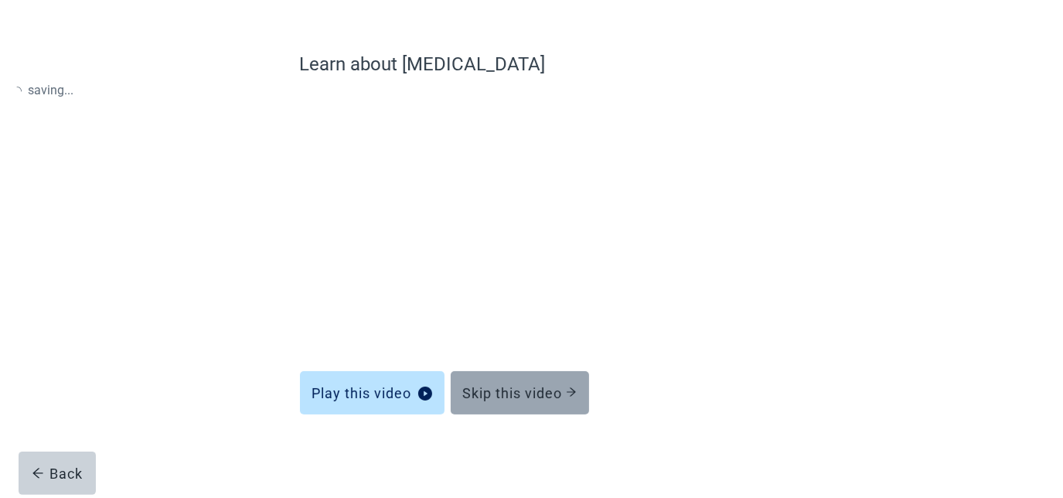
click at [528, 397] on div "Skip this video" at bounding box center [520, 392] width 114 height 15
click at [503, 391] on div "Skip this video" at bounding box center [520, 392] width 114 height 15
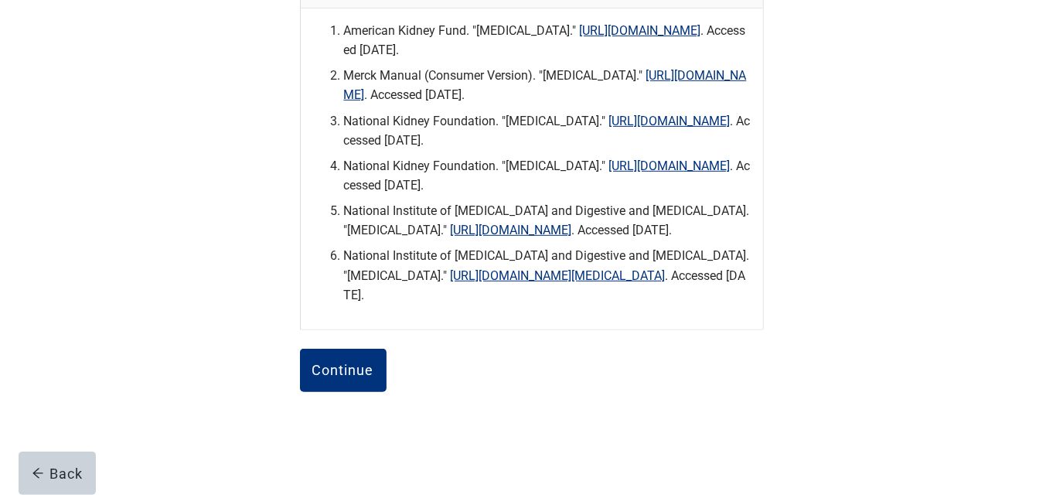
scroll to position [520, 0]
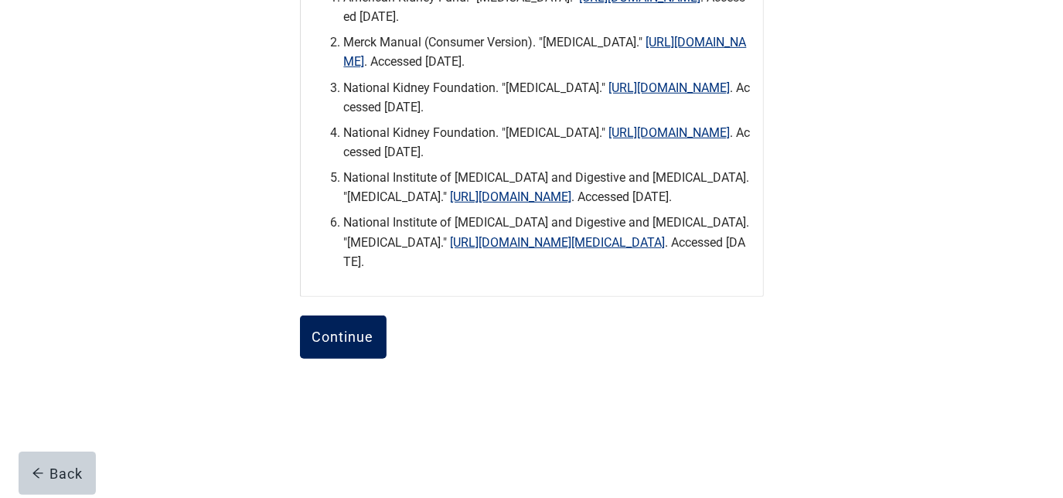
click at [334, 345] on div "Continue" at bounding box center [343, 336] width 62 height 15
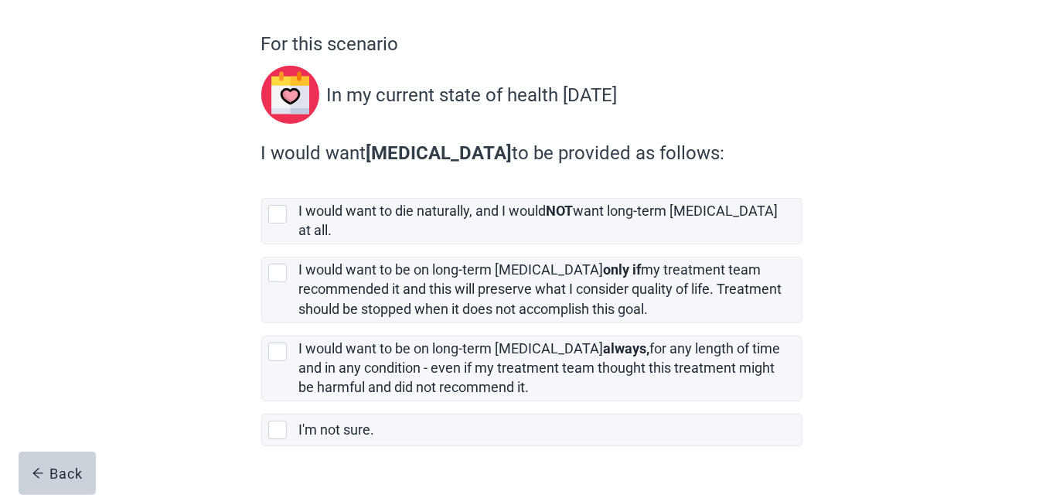
scroll to position [140, 0]
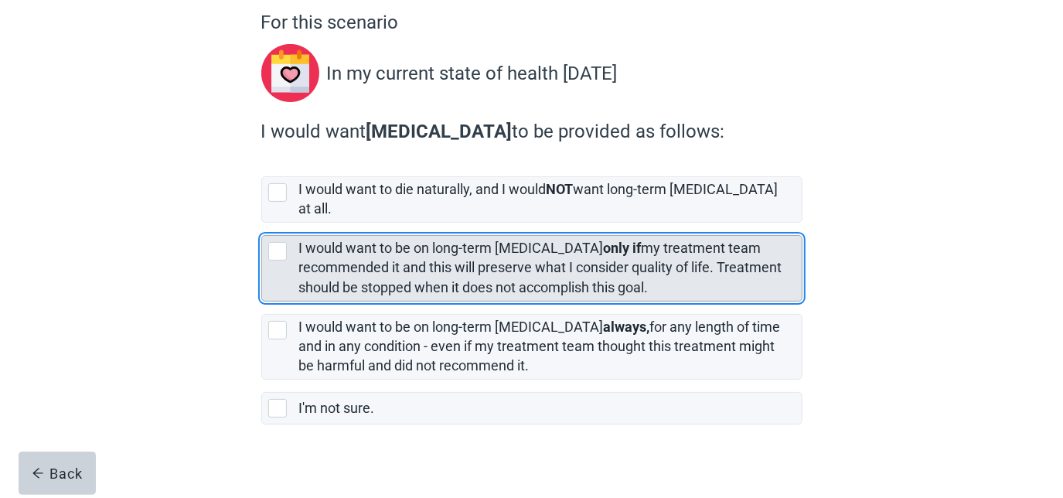
click at [282, 242] on div "[object Object], checkbox, not selected" at bounding box center [277, 251] width 19 height 19
click at [262, 223] on input "I would want to be on long-term [MEDICAL_DATA] only if my treatment team recomm…" at bounding box center [261, 223] width 1 height 1
checkbox input "true"
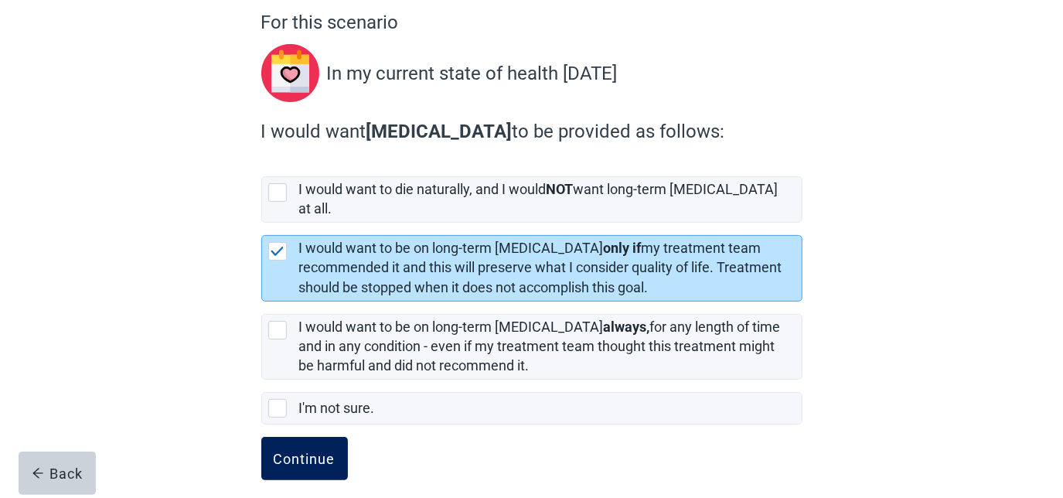
click at [315, 451] on div "Continue" at bounding box center [305, 458] width 62 height 15
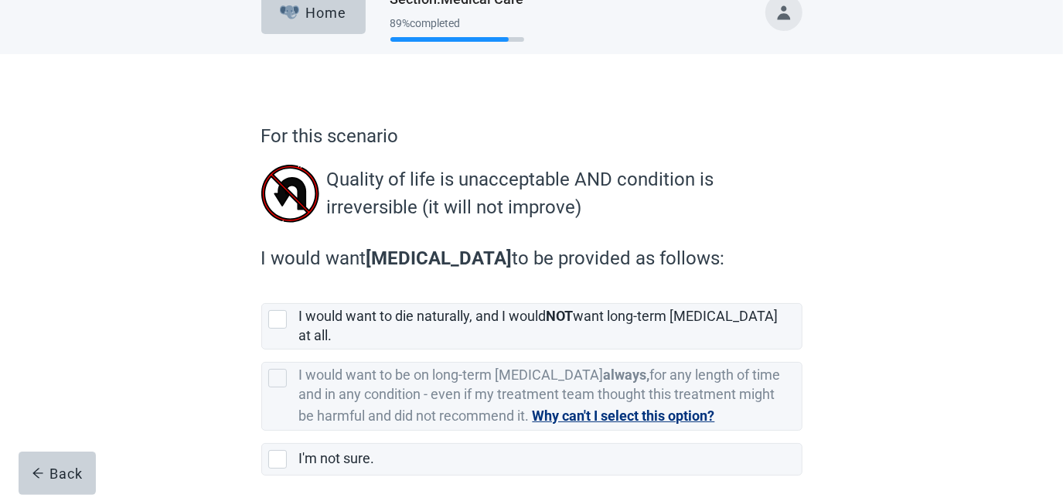
scroll to position [70, 0]
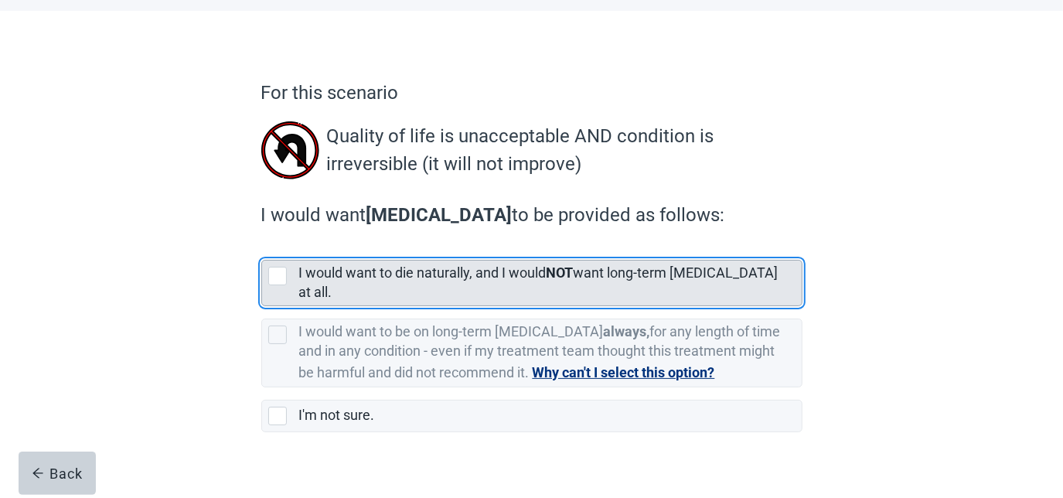
click at [281, 275] on div "[object Object], checkbox, not selected" at bounding box center [277, 276] width 19 height 19
click at [262, 248] on input "I would want to die naturally, and I would NOT want long-term [MEDICAL_DATA] at…" at bounding box center [261, 247] width 1 height 1
checkbox input "true"
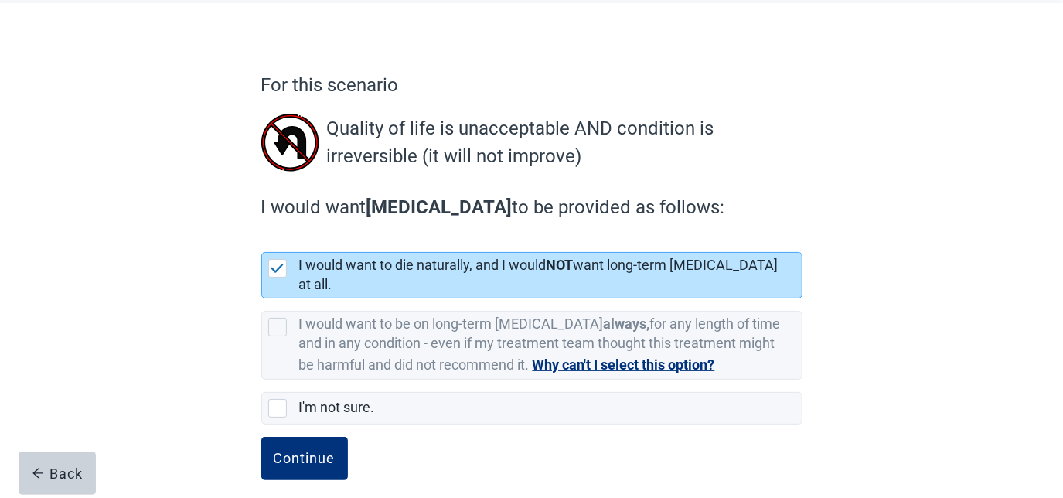
scroll to position [79, 0]
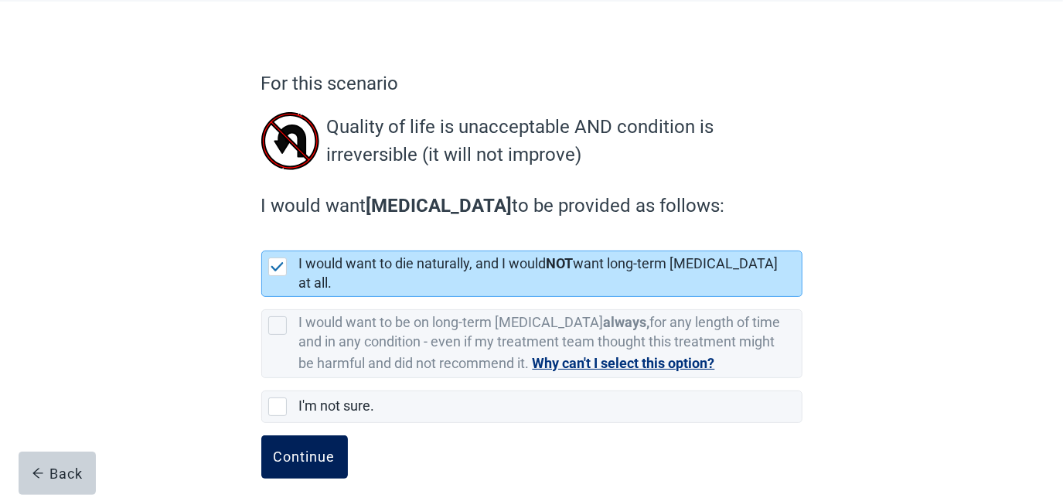
click at [305, 449] on div "Continue" at bounding box center [305, 456] width 62 height 15
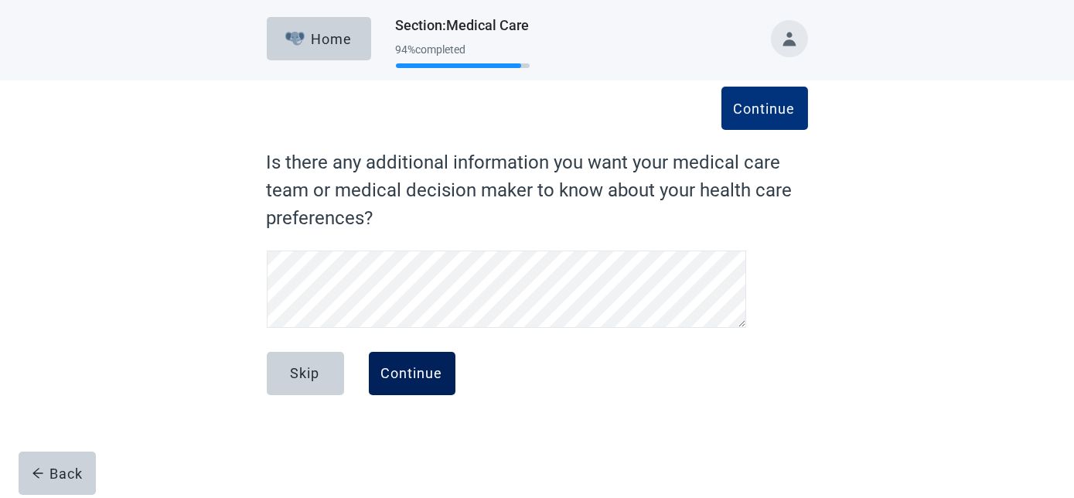
click at [416, 371] on div "Continue" at bounding box center [412, 373] width 62 height 15
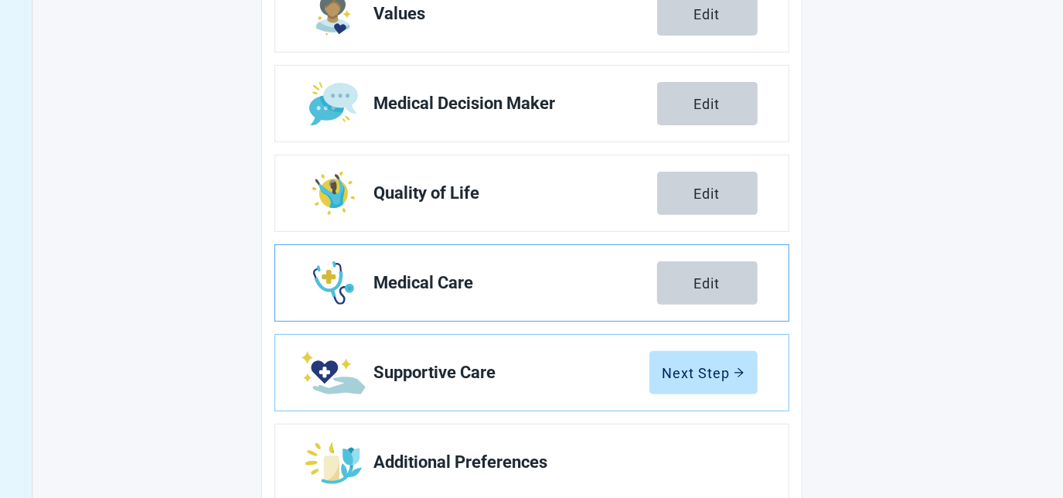
scroll to position [323, 0]
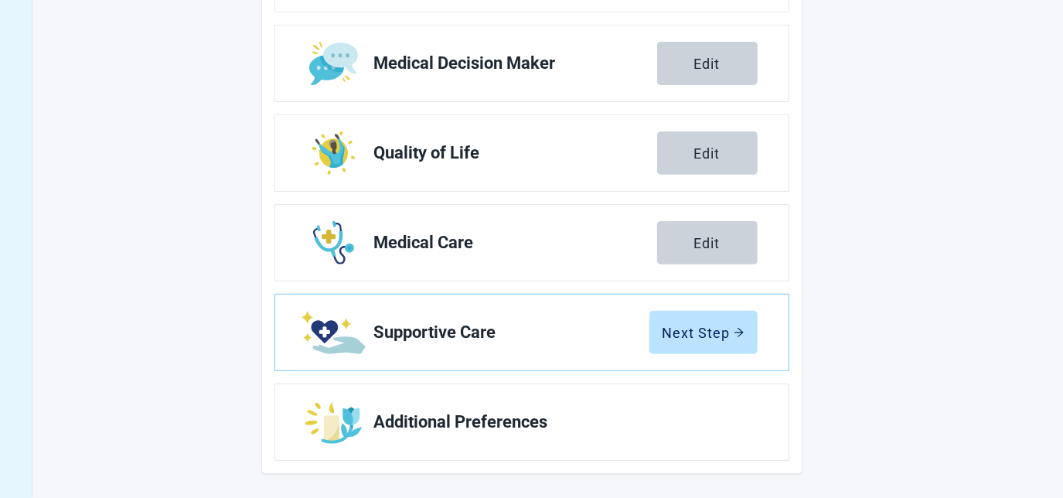
drag, startPoint x: 687, startPoint y: 329, endPoint x: 202, endPoint y: 366, distance: 487.0
click at [687, 329] on div "Next Step" at bounding box center [704, 332] width 82 height 15
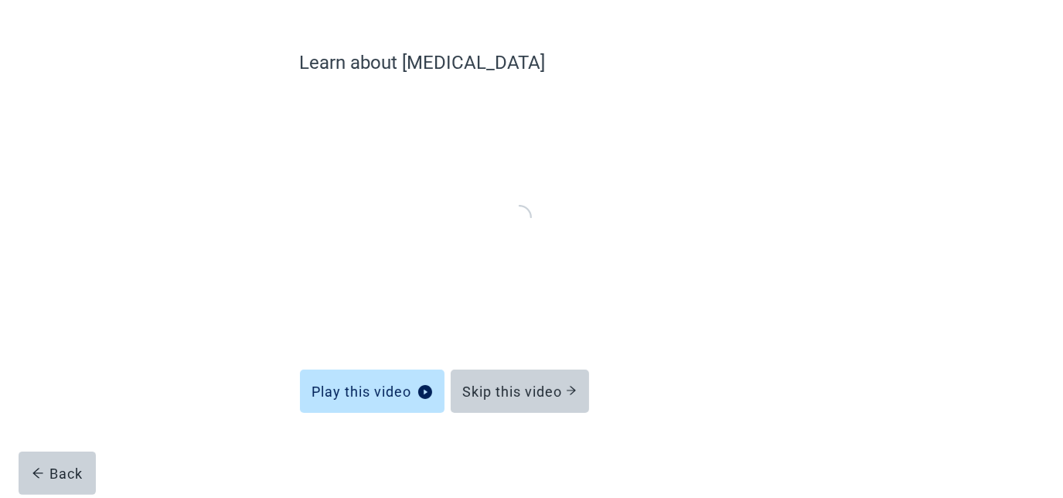
scroll to position [98, 0]
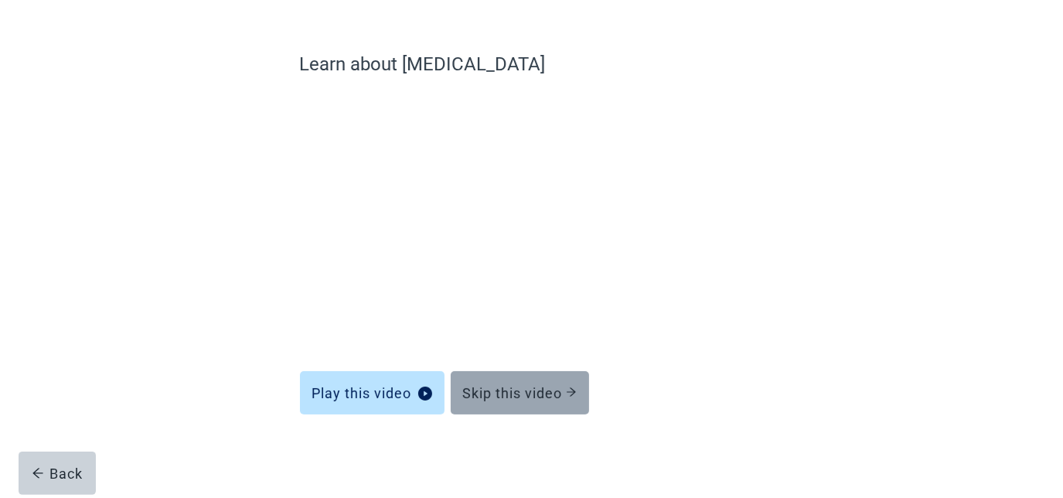
click at [523, 397] on div "Skip this video" at bounding box center [520, 392] width 114 height 15
click at [519, 390] on div "Skip this video" at bounding box center [520, 392] width 114 height 15
click at [520, 390] on div "Skip this video" at bounding box center [520, 392] width 114 height 15
click at [530, 401] on div "Skip this video" at bounding box center [520, 392] width 114 height 15
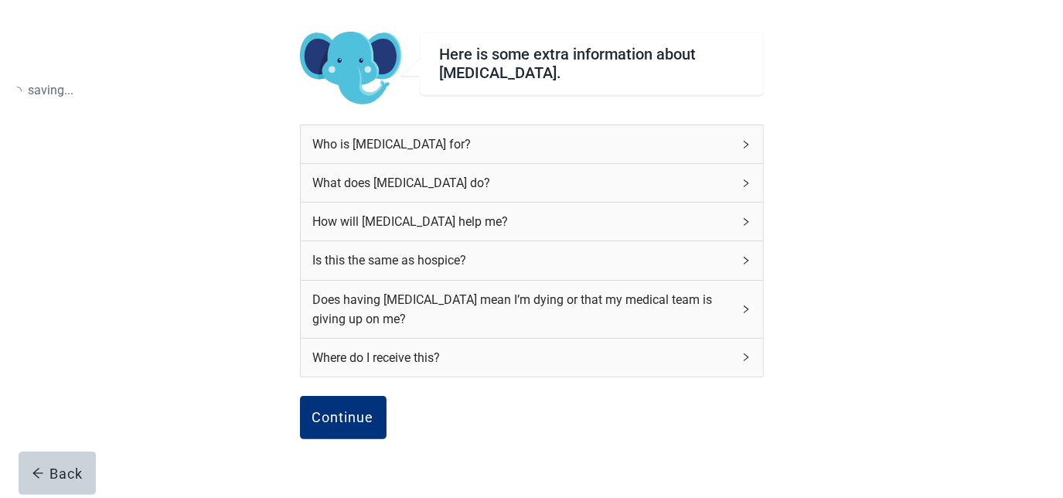
click at [348, 421] on div "Continue" at bounding box center [343, 417] width 62 height 15
click at [347, 411] on div "Continue" at bounding box center [343, 417] width 62 height 15
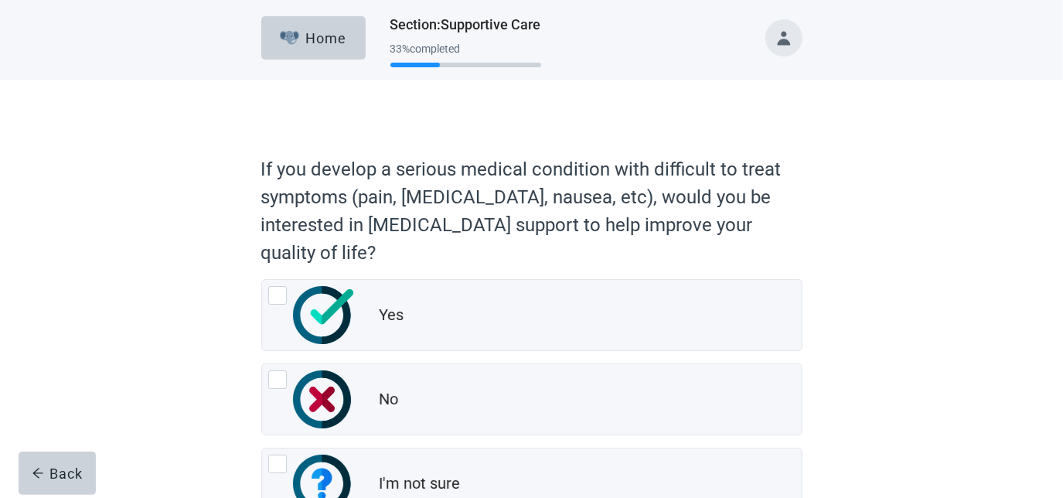
scroll to position [70, 0]
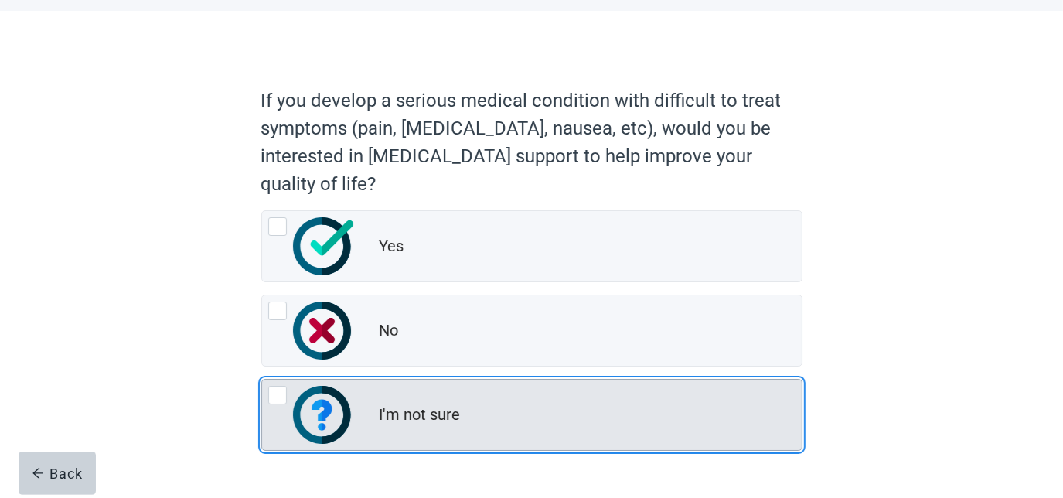
click at [277, 397] on div "I'm not sure, radio button, not checked" at bounding box center [277, 395] width 19 height 19
click at [262, 380] on input "I'm not sure" at bounding box center [261, 379] width 1 height 1
radio input "true"
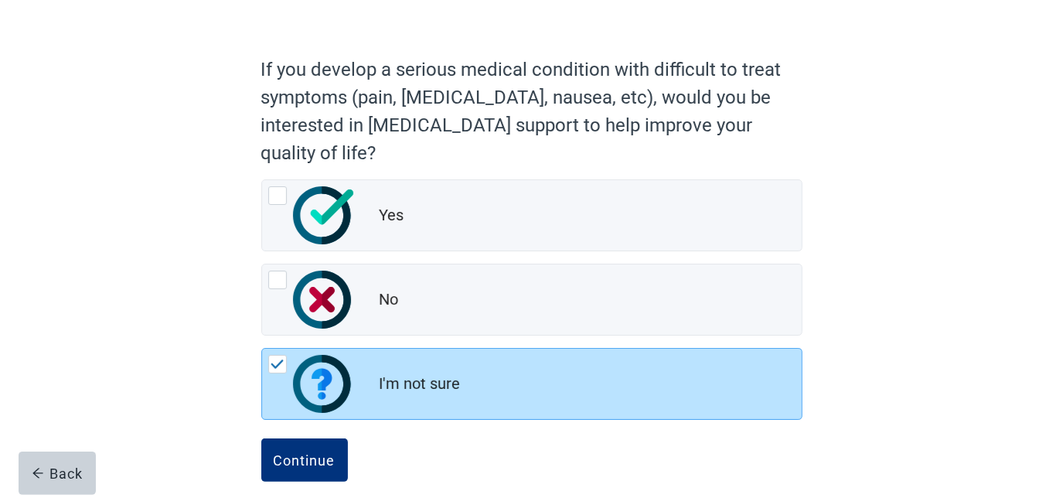
scroll to position [118, 0]
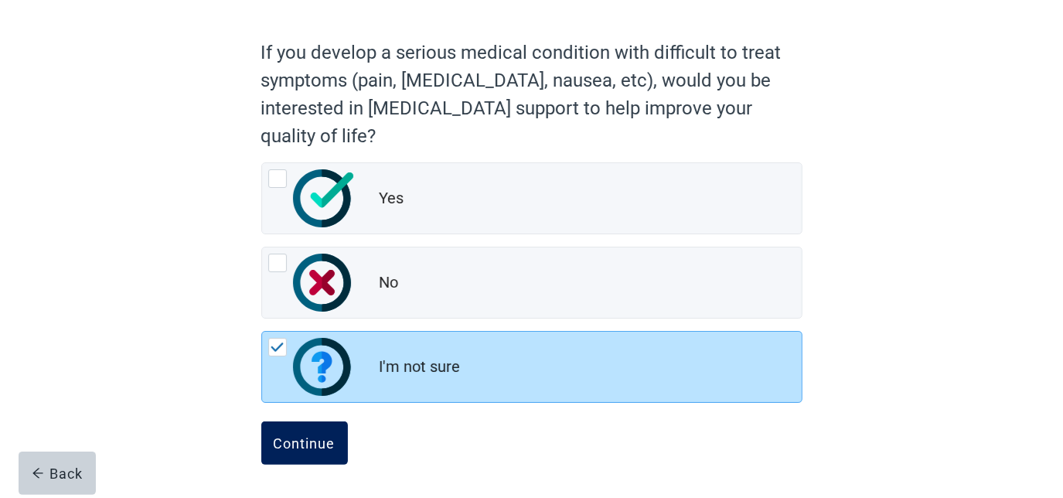
click at [288, 445] on div "Continue" at bounding box center [305, 442] width 62 height 15
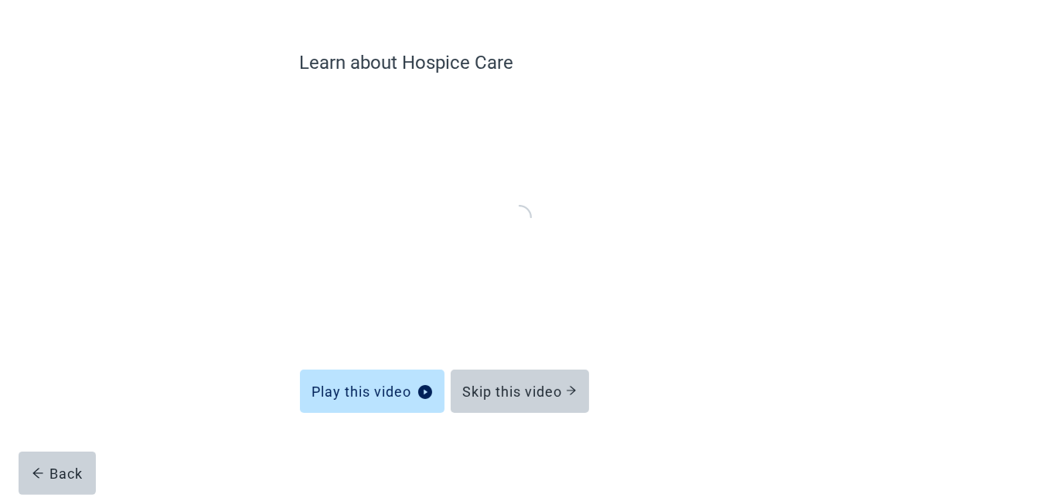
scroll to position [98, 0]
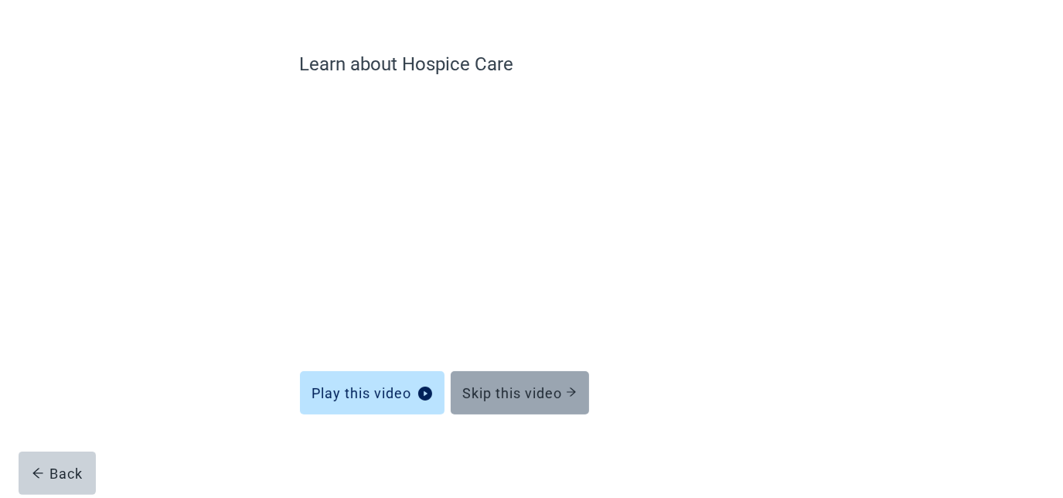
click at [517, 403] on button "Skip this video" at bounding box center [520, 392] width 138 height 43
click at [517, 404] on button "Skip this video" at bounding box center [520, 392] width 138 height 43
click at [523, 397] on div "Skip this video" at bounding box center [520, 392] width 114 height 15
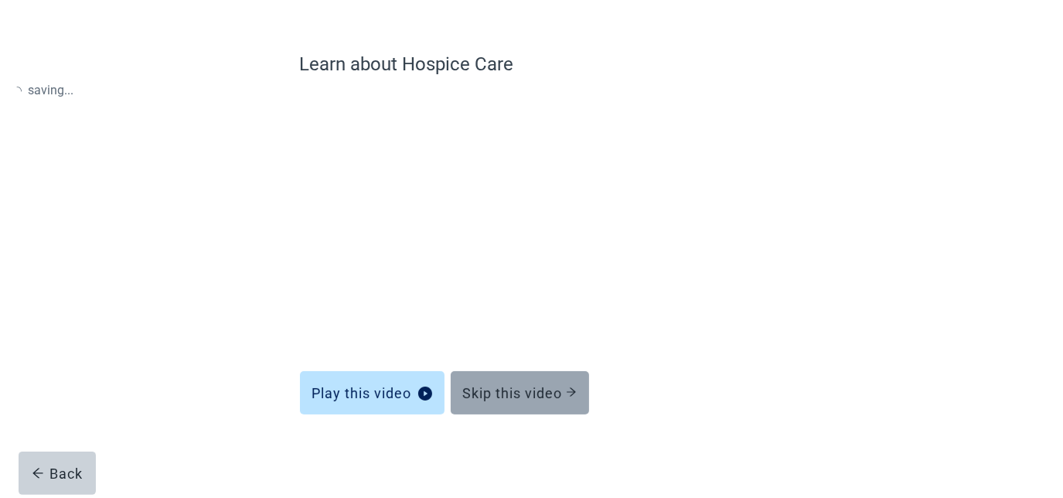
click at [523, 397] on div "Skip this video" at bounding box center [520, 392] width 114 height 15
click at [521, 398] on div "Skip this video" at bounding box center [520, 392] width 114 height 15
click at [504, 397] on div "Skip this video" at bounding box center [520, 392] width 114 height 15
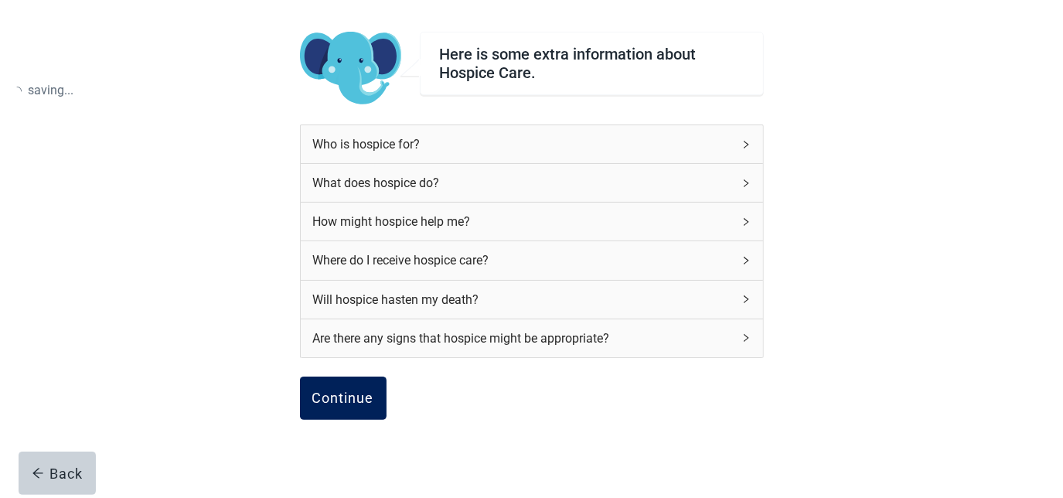
click at [341, 391] on div "Continue" at bounding box center [343, 398] width 62 height 15
click at [346, 398] on div "Continue" at bounding box center [343, 398] width 62 height 15
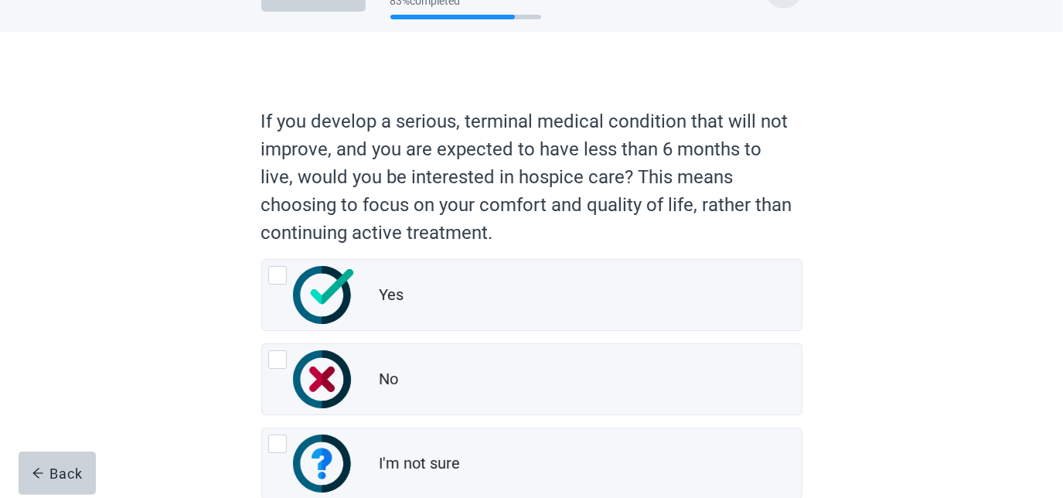
scroll to position [145, 0]
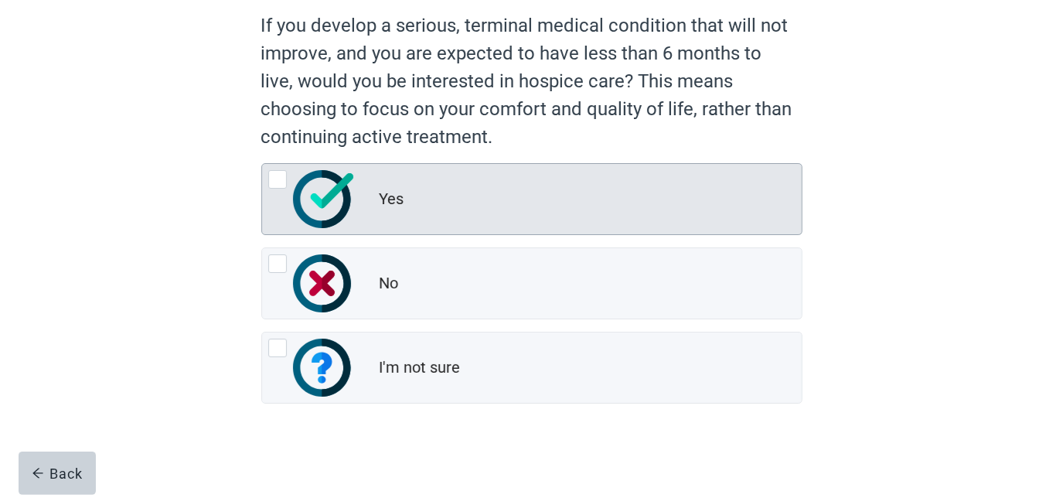
click at [275, 182] on div "Yes, radio button, not checked" at bounding box center [277, 179] width 19 height 19
click at [262, 164] on input "Yes" at bounding box center [261, 163] width 1 height 1
radio input "true"
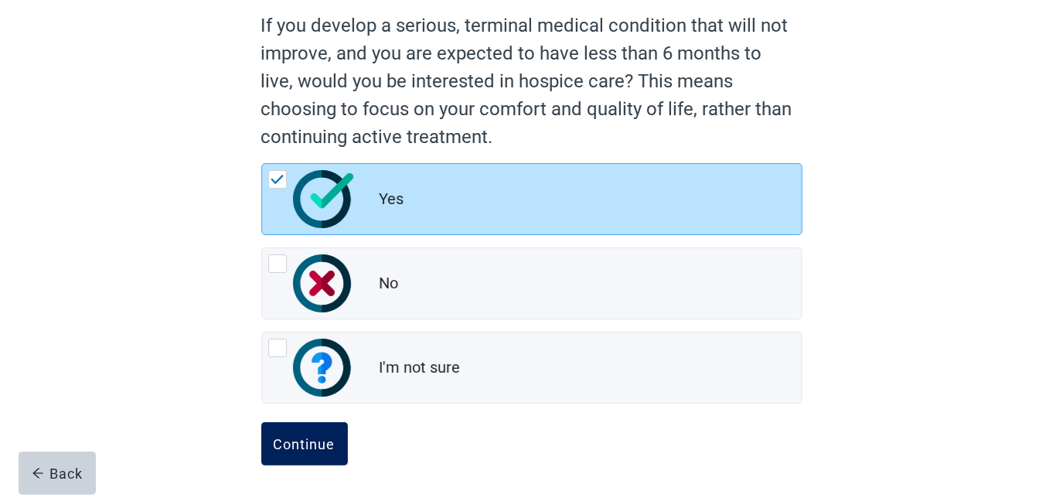
click at [323, 442] on div "Continue" at bounding box center [305, 443] width 62 height 15
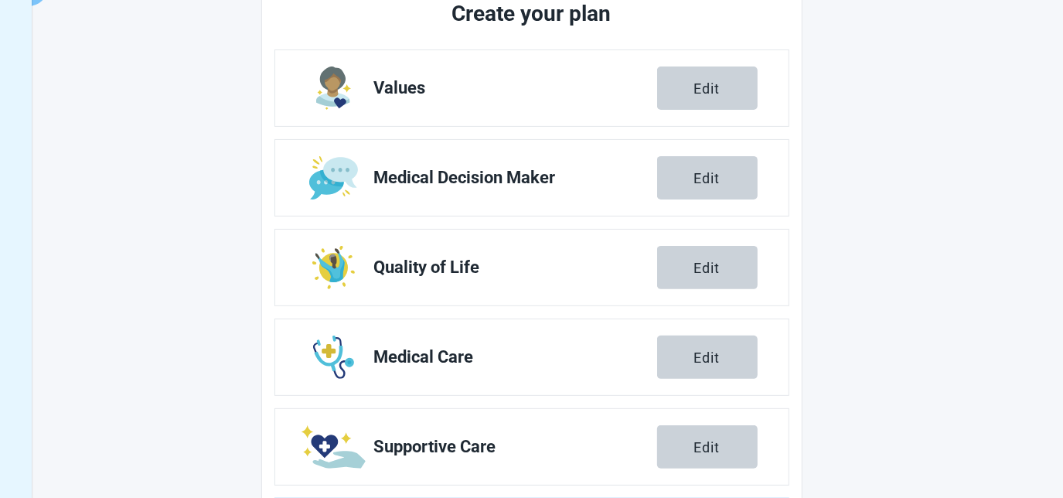
scroll to position [323, 0]
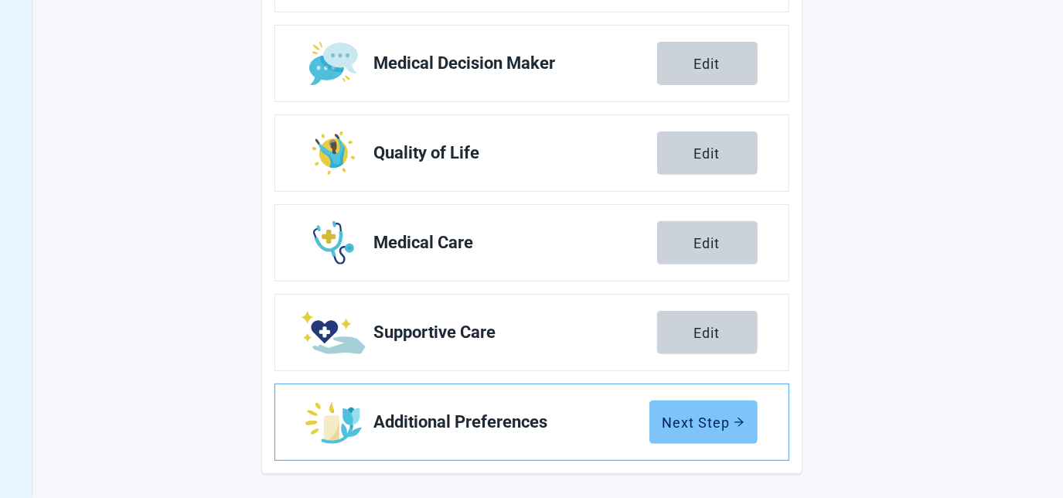
click at [707, 414] on div "Next Step" at bounding box center [704, 421] width 82 height 15
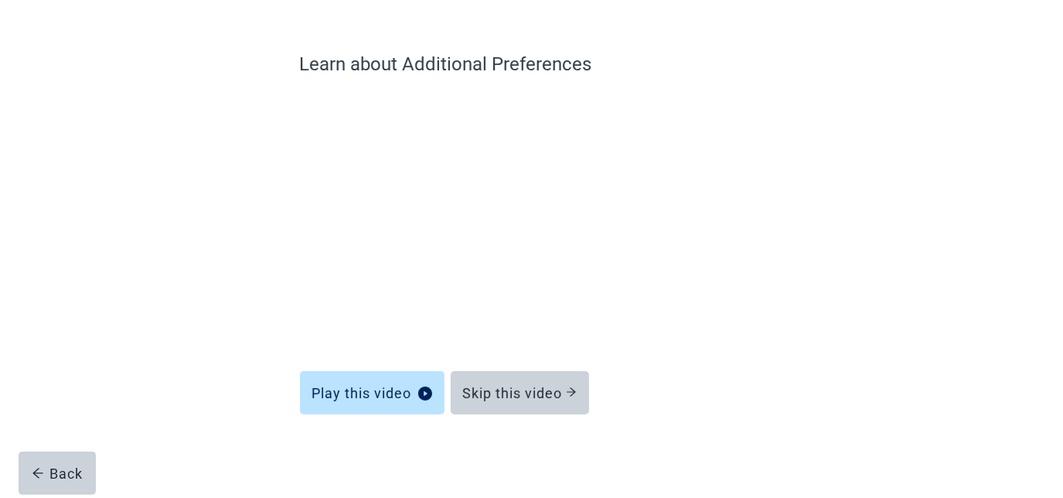
scroll to position [98, 0]
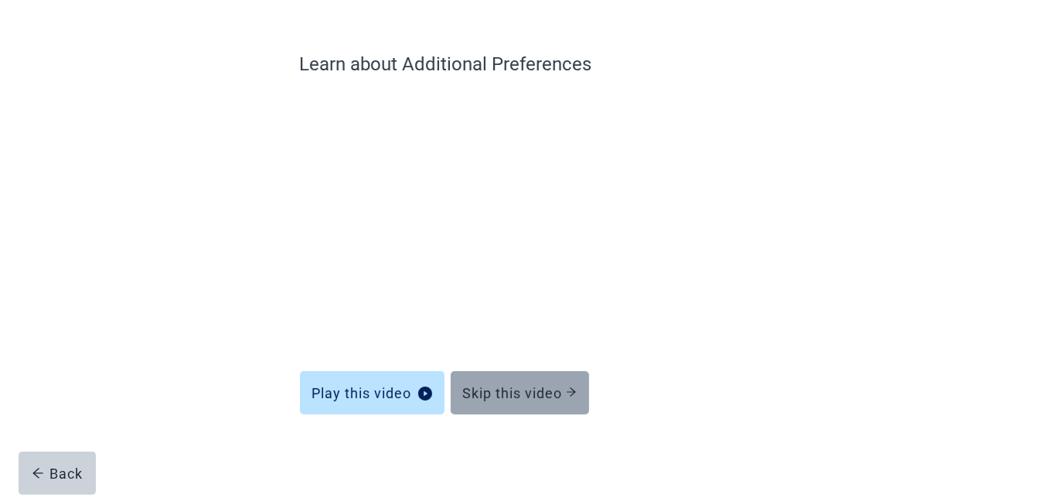
click at [490, 403] on button "Skip this video" at bounding box center [520, 392] width 138 height 43
click at [499, 391] on div "Skip this video" at bounding box center [520, 392] width 114 height 15
click at [505, 396] on div "Skip this video" at bounding box center [520, 392] width 114 height 15
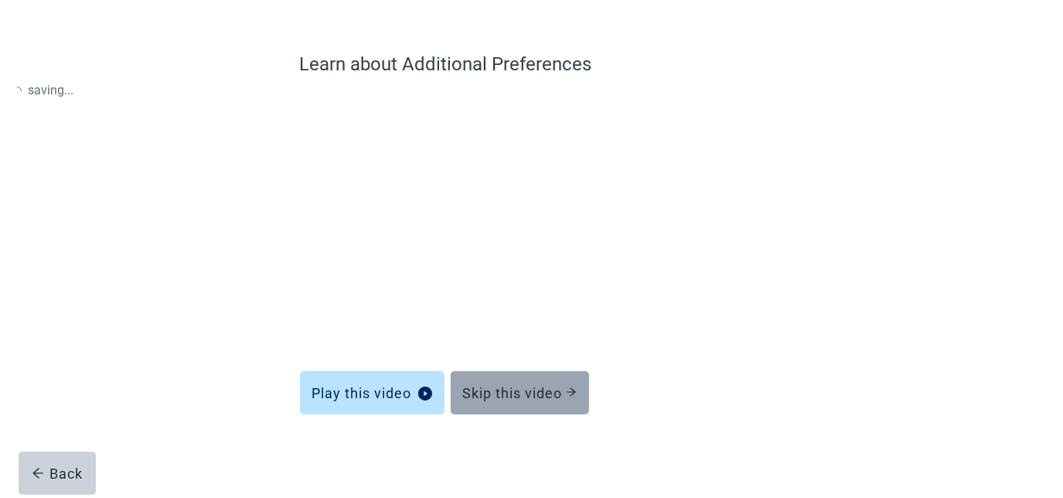
click at [505, 396] on div "Skip this video" at bounding box center [520, 392] width 114 height 15
click at [503, 396] on div "Skip this video" at bounding box center [520, 392] width 114 height 15
click at [510, 393] on div "Skip this video" at bounding box center [520, 392] width 114 height 15
click at [509, 393] on div "Skip this video" at bounding box center [520, 392] width 114 height 15
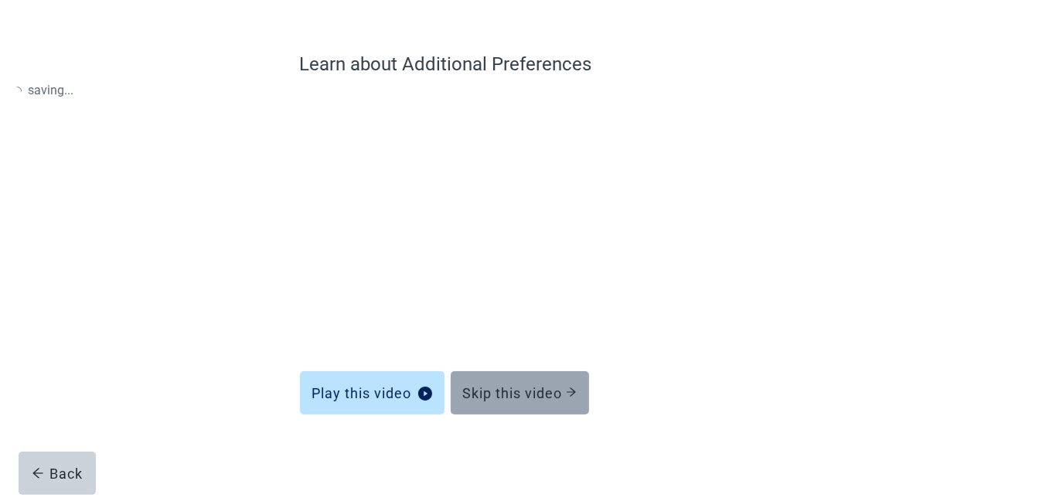
click at [527, 394] on div "Skip this video" at bounding box center [520, 392] width 114 height 15
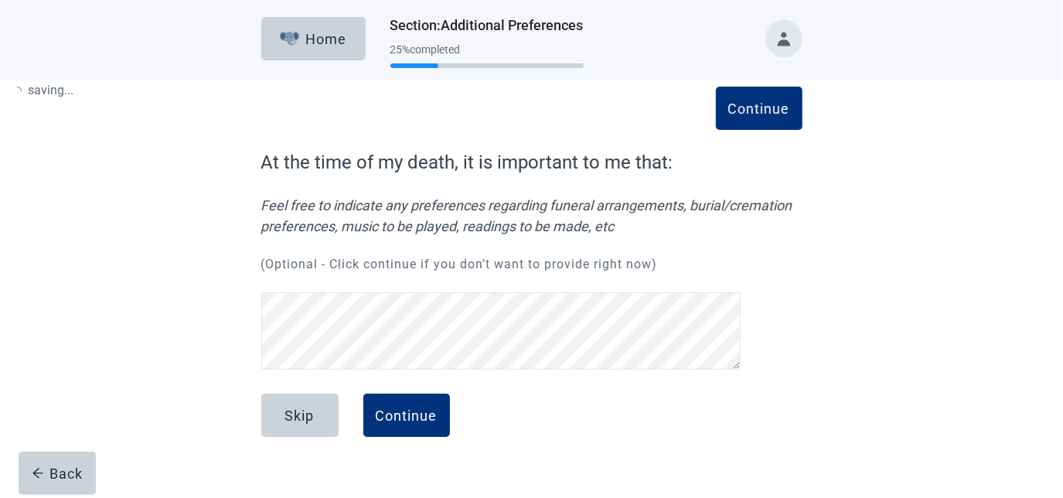
click at [503, 394] on div "Skip Continue" at bounding box center [531, 432] width 541 height 77
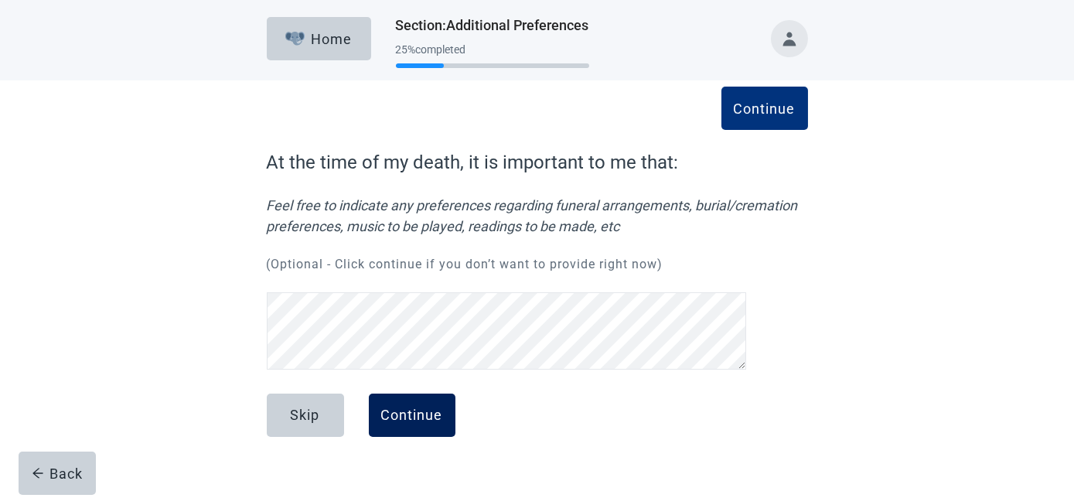
click at [428, 420] on div "Continue" at bounding box center [412, 415] width 62 height 15
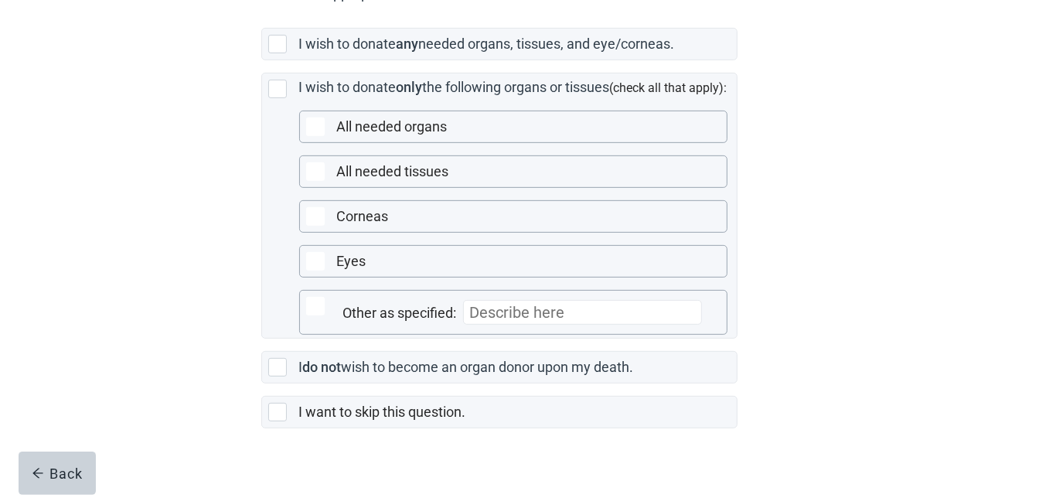
scroll to position [421, 0]
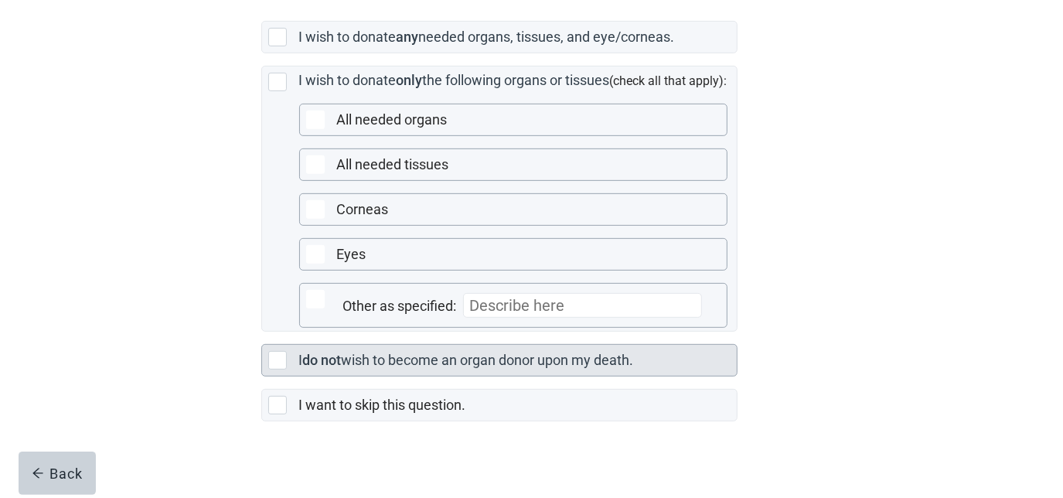
click at [276, 370] on div "Main content" at bounding box center [277, 360] width 19 height 19
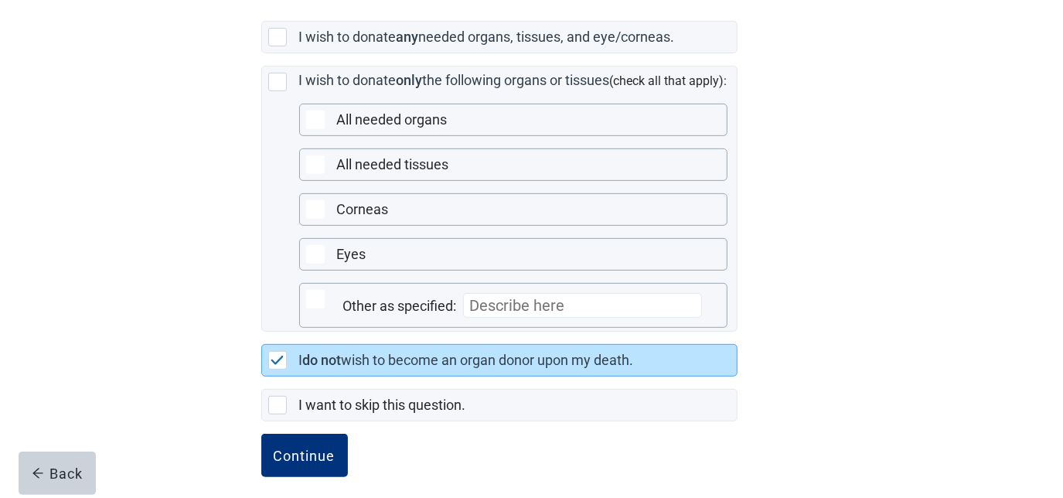
scroll to position [452, 0]
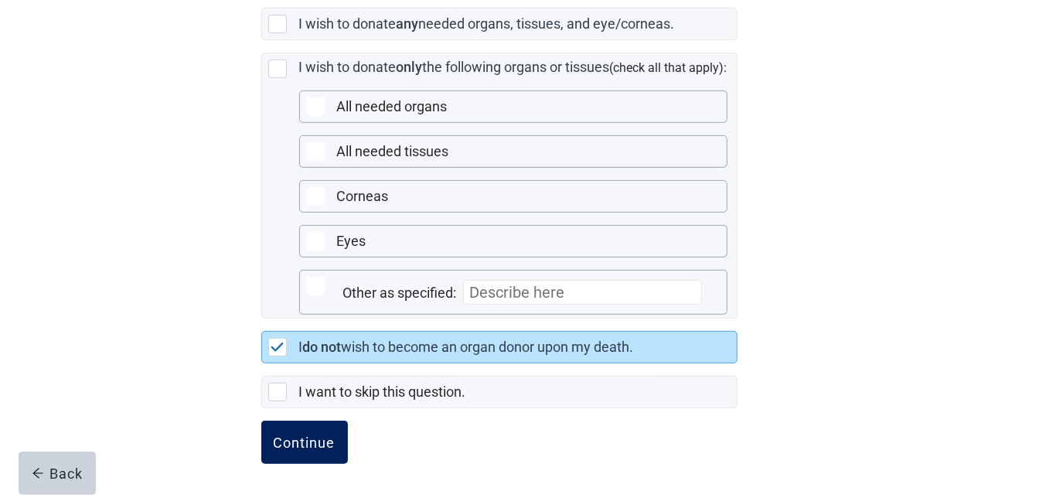
click at [319, 442] on div "Continue" at bounding box center [305, 442] width 62 height 15
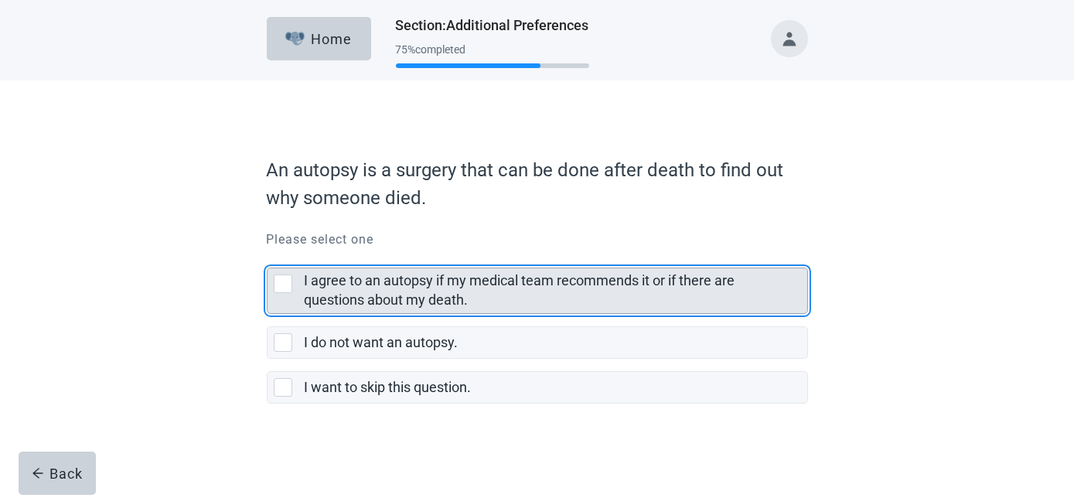
click at [287, 287] on div "I agree to an autopsy if my medical team recommends it or if there are question…" at bounding box center [283, 284] width 19 height 19
click at [268, 256] on input "I agree to an autopsy if my medical team recommends it or if there are question…" at bounding box center [267, 255] width 1 height 1
checkbox input "true"
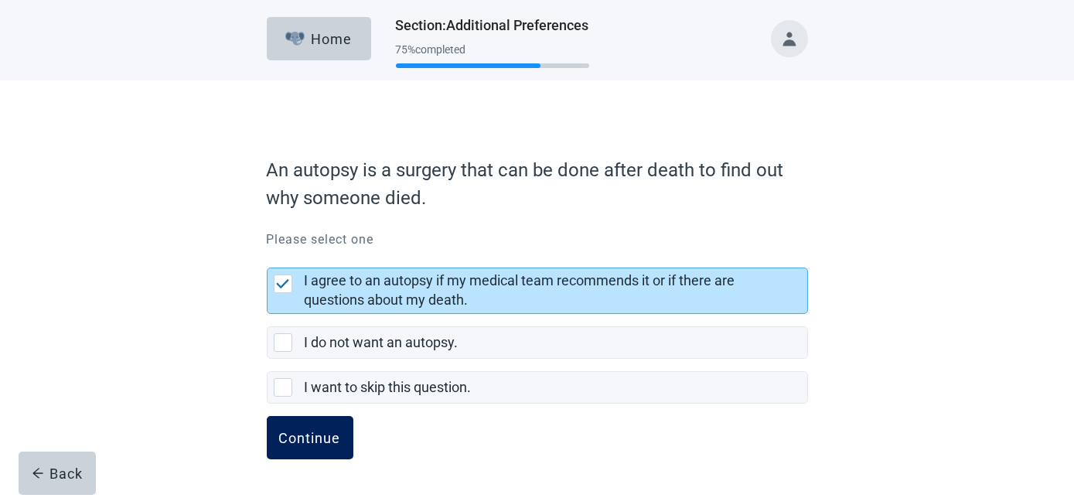
click at [310, 439] on div "Continue" at bounding box center [310, 437] width 62 height 15
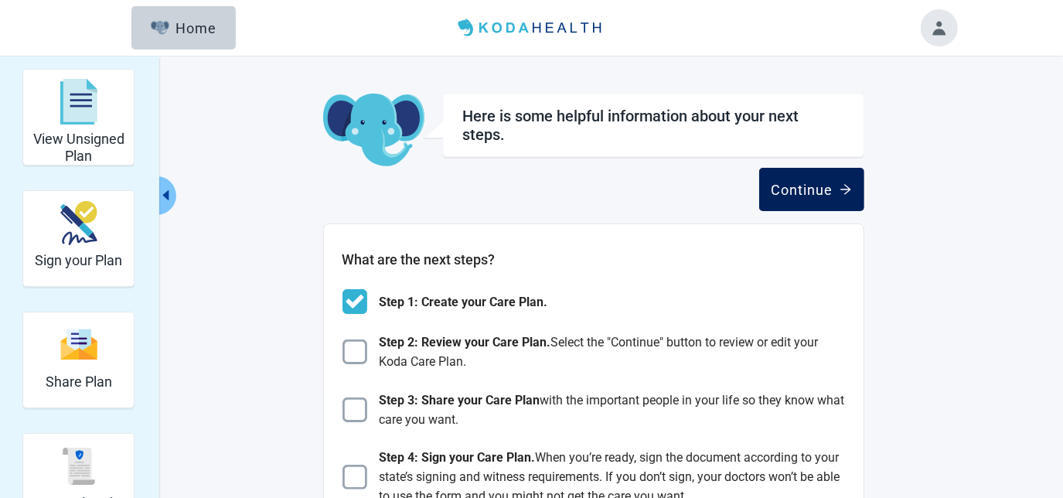
click at [800, 197] on div "Continue" at bounding box center [812, 189] width 80 height 15
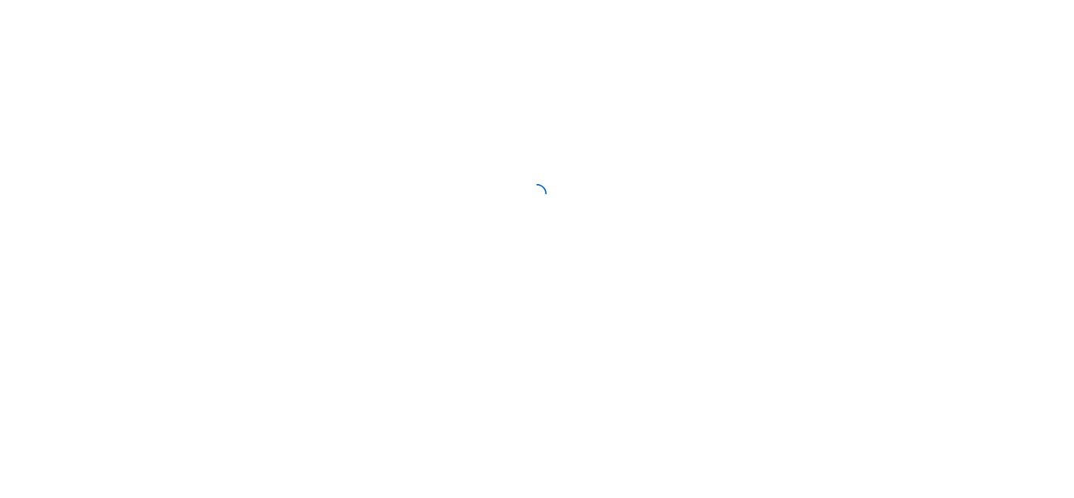
click at [804, 197] on div at bounding box center [537, 193] width 1074 height 387
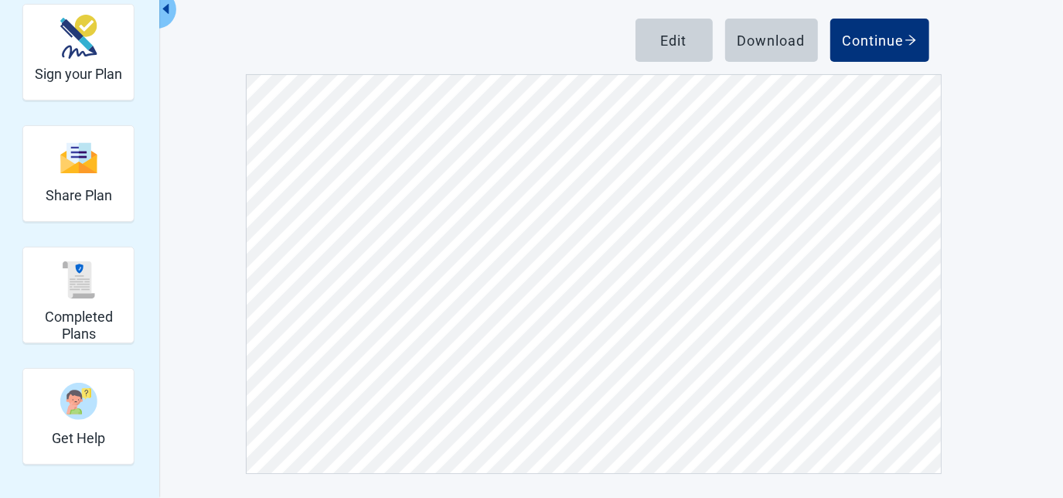
scroll to position [562, 0]
